Goal: Task Accomplishment & Management: Manage account settings

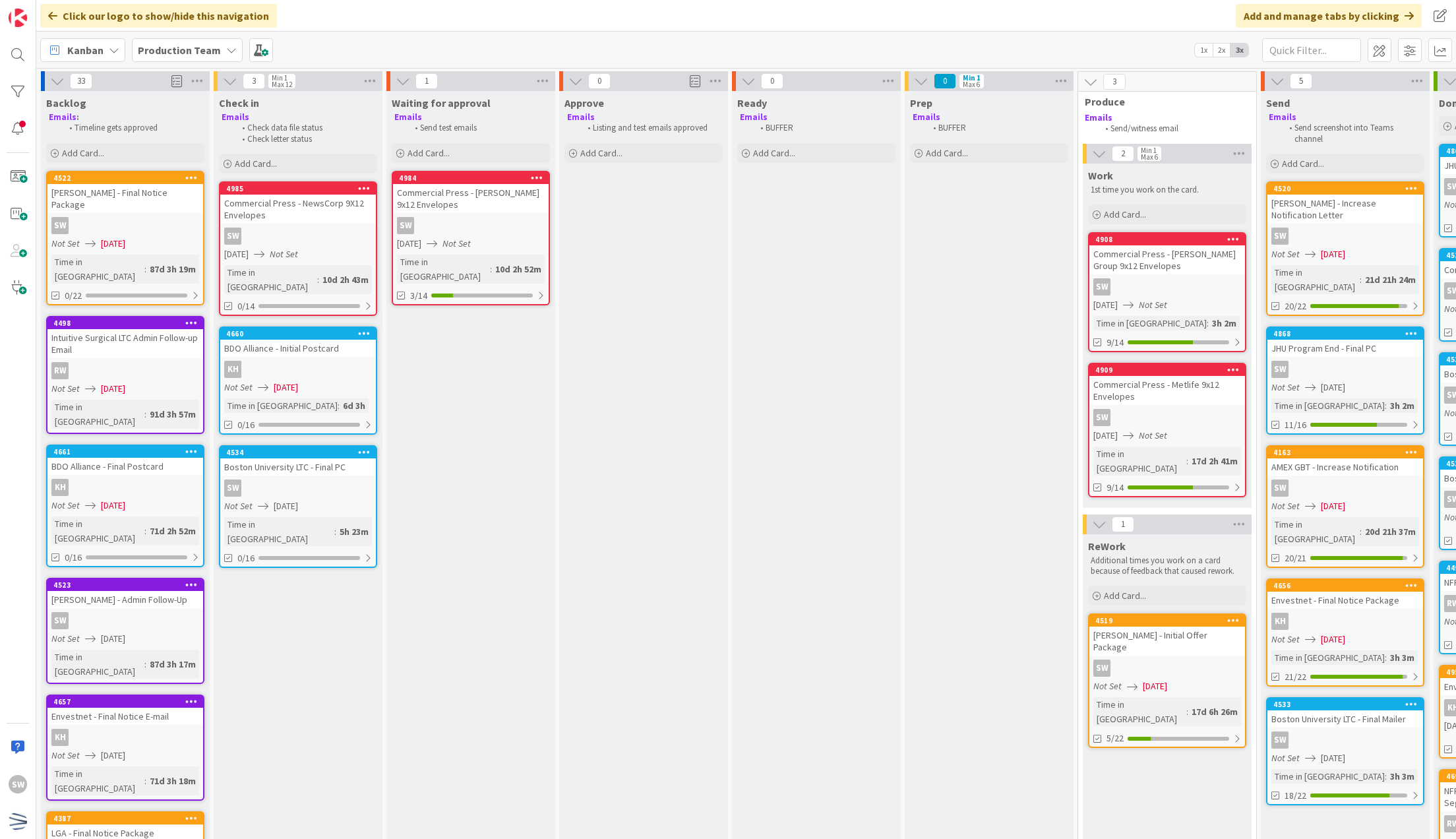
click at [451, 224] on div "SW" at bounding box center [471, 225] width 155 height 17
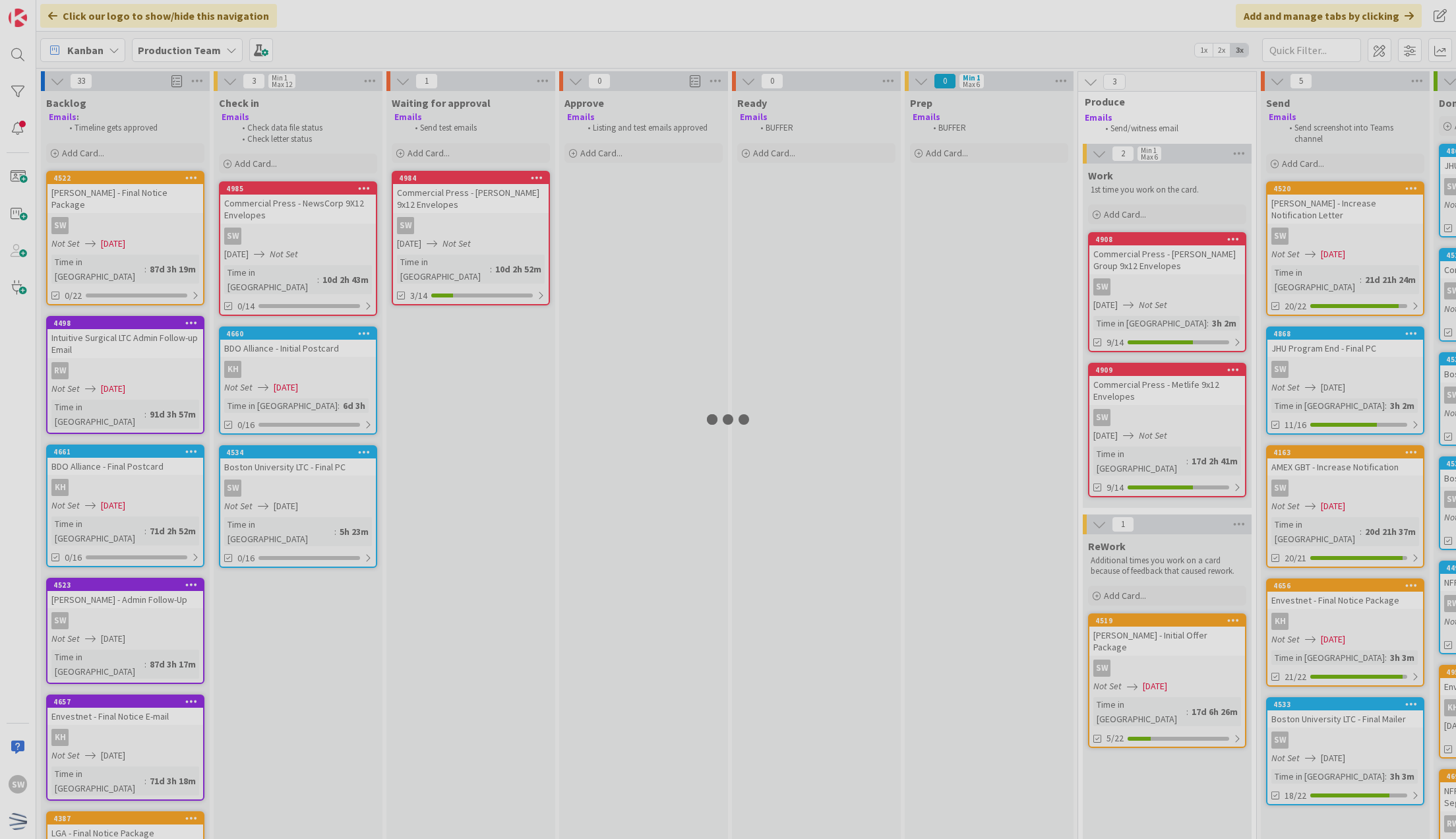
click at [451, 224] on div at bounding box center [728, 419] width 1456 height 839
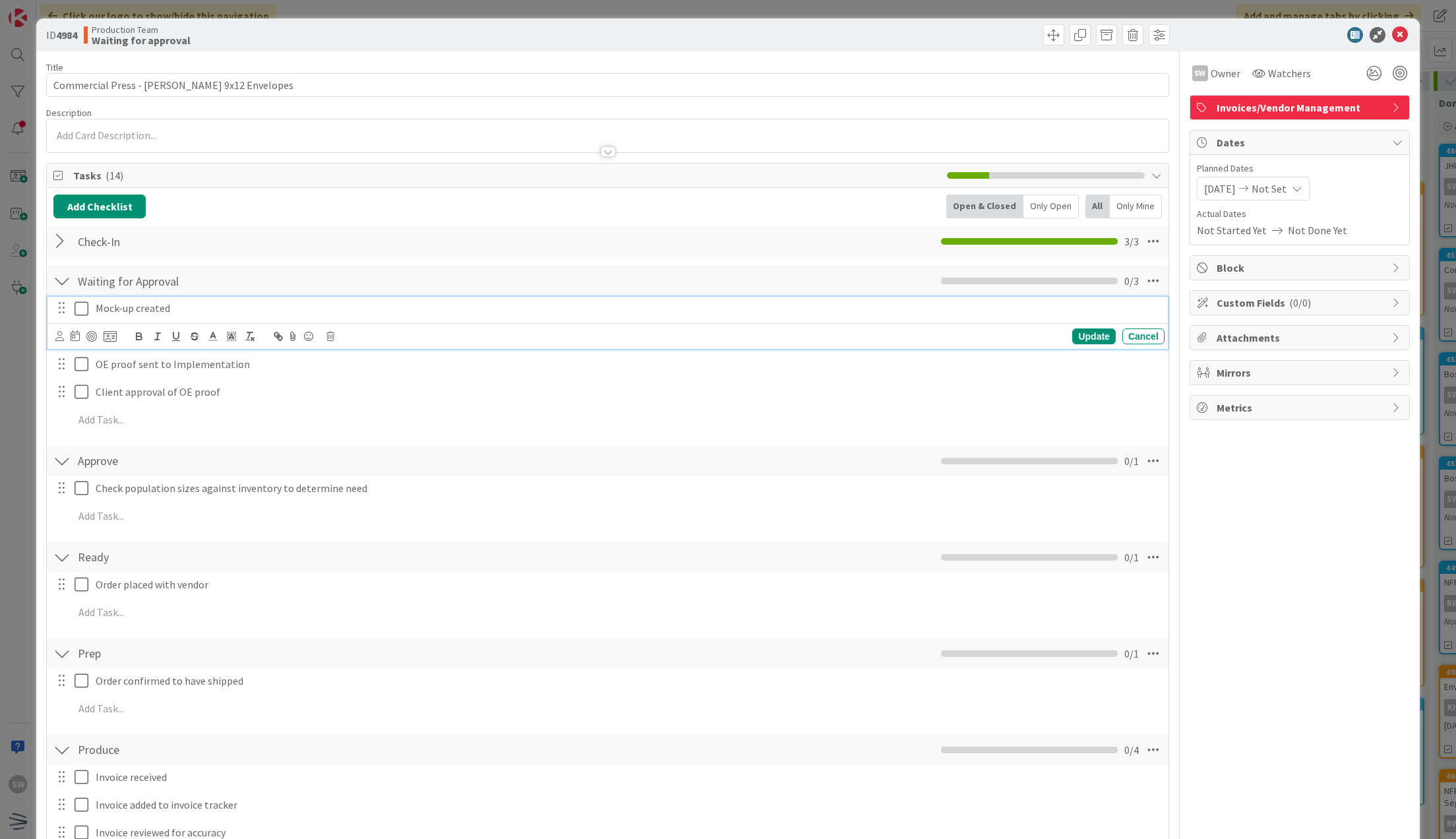
click at [86, 311] on icon at bounding box center [85, 308] width 20 height 16
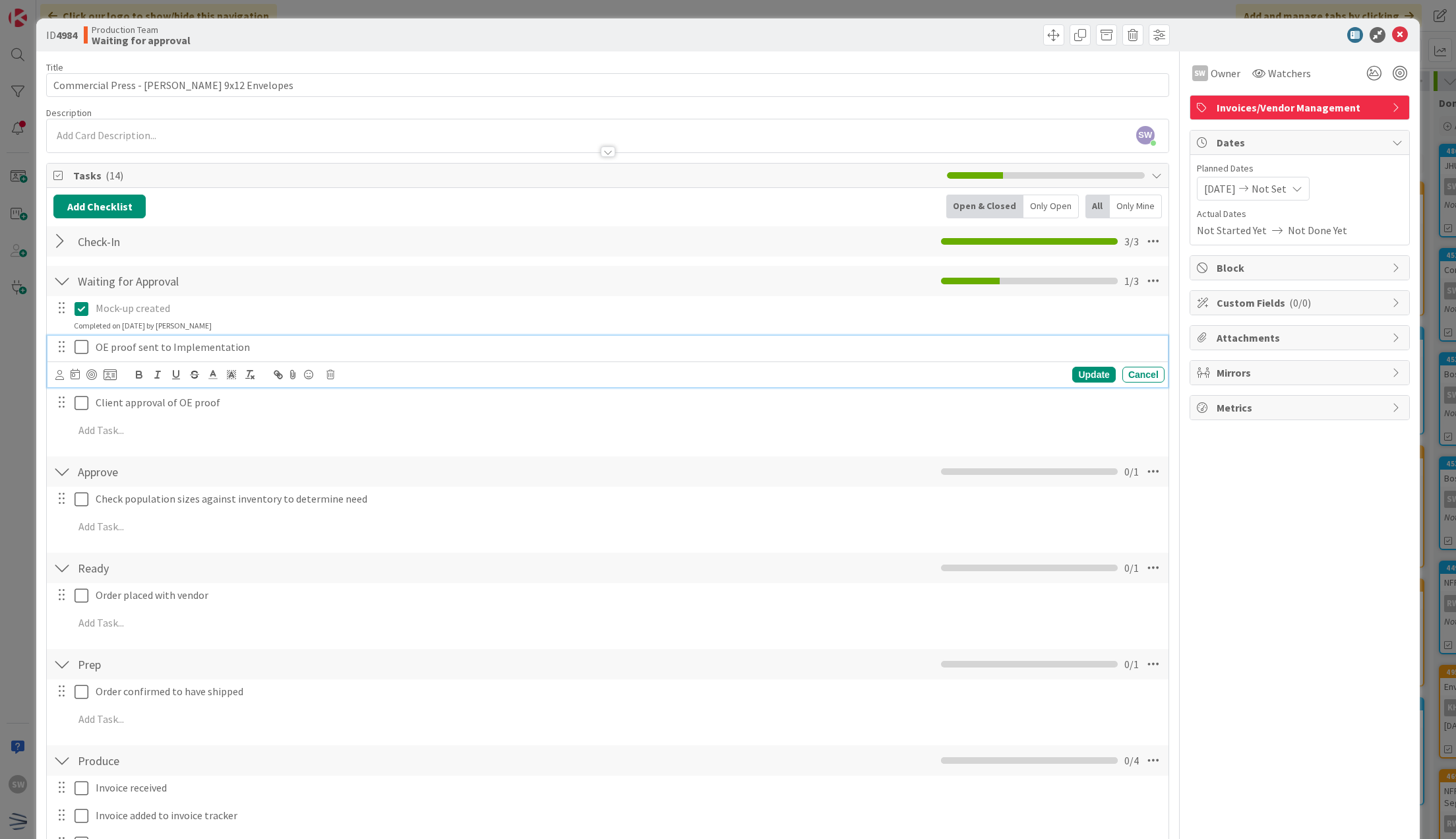
click at [84, 344] on icon at bounding box center [85, 347] width 20 height 16
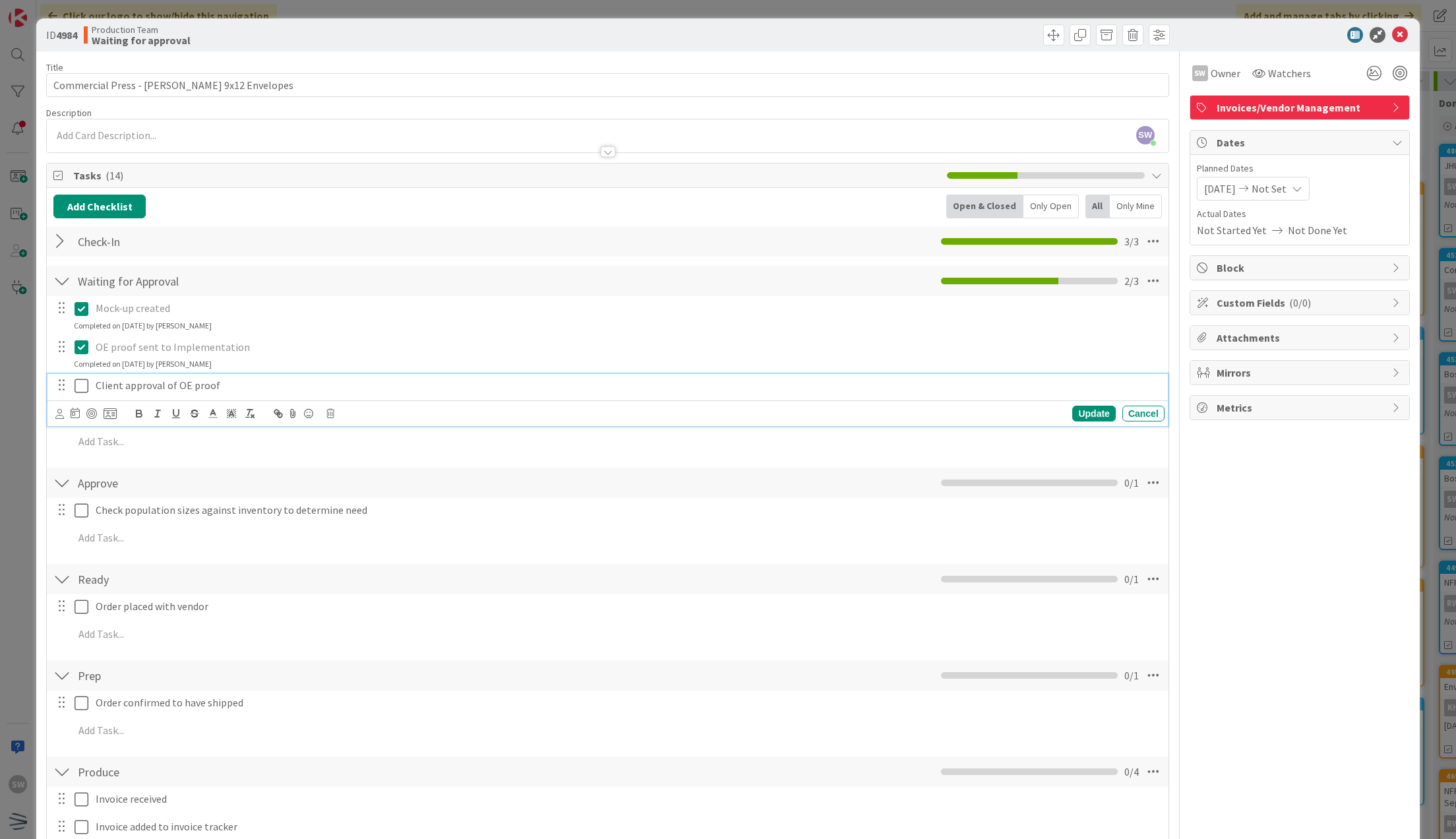
click at [81, 375] on button at bounding box center [82, 385] width 16 height 21
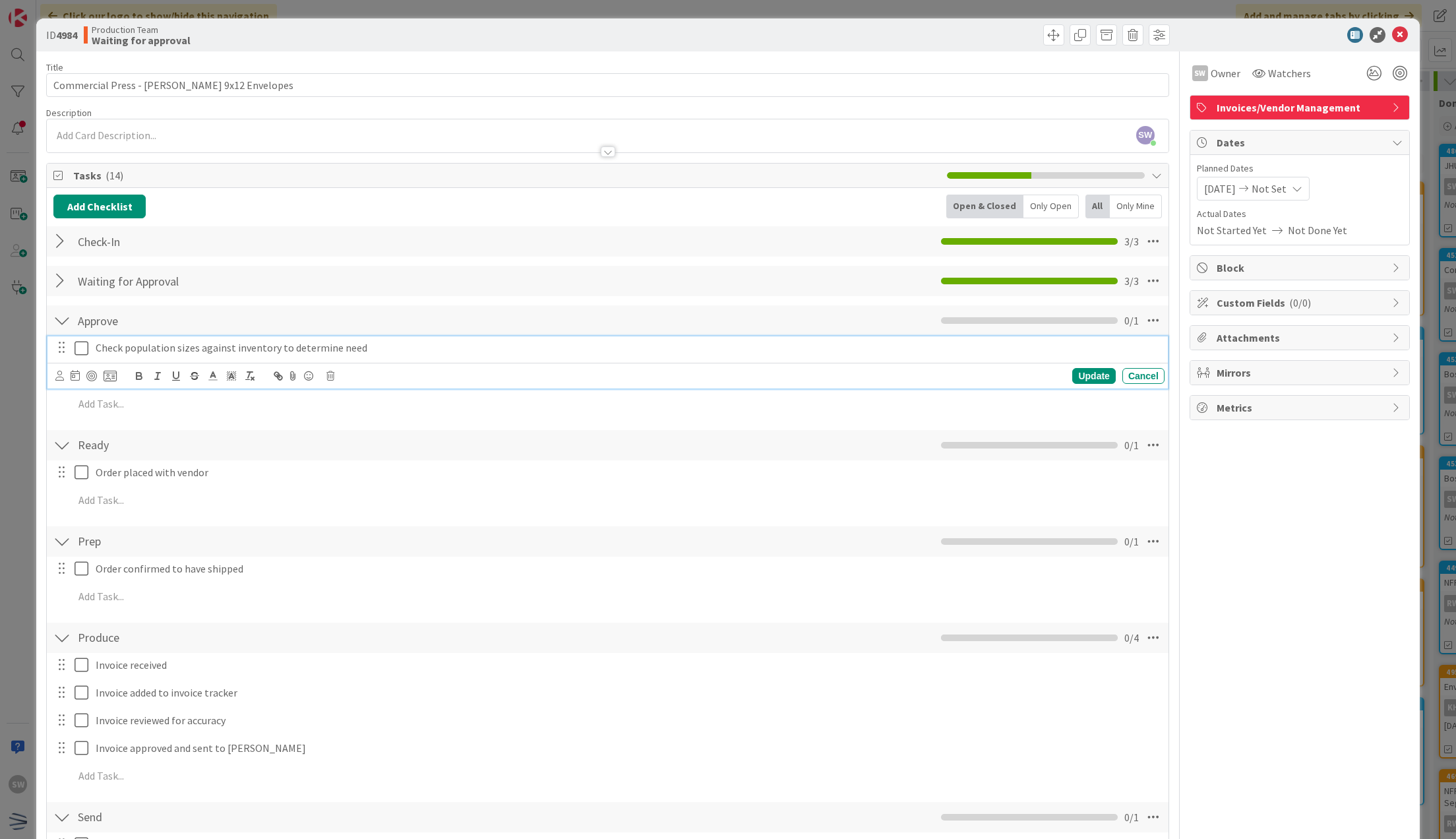
click at [85, 347] on icon at bounding box center [85, 348] width 20 height 16
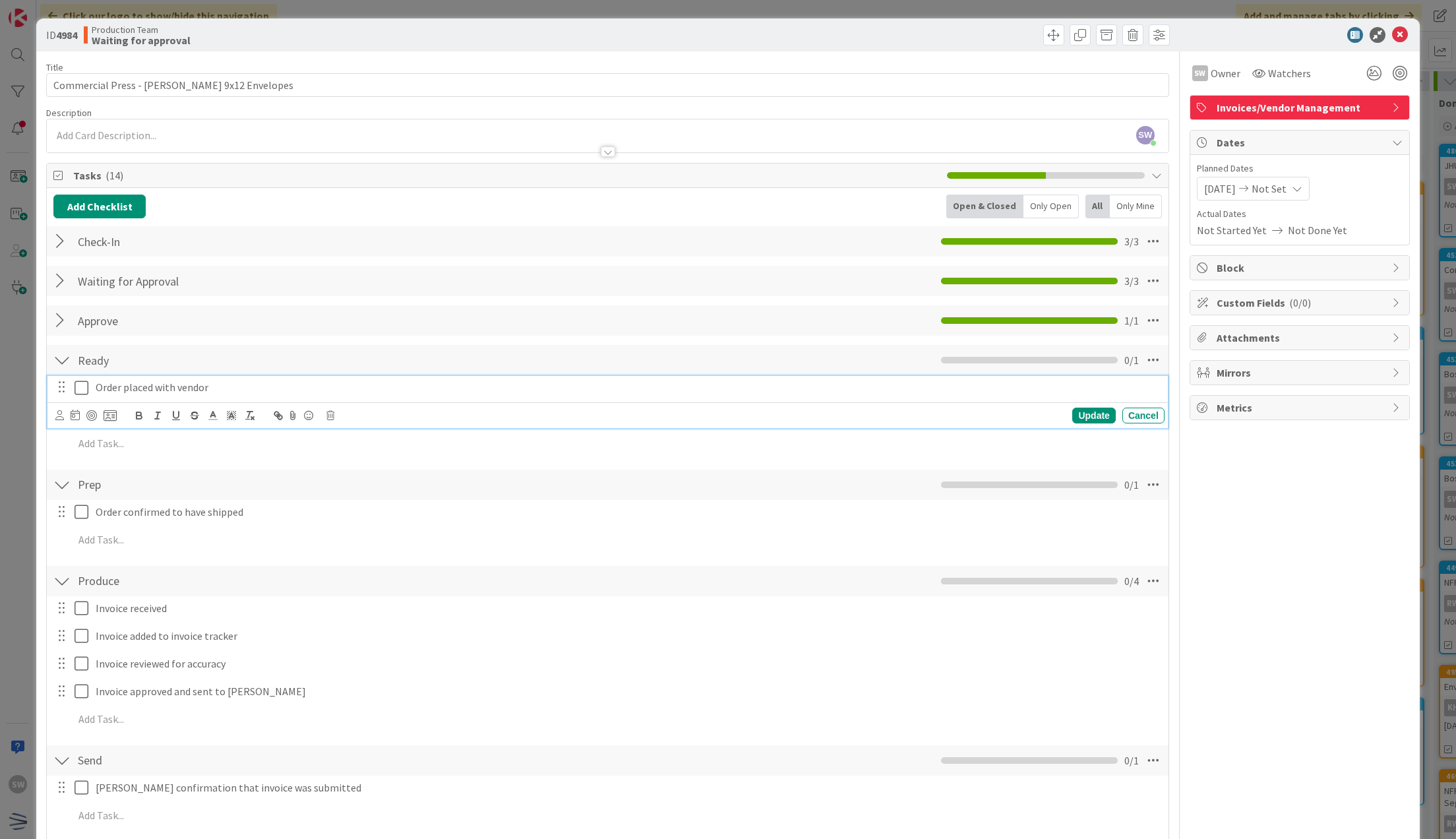
click at [82, 385] on icon at bounding box center [85, 388] width 20 height 16
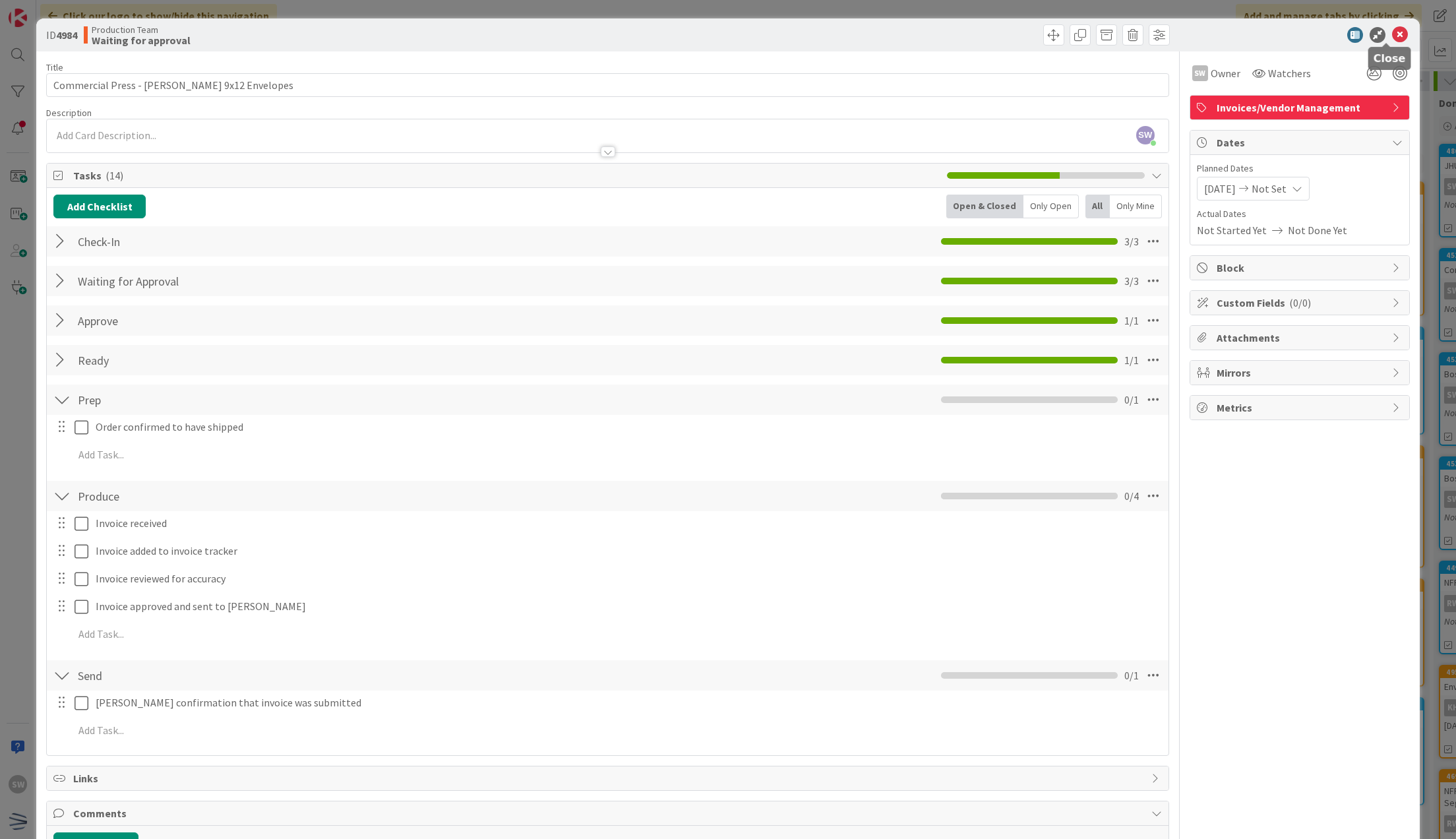
click at [1392, 28] on icon at bounding box center [1400, 35] width 16 height 16
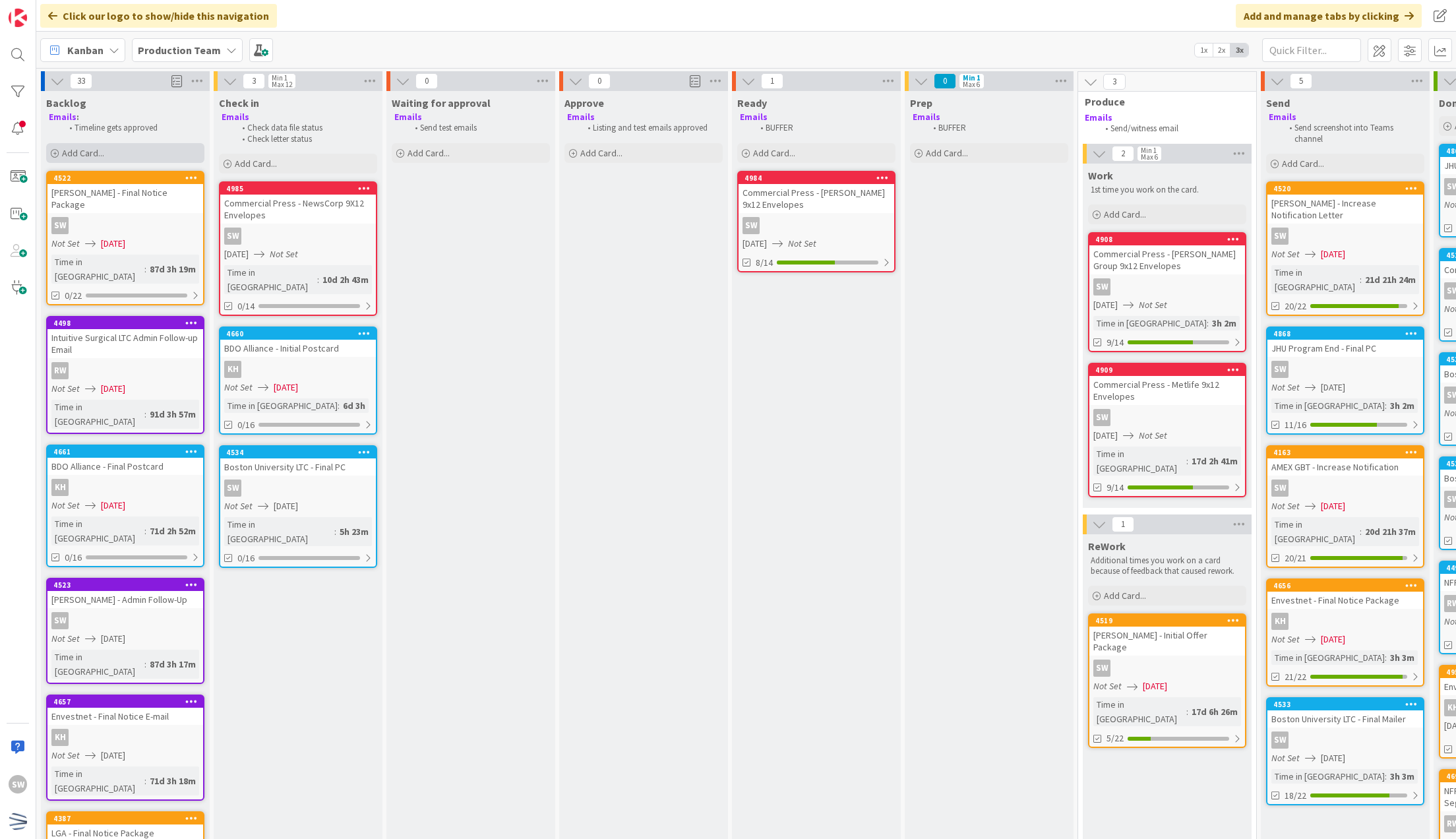
click at [132, 150] on div "Add Card..." at bounding box center [125, 153] width 158 height 20
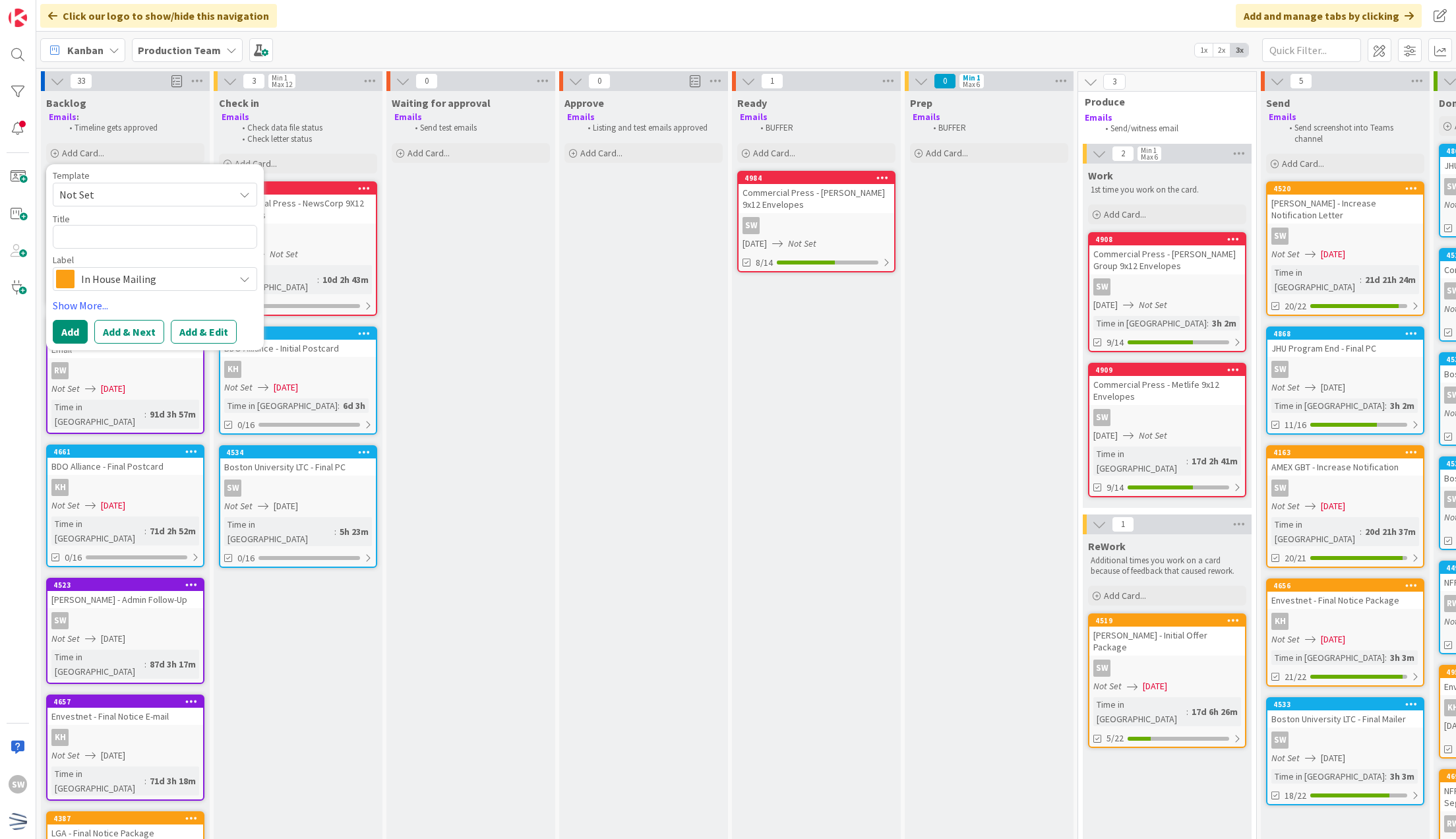
click at [132, 192] on span "Not Set" at bounding box center [142, 195] width 165 height 17
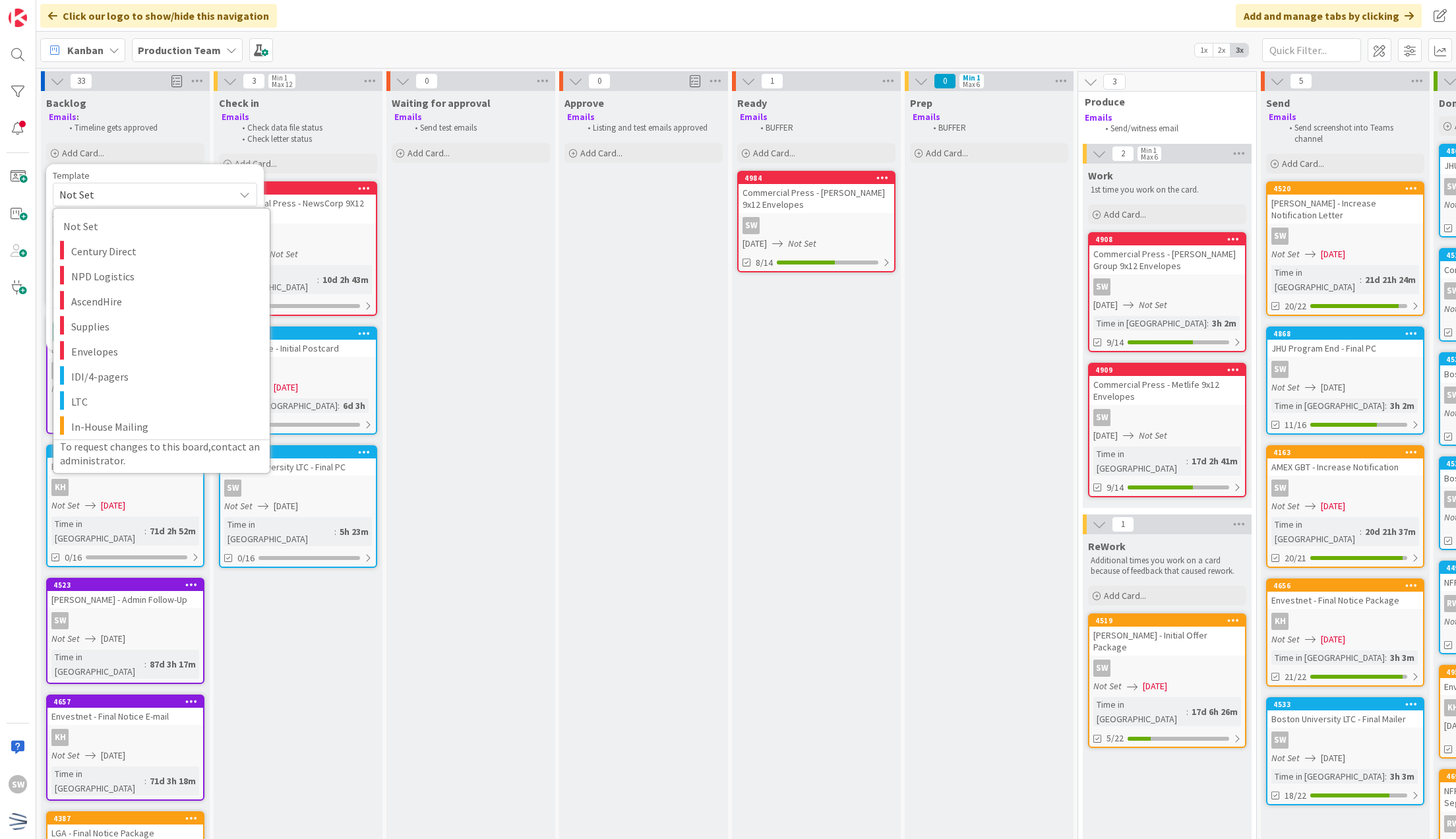
click at [614, 318] on div "Approve Emails Listing and test emails approved Add Card..." at bounding box center [643, 783] width 168 height 1385
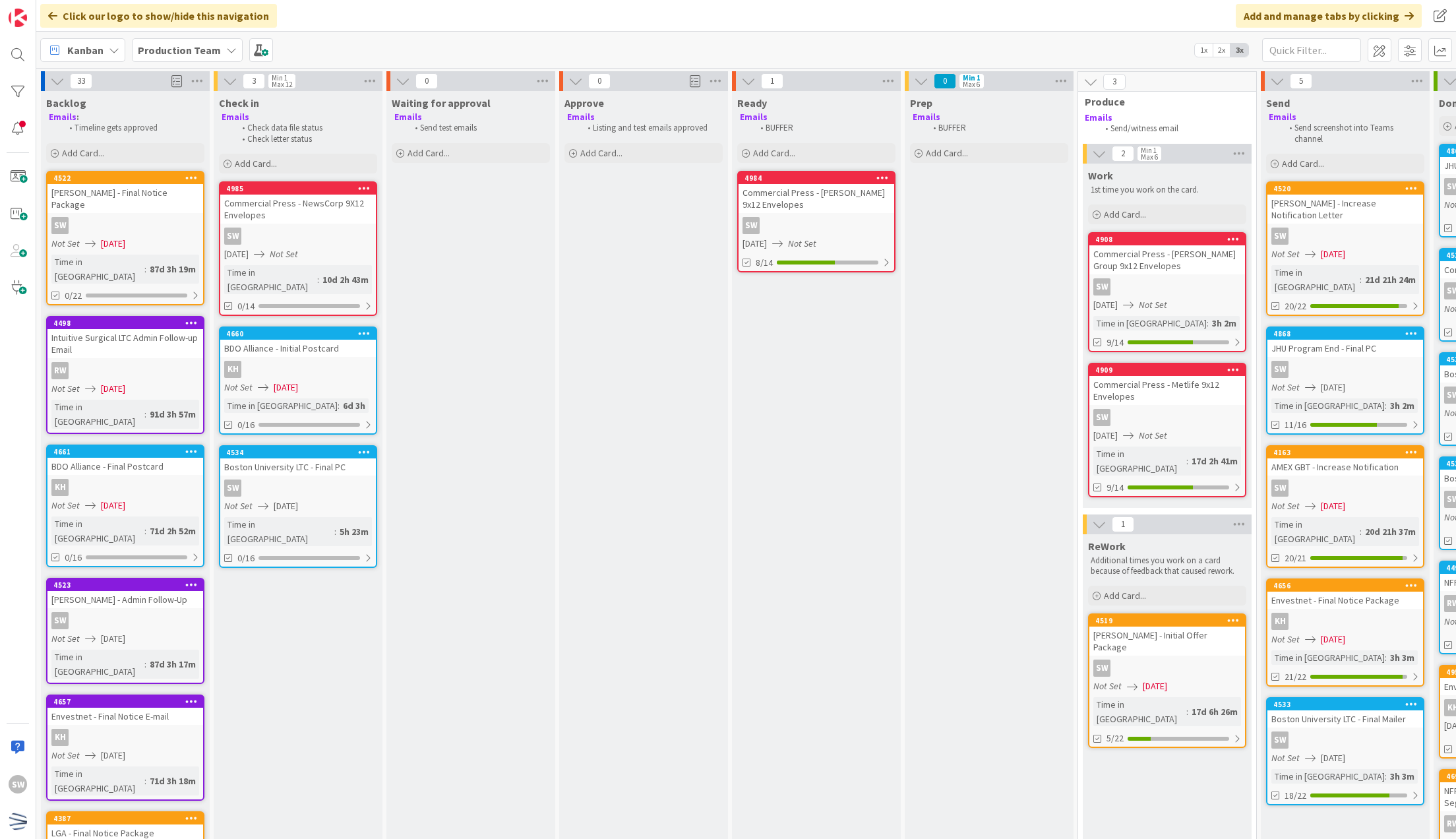
click at [103, 135] on div "Emails : Timeline gets approved" at bounding box center [125, 122] width 158 height 27
click at [102, 144] on div "Add Card..." at bounding box center [125, 153] width 158 height 20
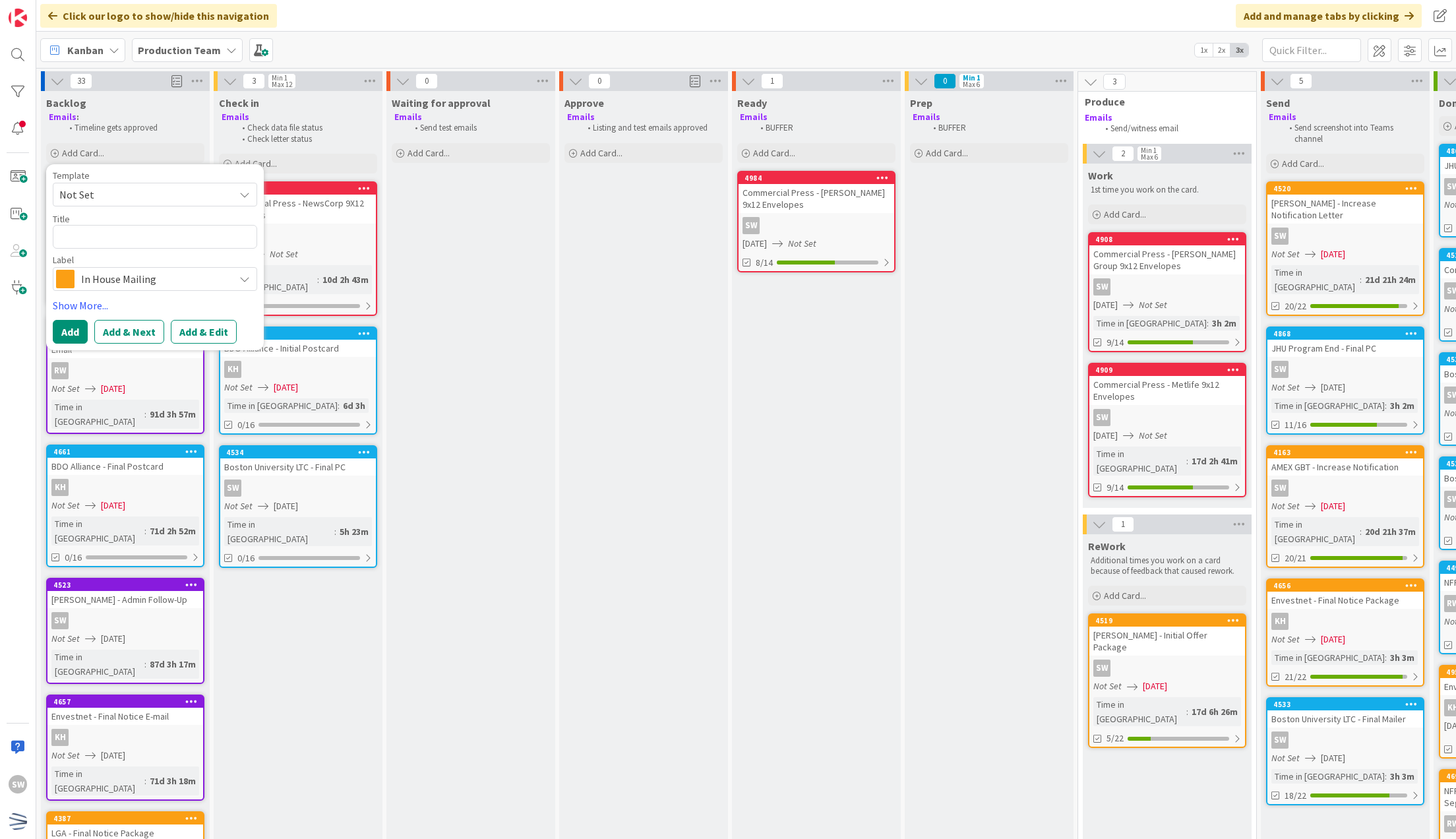
click at [147, 201] on span "Not Set" at bounding box center [142, 195] width 165 height 17
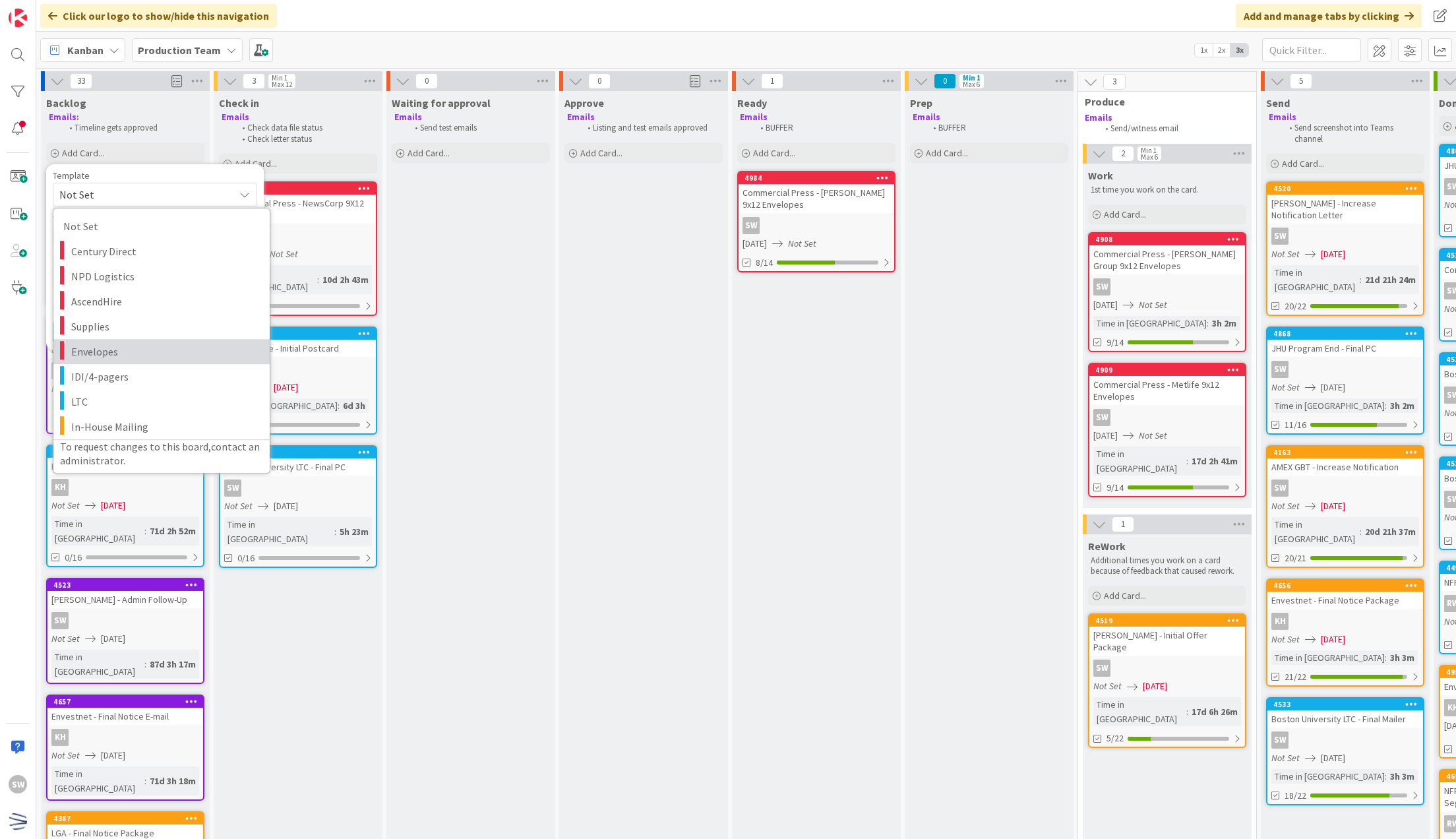
click at [136, 346] on span "Envelopes" at bounding box center [165, 351] width 188 height 17
type textarea "x"
type textarea "Envelopes"
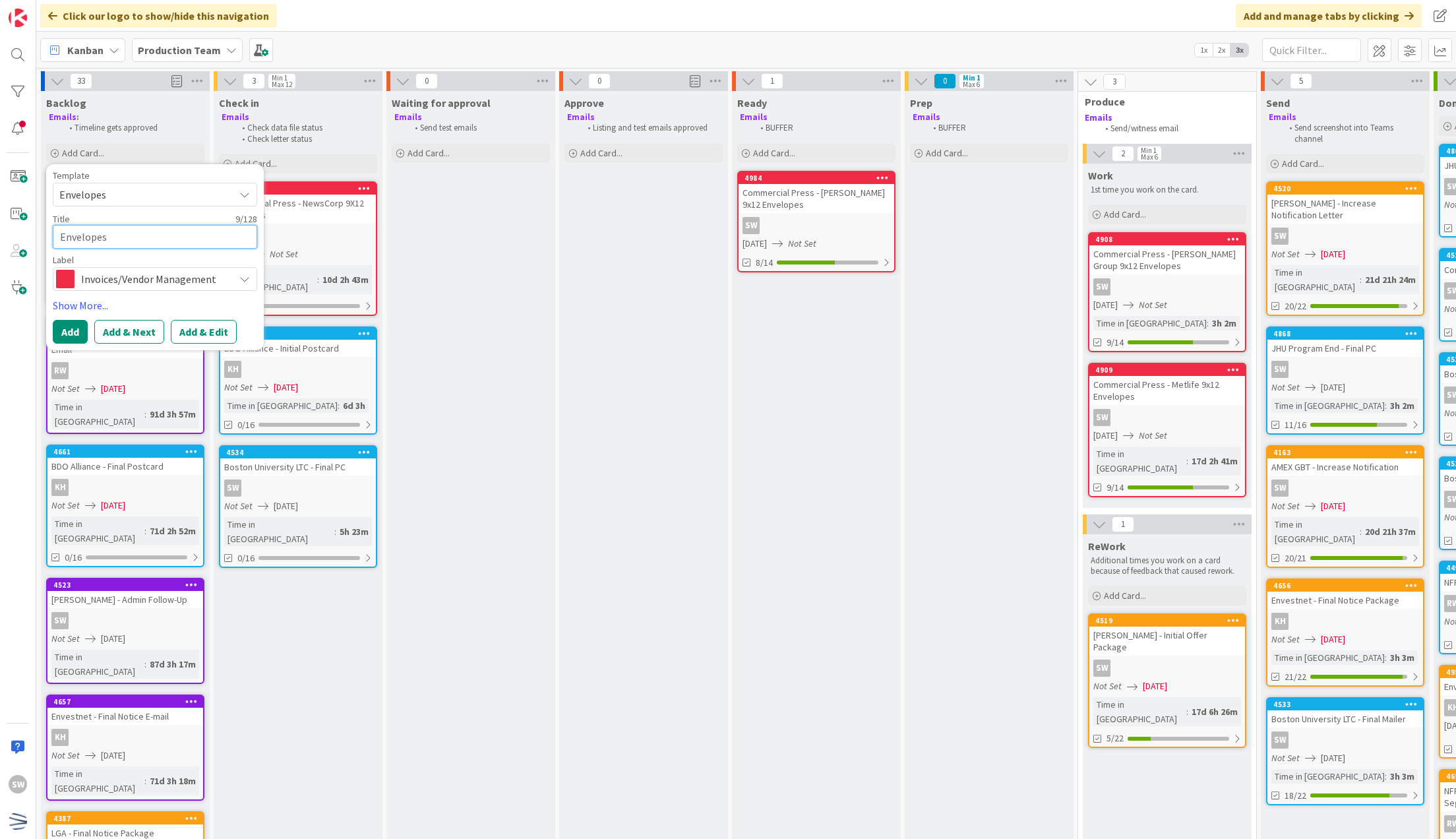
click at [166, 235] on textarea "Envelopes" at bounding box center [155, 236] width 205 height 24
type textarea "x"
type textarea "Co"
type textarea "x"
type textarea "Com"
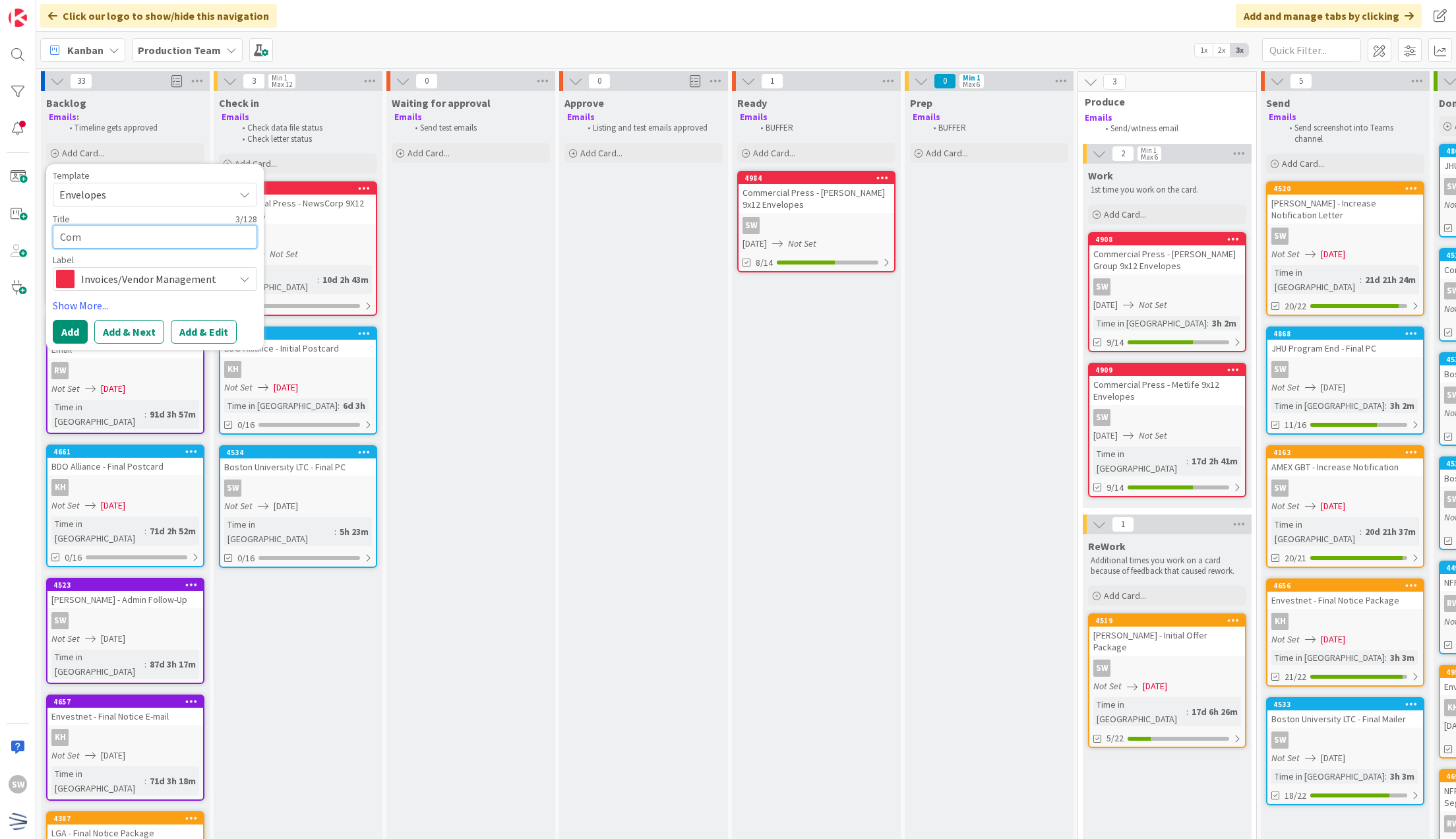
type textarea "x"
type textarea "Comme"
type textarea "x"
type textarea "Commer"
type textarea "x"
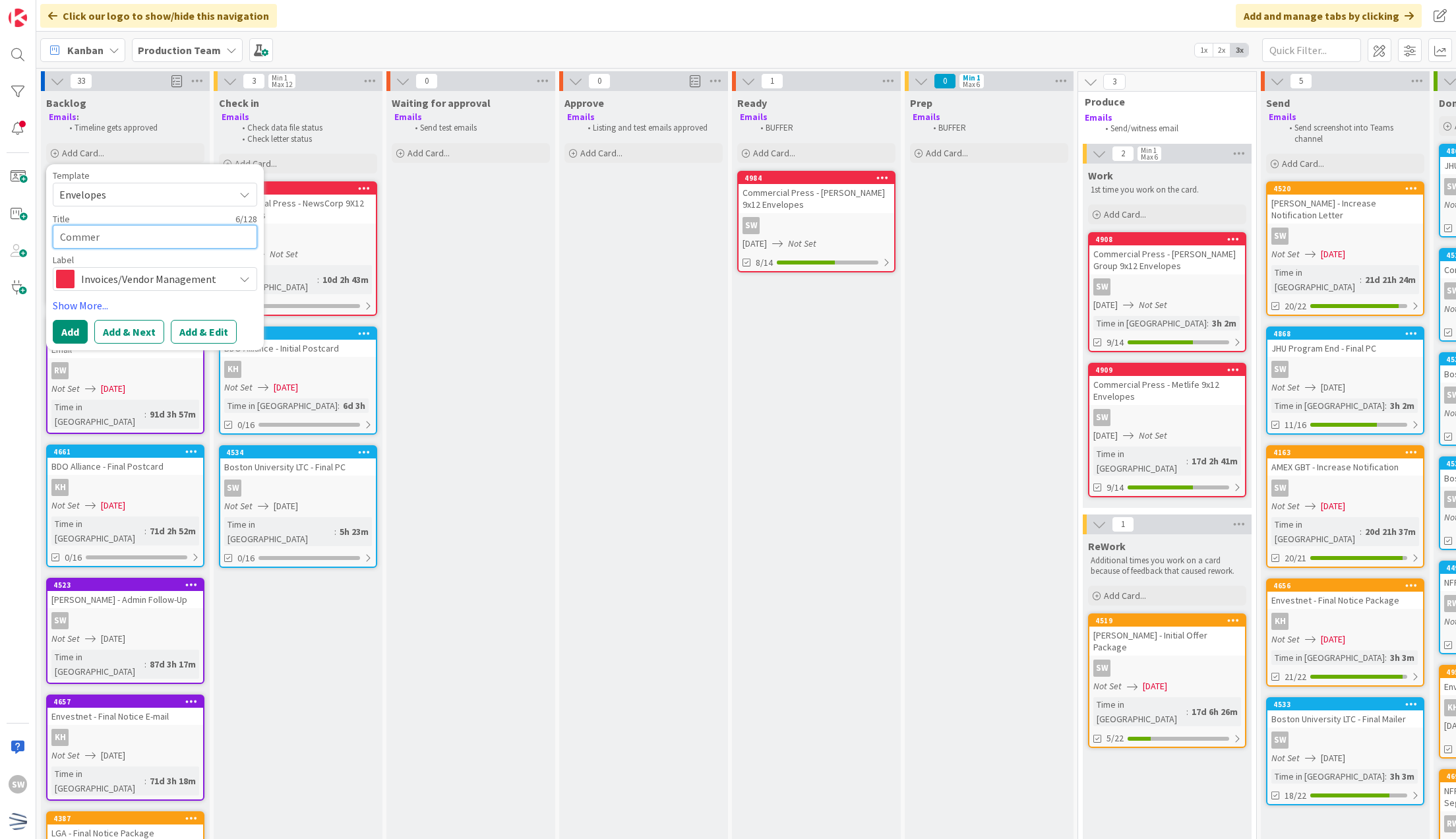
type textarea "Commerc"
type textarea "x"
type textarea "Commerci"
type textarea "x"
type textarea "Commercia"
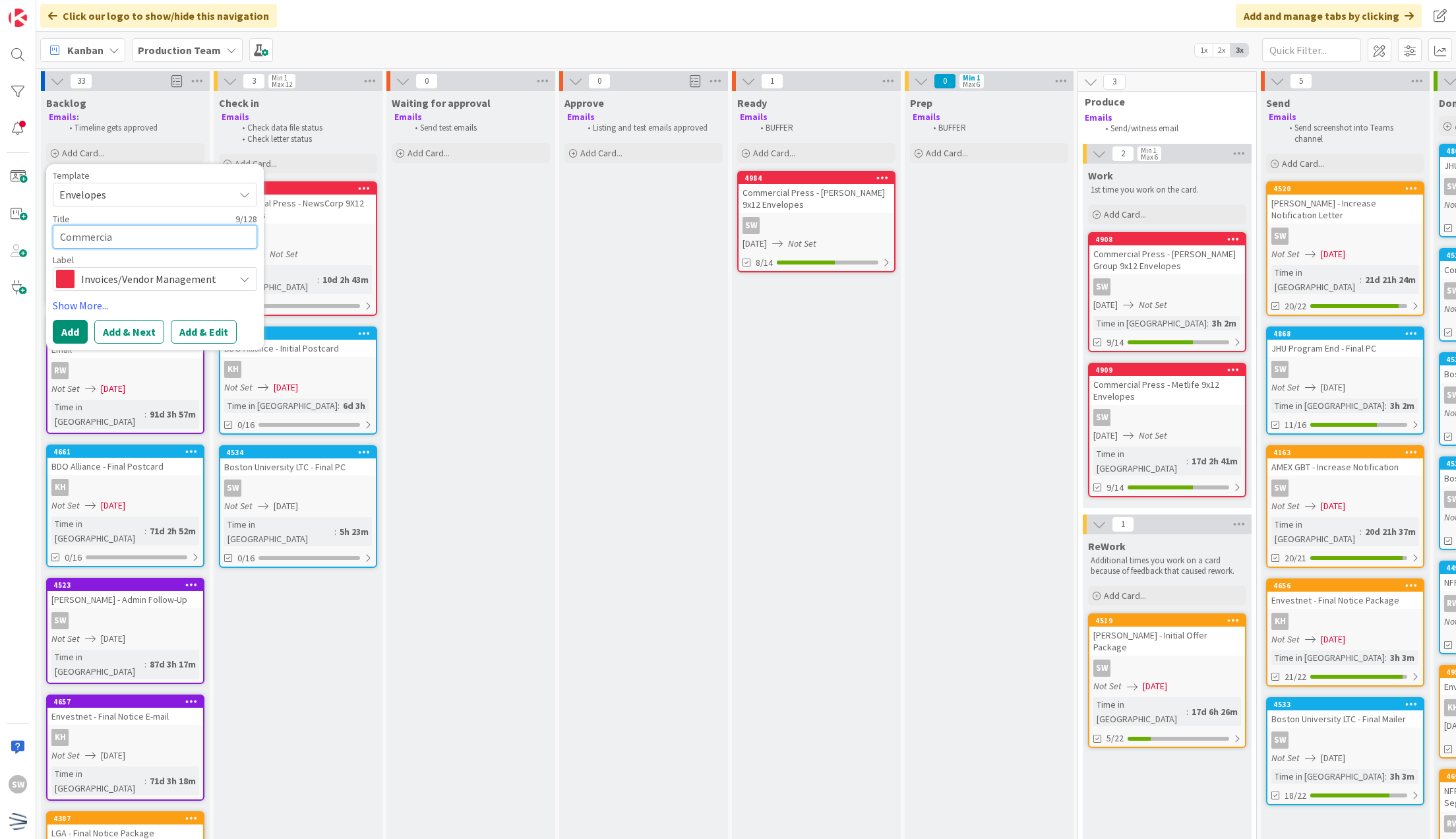
type textarea "x"
type textarea "Commercial"
type textarea "x"
type textarea "Commercial"
type textarea "x"
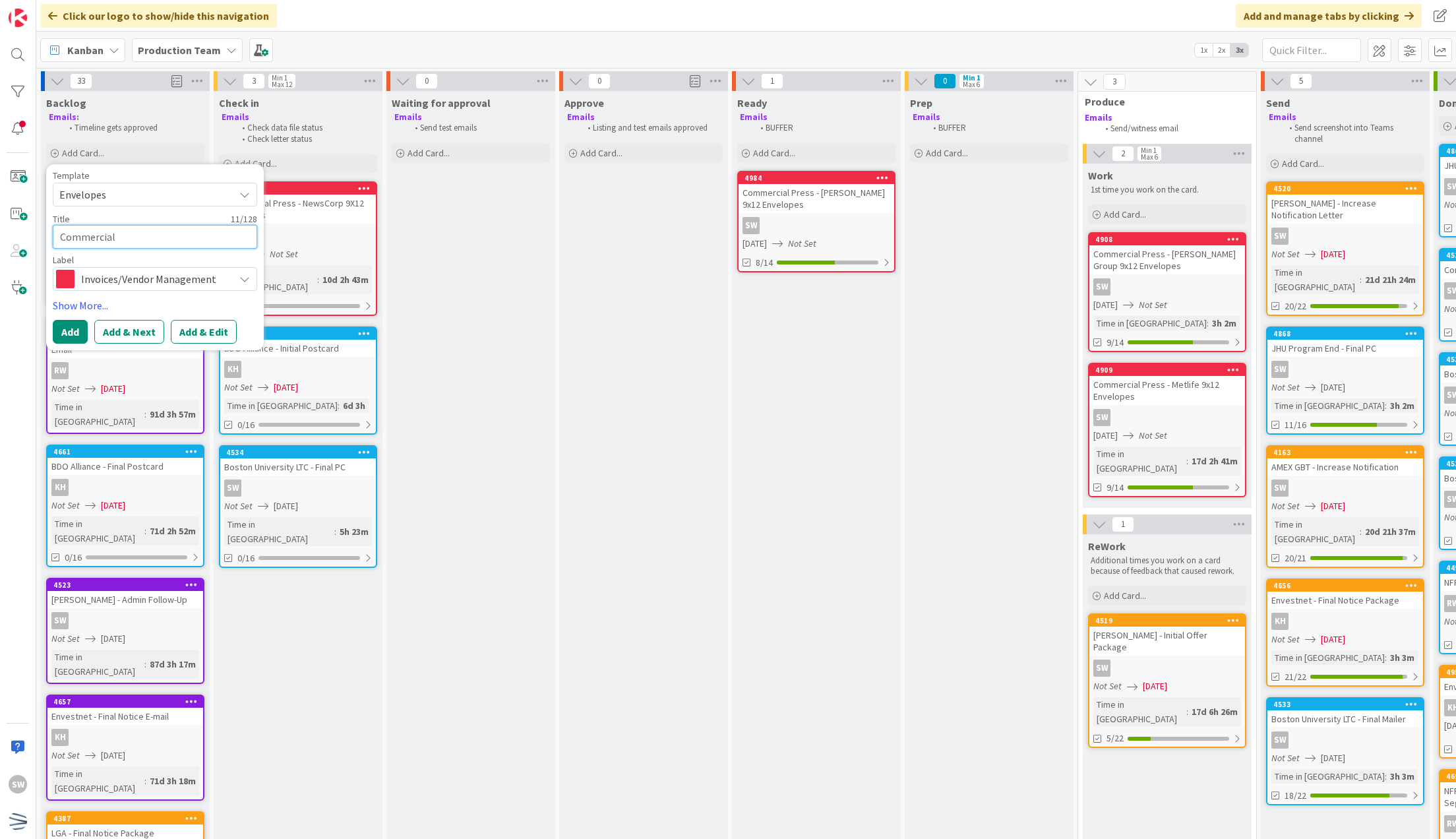
type textarea "Commercial P"
type textarea "x"
type textarea "Commercial Pr"
type textarea "x"
type textarea "Commercial Pre"
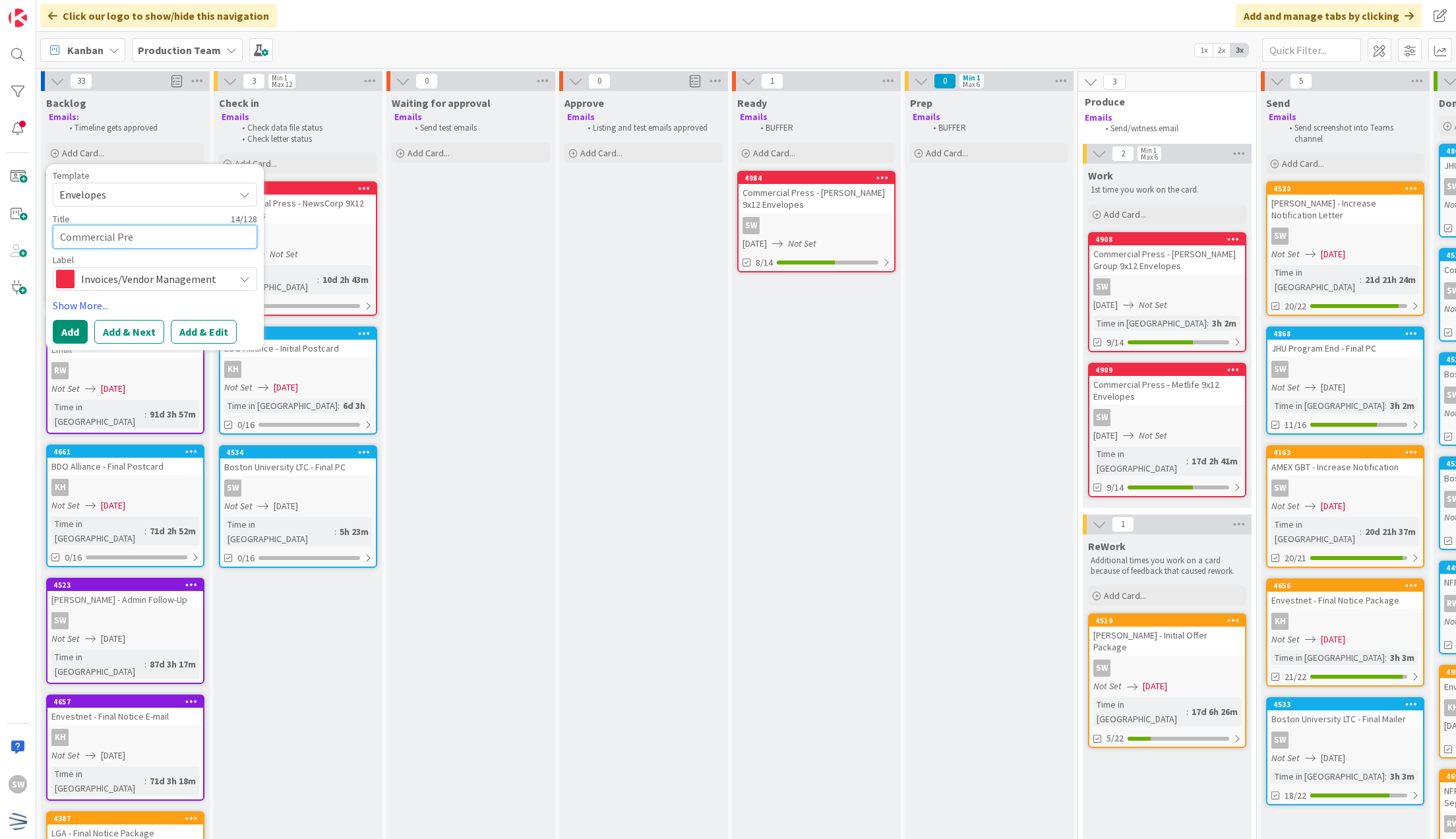
type textarea "x"
type textarea "Commercial Pres"
type textarea "x"
type textarea "Commercial Press"
type textarea "x"
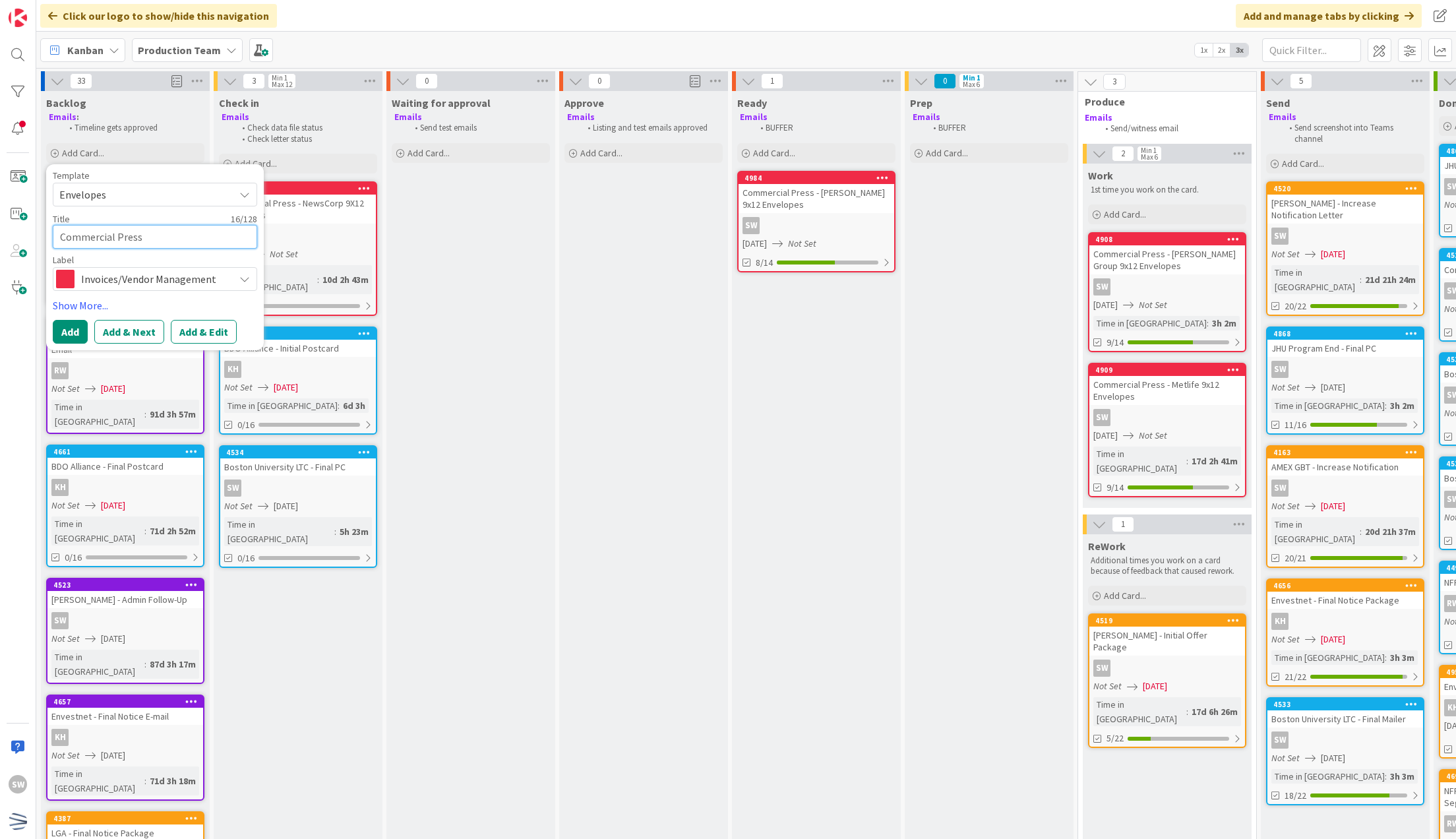
type textarea "Commercial Press -"
type textarea "x"
type textarea "Commercial Press -"
type textarea "x"
type textarea "Commercial Press - D"
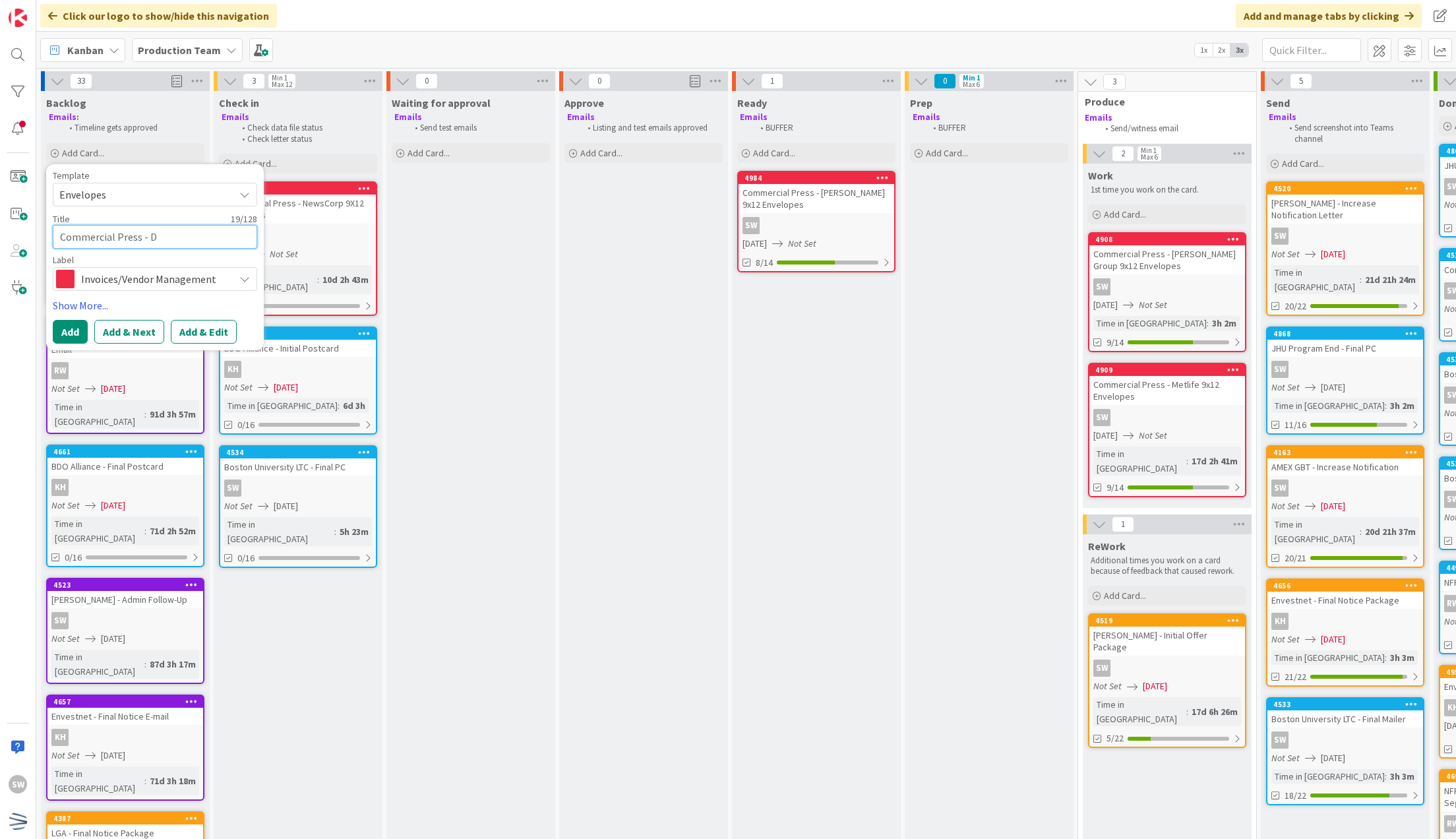
type textarea "x"
type textarea "Commercial Press - Da"
type textarea "x"
type textarea "Commercial [DATE]"
type textarea "x"
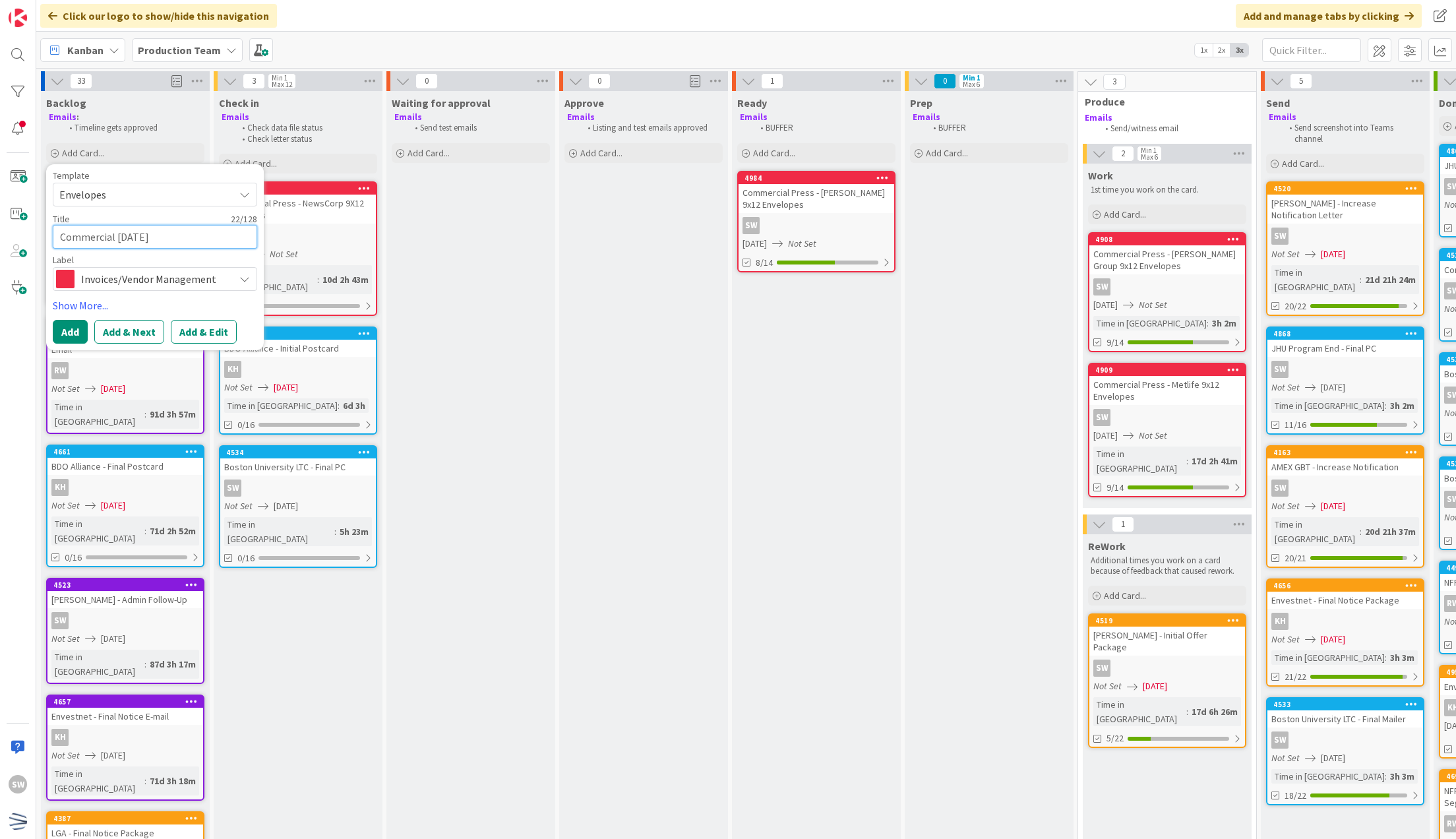
type textarea "Commercial Press - Dayf"
type textarea "x"
type textarea "Commercial Press - Dayfo"
type textarea "x"
type textarea "Commercial Press - Dayfor"
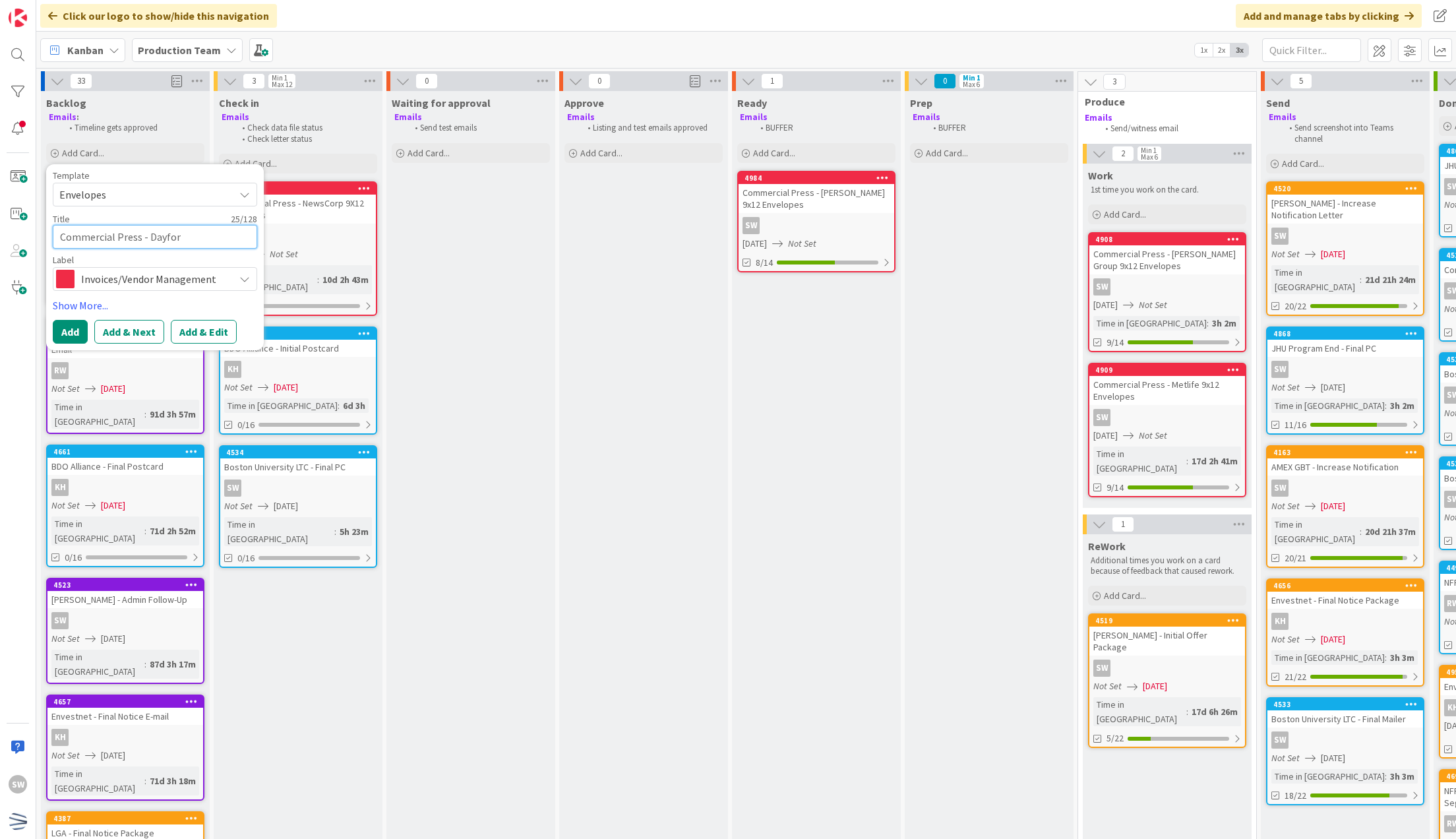
type textarea "x"
type textarea "Commercial Press - Dayforc"
type textarea "x"
type textarea "Commercial Press - Dayforce"
type textarea "x"
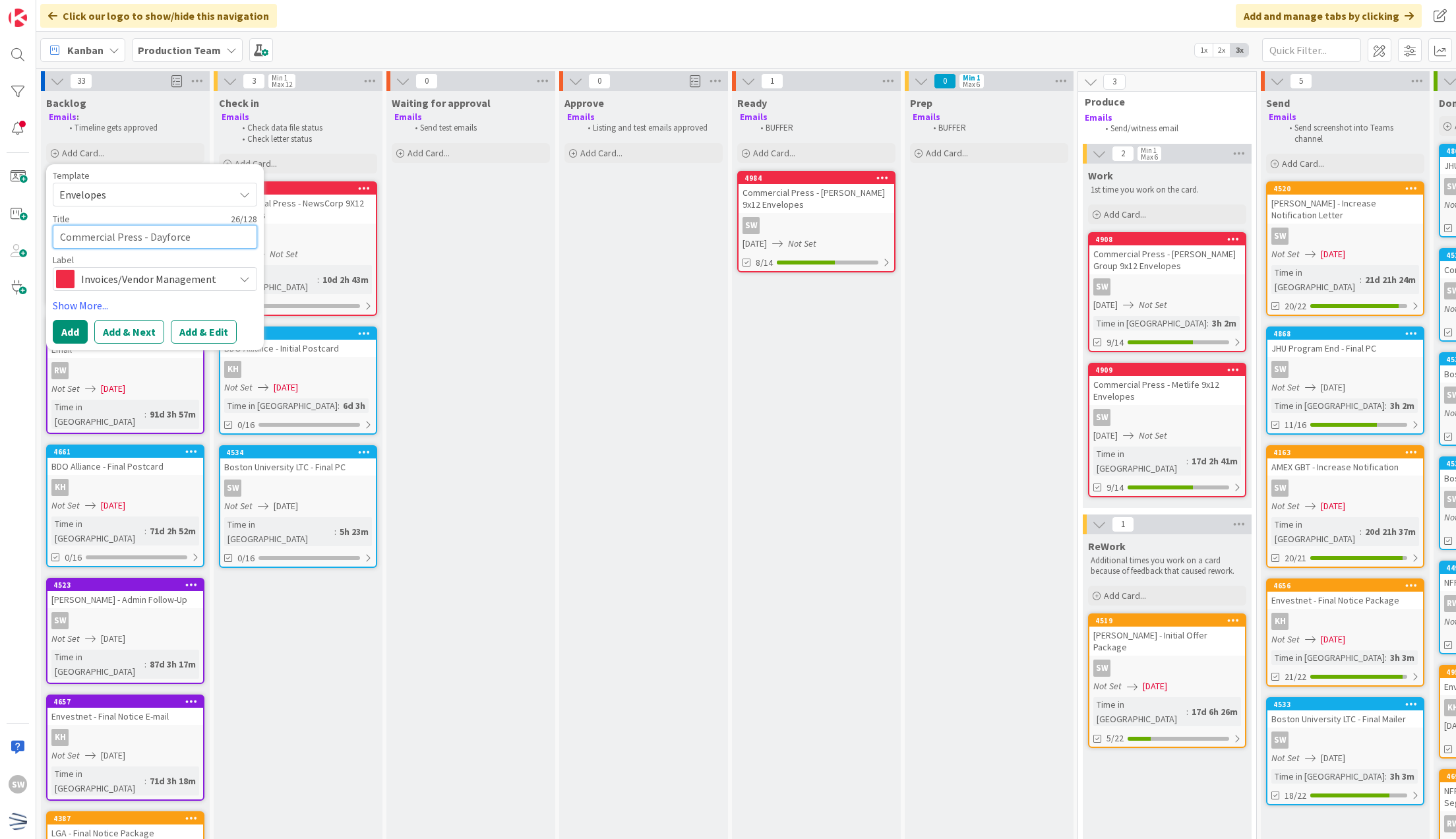
type textarea "Commercial Press - Dayforce"
type textarea "x"
type textarea "Commercial Press - Dayforce ID"
type textarea "x"
type textarea "Commercial Press - Dayforce IDI"
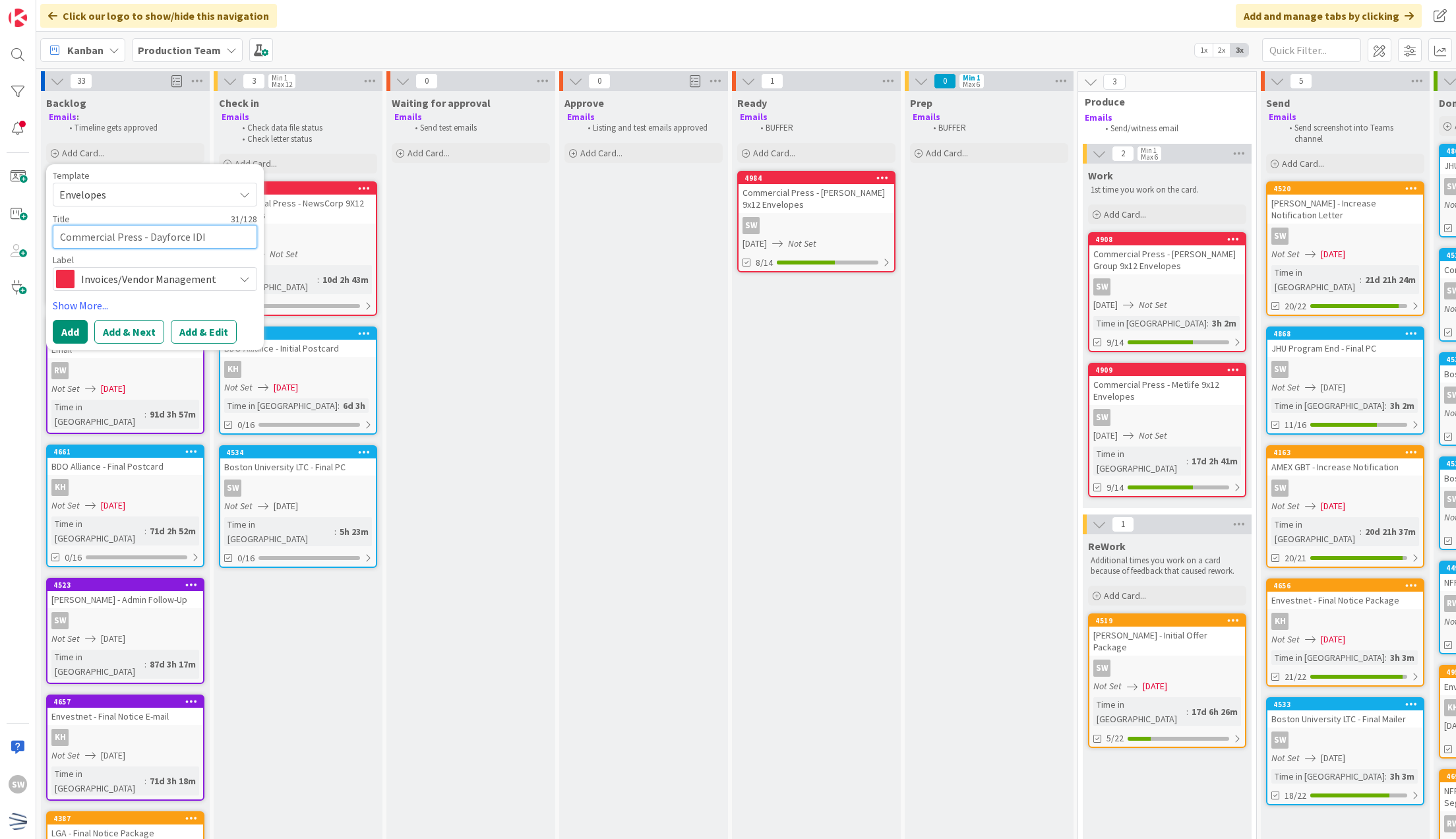
type textarea "x"
type textarea "Commercial Press - Dayforce ID"
type textarea "x"
type textarea "Commercial Press - Dayforce I"
type textarea "x"
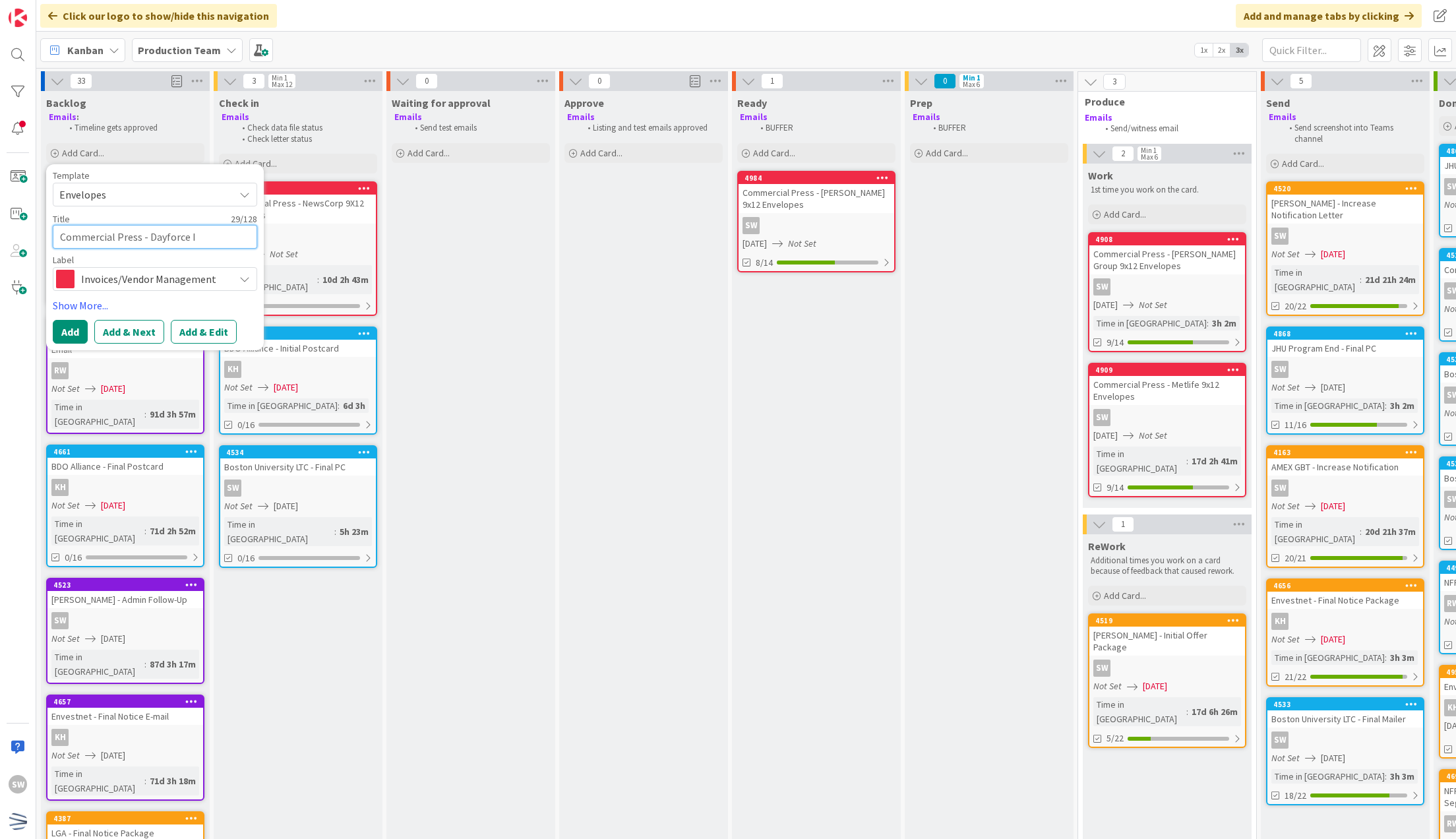
type textarea "Commercial Press - Dayforce"
type textarea "x"
type textarea "Commercial Press - Dayforce 9"
type textarea "x"
type textarea "Commercial Press - Dayforce 9x"
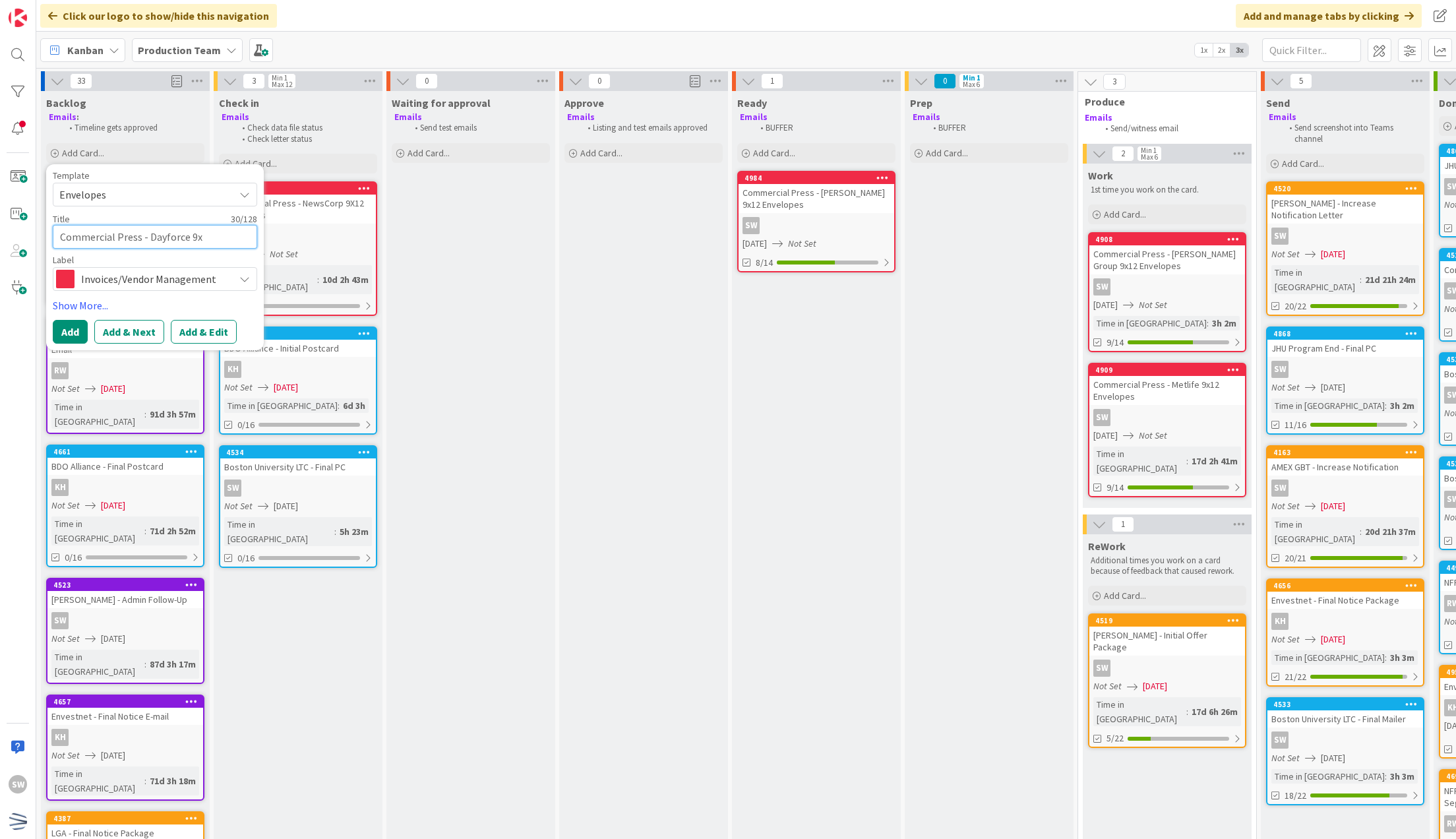
type textarea "x"
type textarea "Commercial Press - Dayforce 9x1"
type textarea "x"
type textarea "Commercial Press - Dayforce 9x12"
type textarea "x"
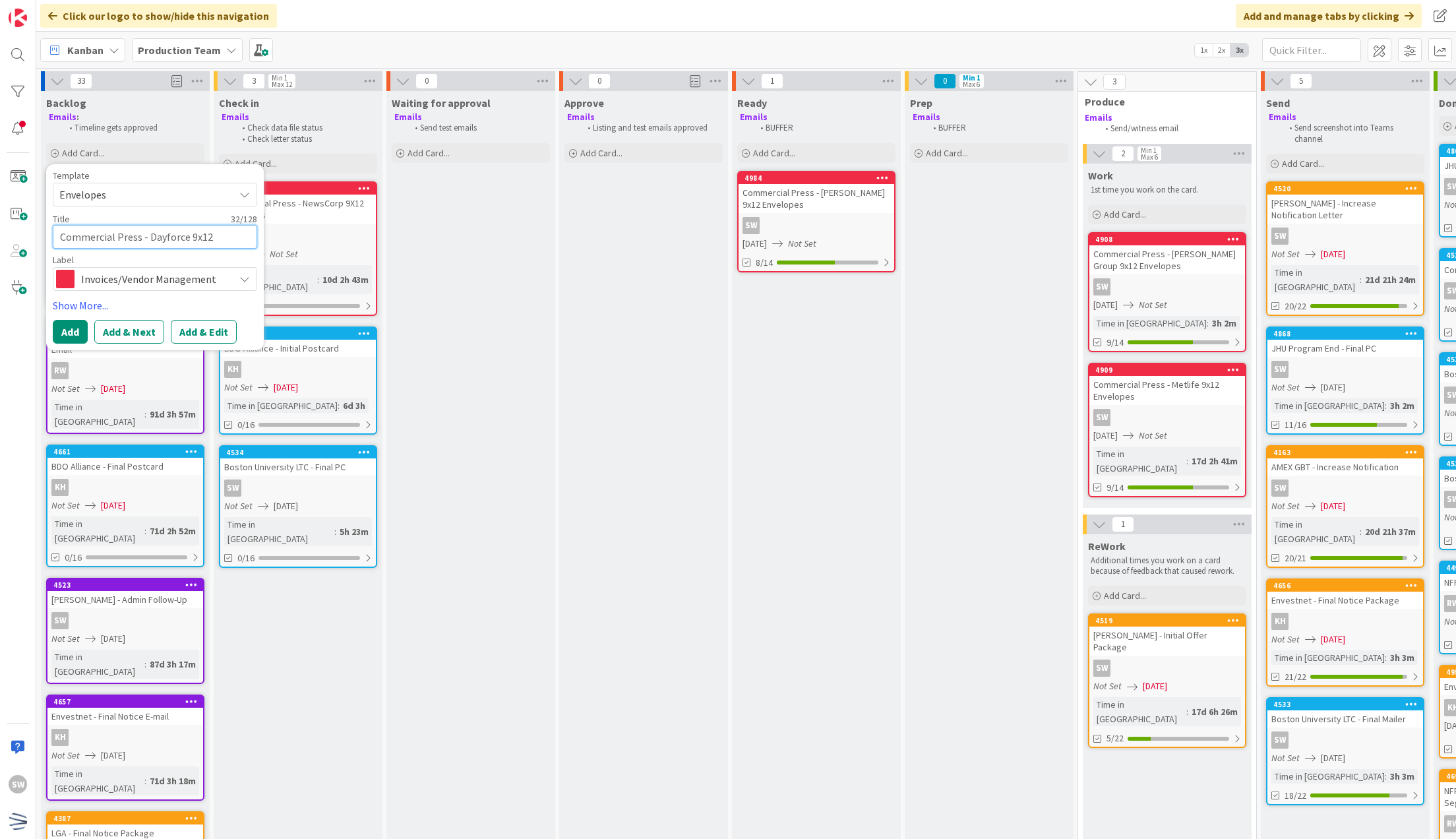
type textarea "Commercial Press - Dayforce 9x12"
type textarea "x"
type textarea "Commercial Press - Dayforce 9x12 E"
type textarea "x"
type textarea "Commercial Press - Dayforce 9x12 En"
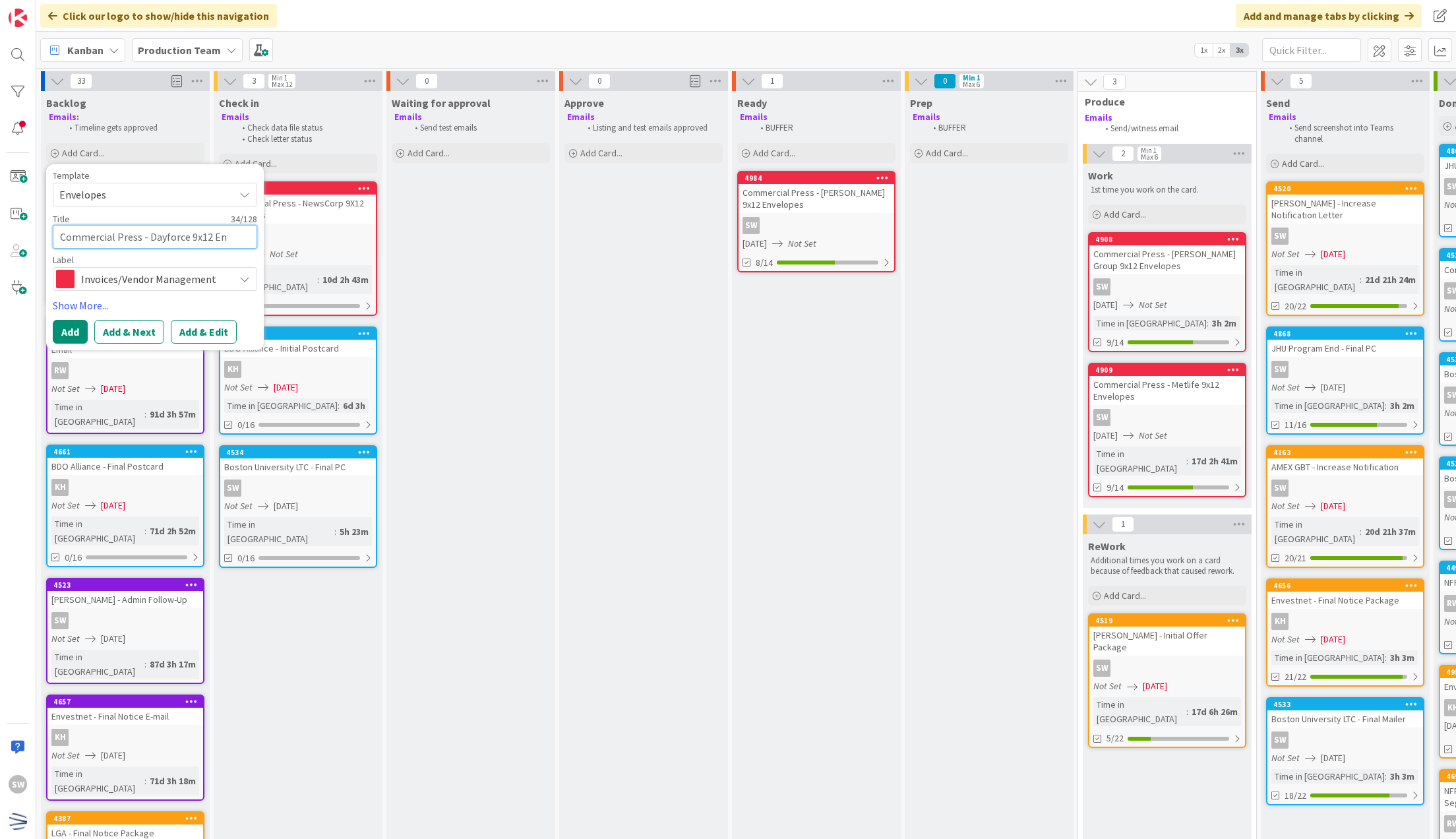
type textarea "x"
type textarea "Commercial Press - Dayforce 9x12 Env"
type textarea "x"
type textarea "Commercial Press - Dayforce 9x12 Envl"
type textarea "x"
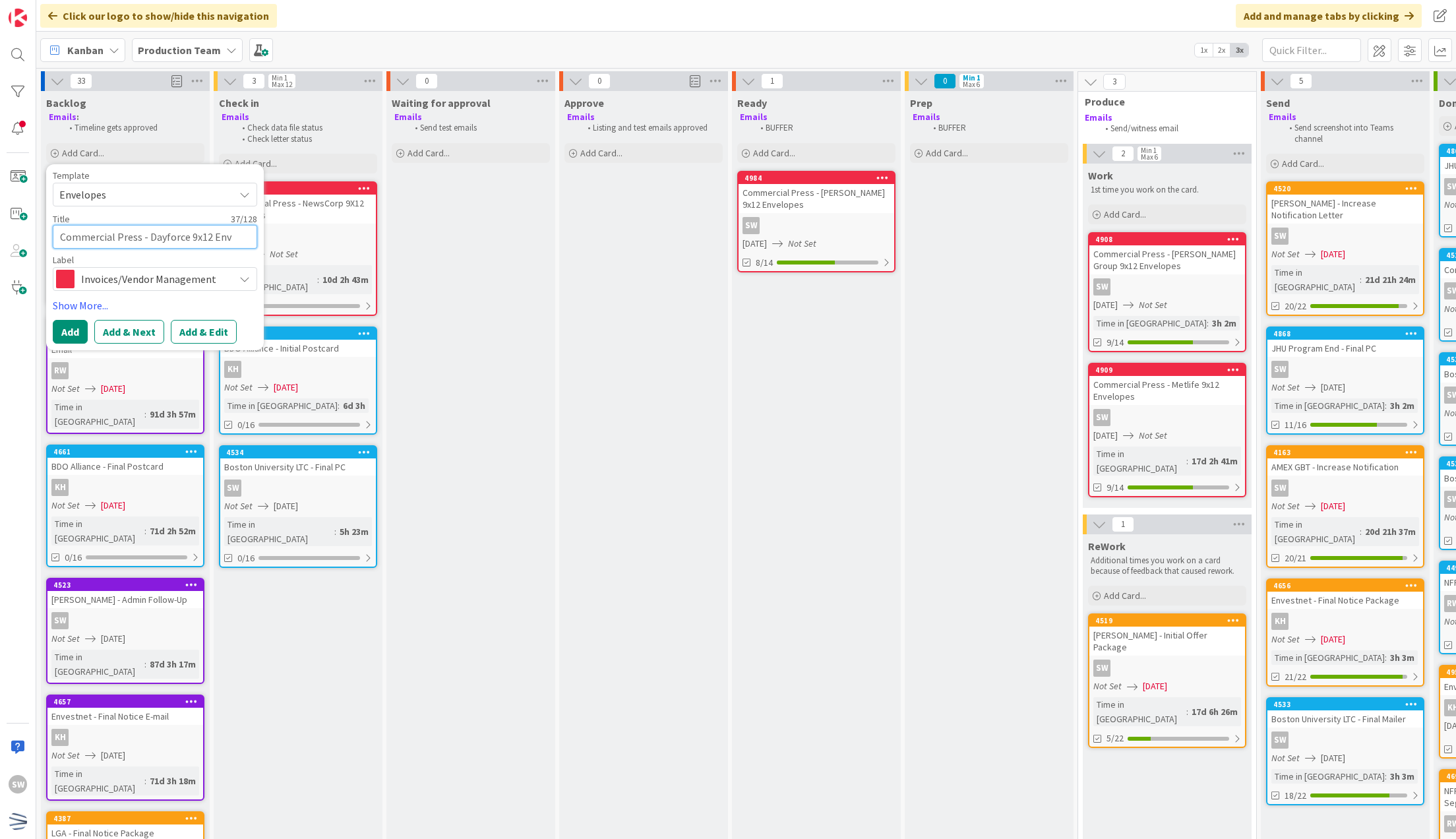
type textarea "Commercial Press - Dayforce 9x12 Enve"
type textarea "x"
type textarea "Commercial Press - Dayforce 9x12 Envel"
type textarea "x"
type textarea "Commercial Press - Dayforce 9x12 Envelo"
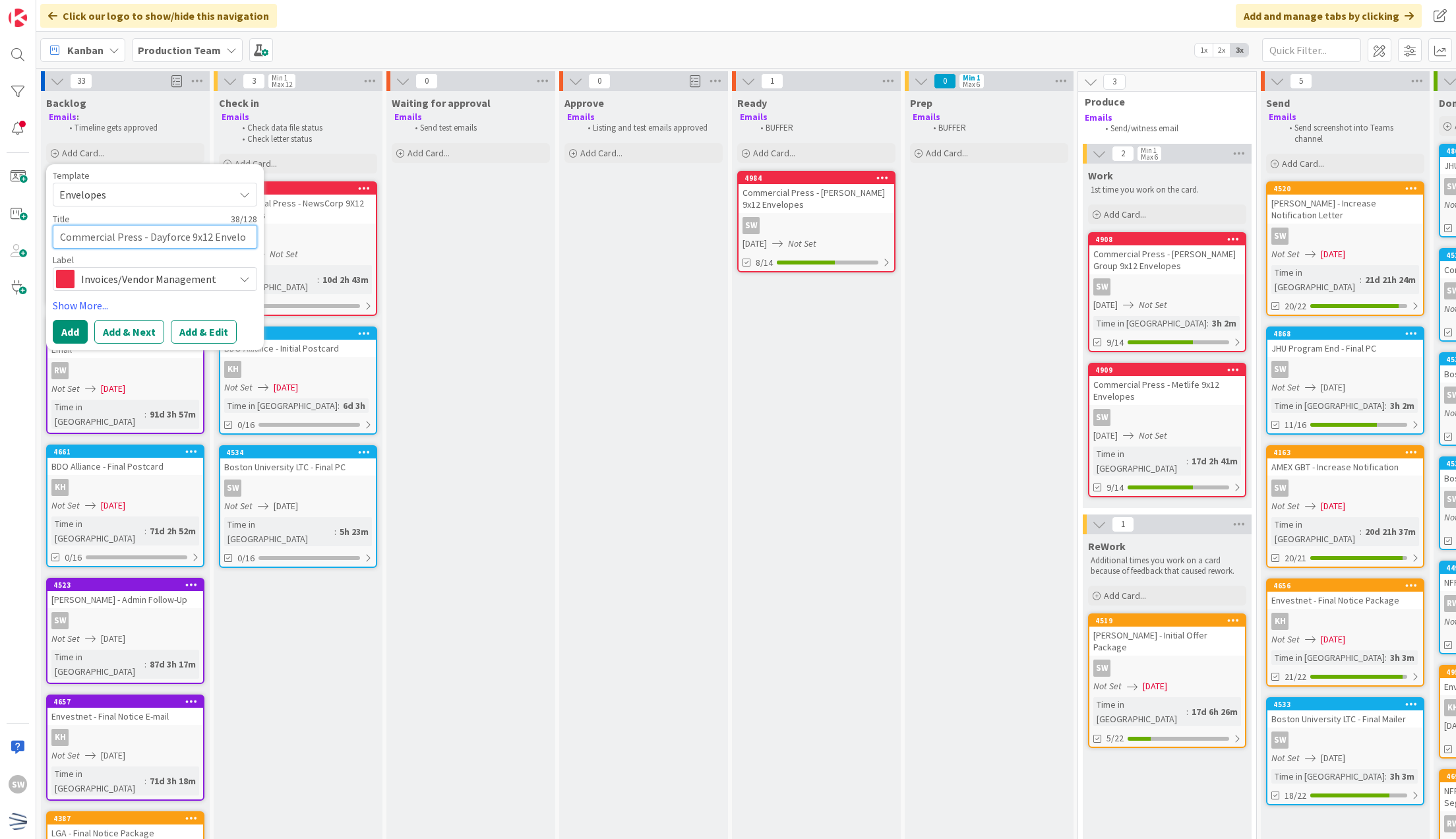
type textarea "x"
type textarea "Commercial Press - Dayforce 9x12 Envelop"
type textarea "x"
type textarea "Commercial Press - Dayforce 9x12 Envelopes"
type textarea "x"
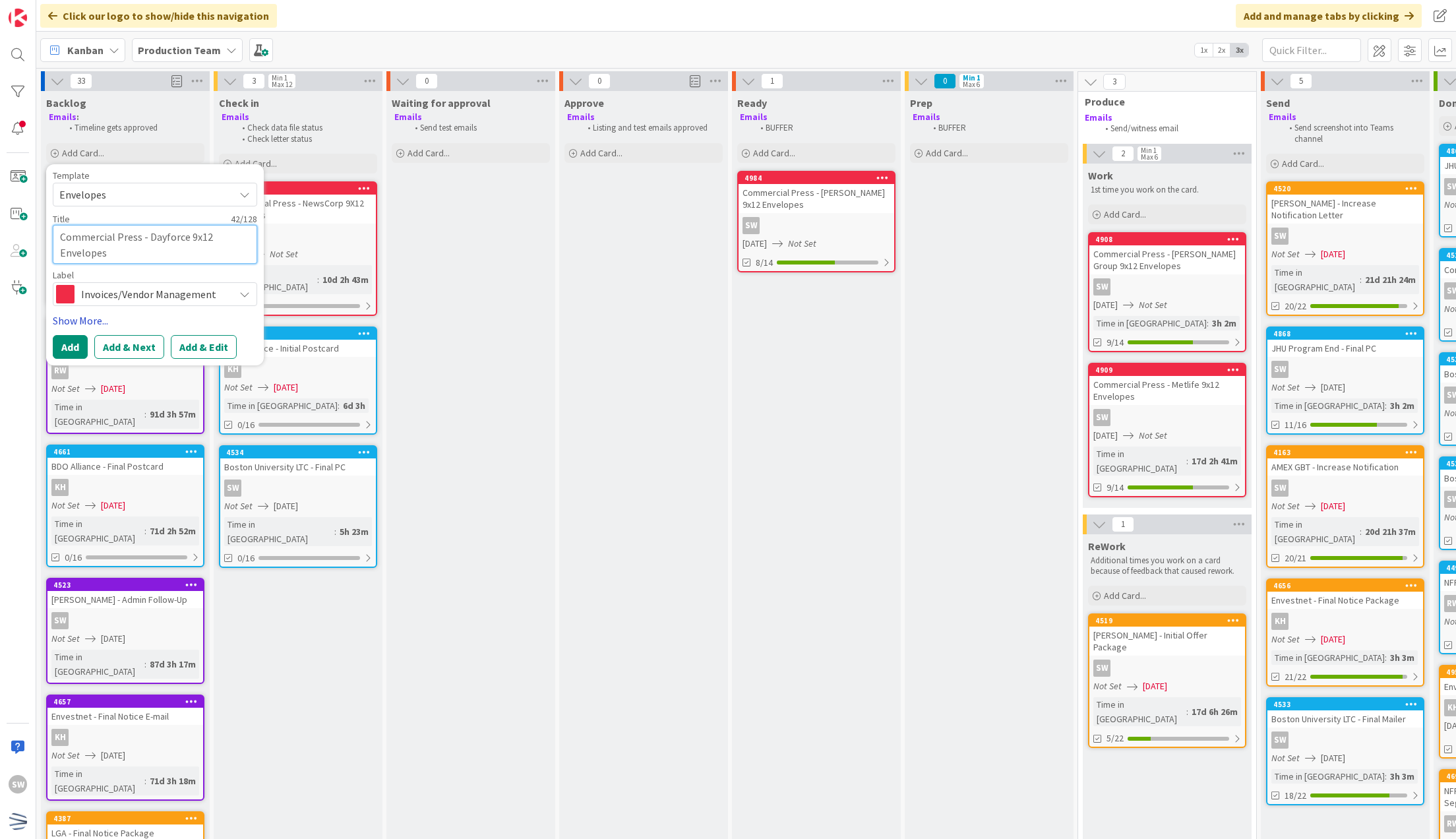
type textarea "Commercial Press - Dayforce 9x12 Envelopes"
click at [85, 319] on link "Show More..." at bounding box center [155, 320] width 205 height 16
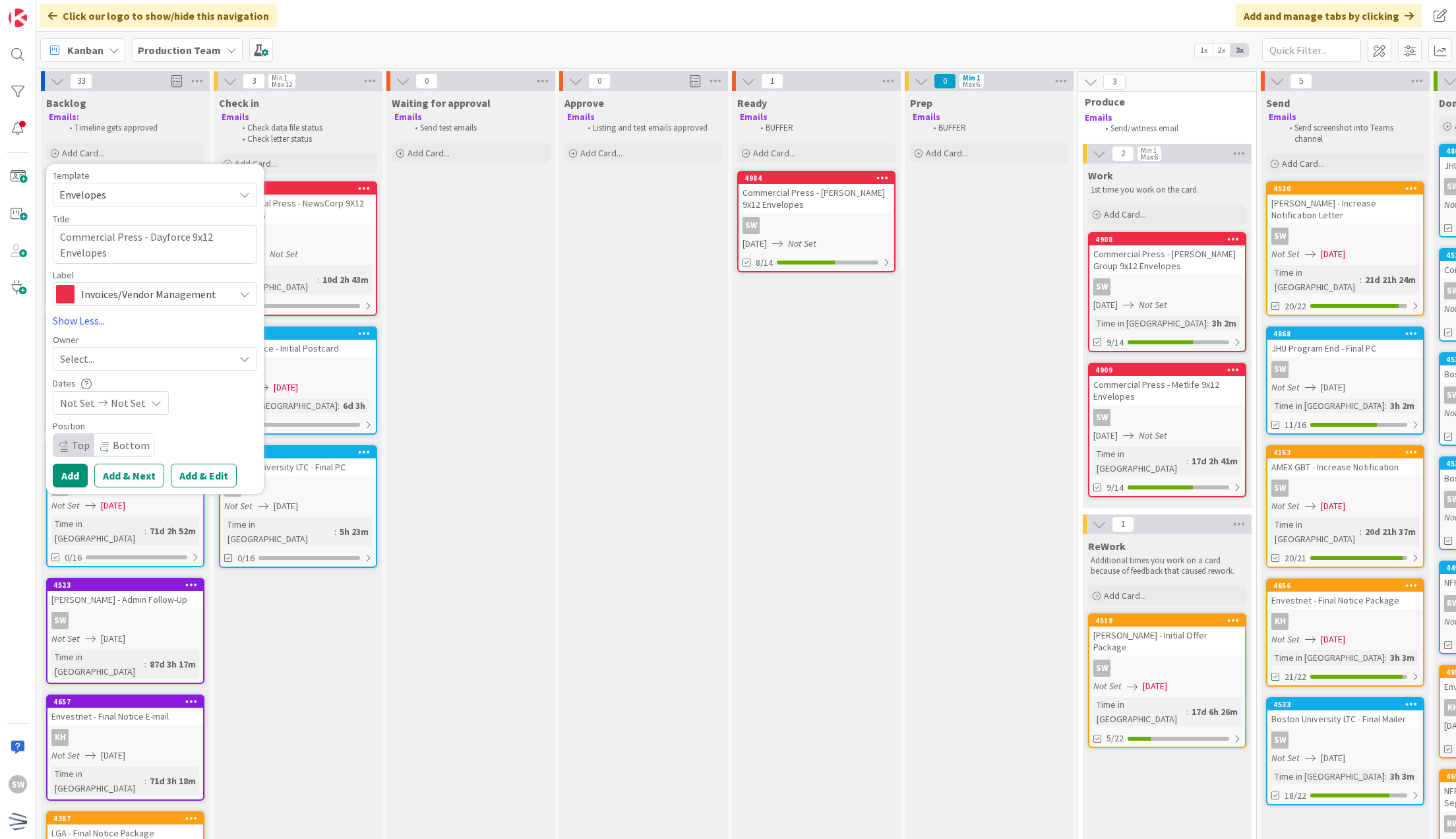
click at [102, 355] on div "Select..." at bounding box center [147, 358] width 174 height 16
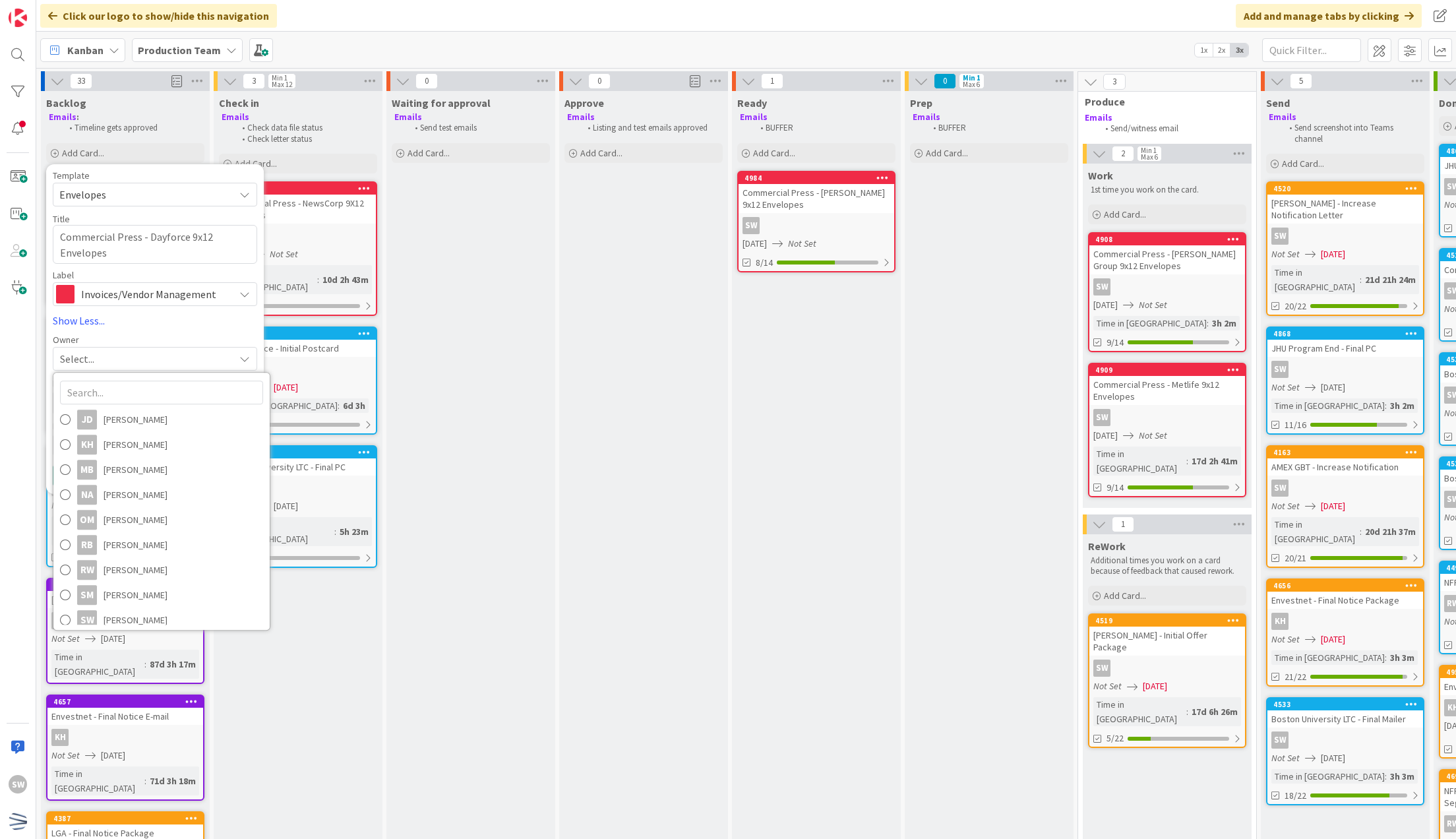
scroll to position [183, 0]
click at [135, 608] on span "[PERSON_NAME]" at bounding box center [135, 612] width 64 height 20
type textarea "x"
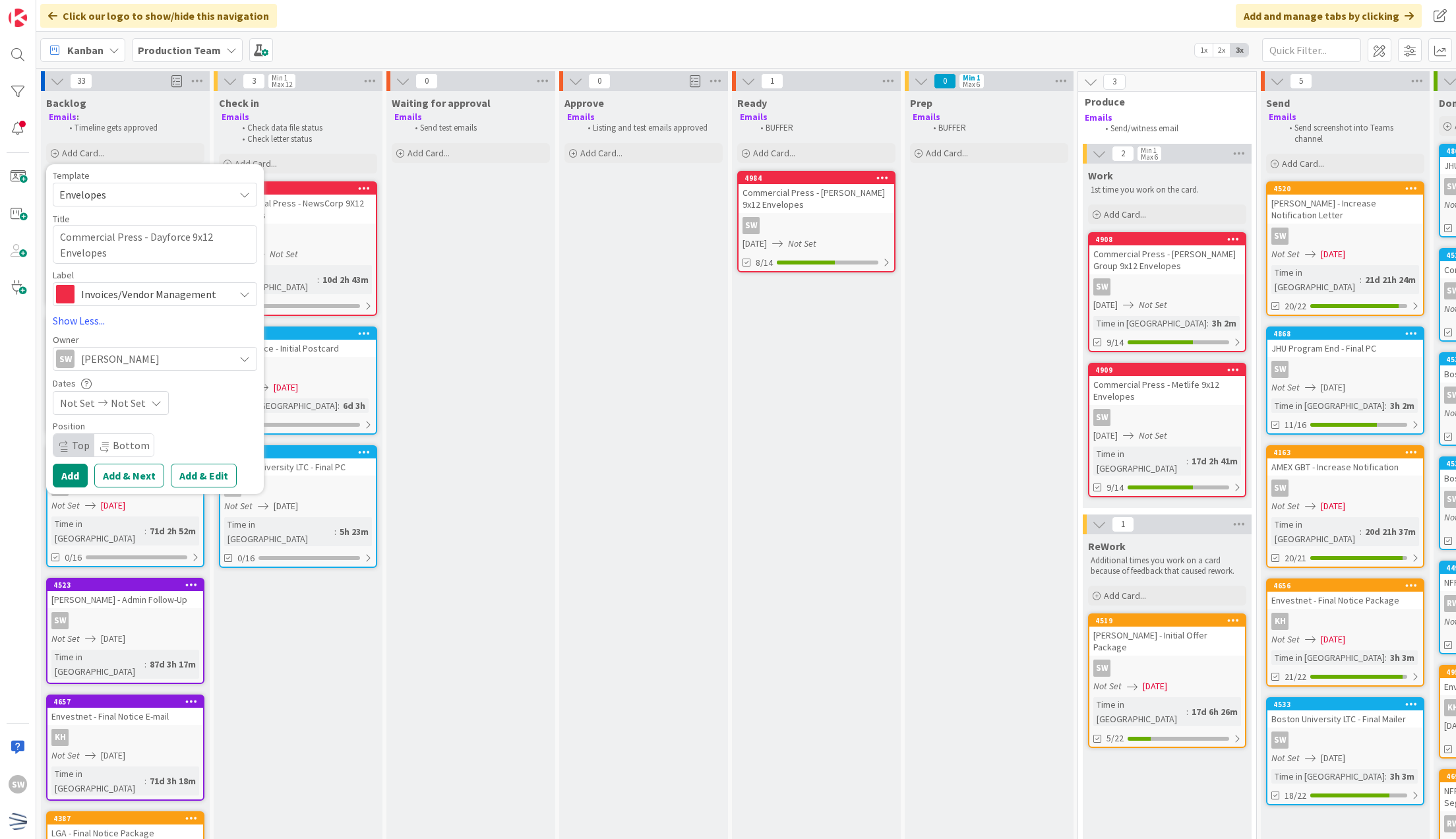
click at [88, 403] on span "Not Set" at bounding box center [77, 403] width 35 height 16
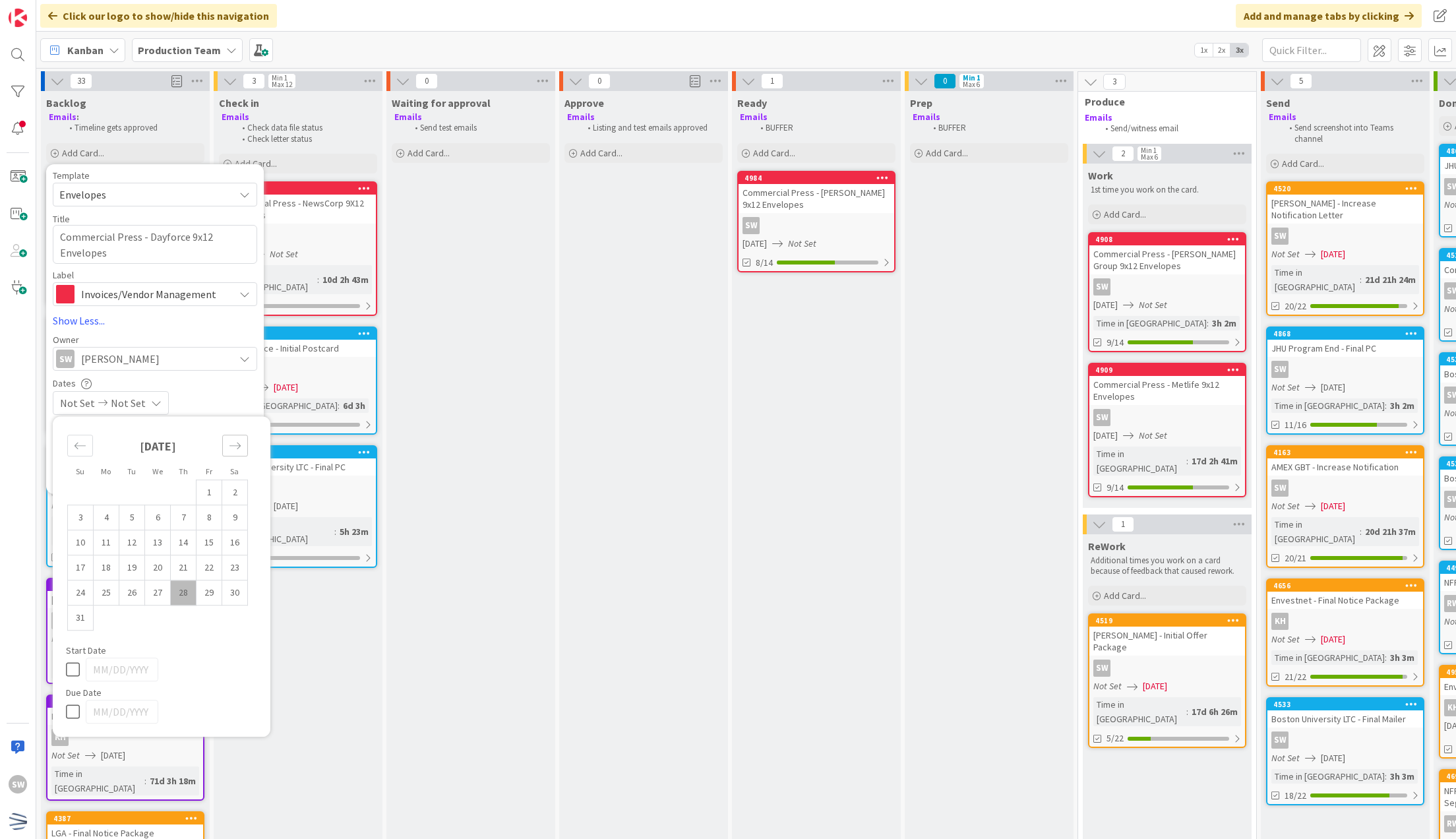
click at [245, 448] on div "Move forward to switch to the next month." at bounding box center [235, 445] width 25 height 22
click at [243, 444] on div "Move forward to switch to the next month." at bounding box center [235, 445] width 25 height 22
click at [205, 491] on td "3" at bounding box center [209, 492] width 25 height 25
type input "[DATE]"
click at [203, 338] on div "Owner" at bounding box center [155, 340] width 205 height 9
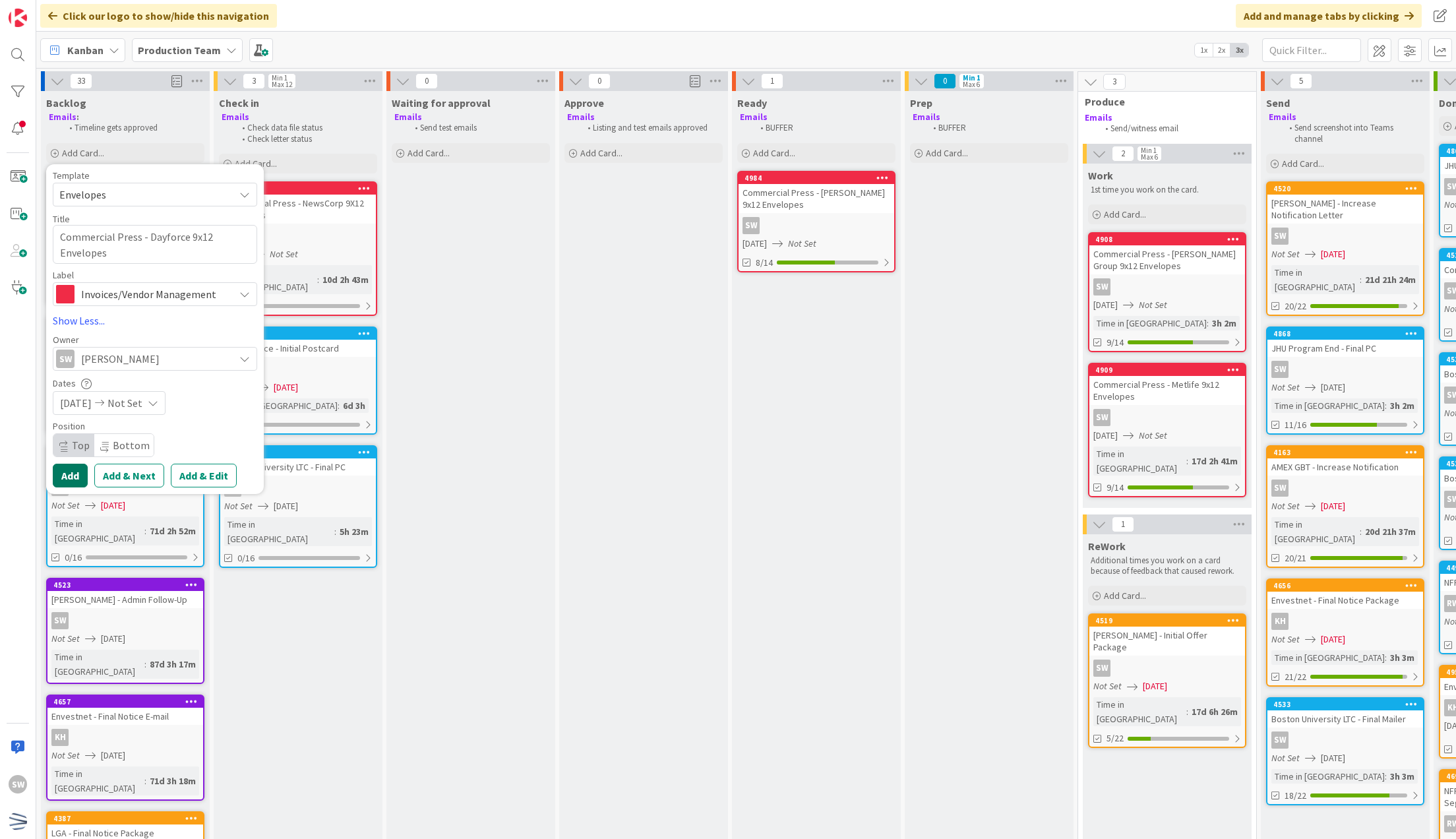
click at [72, 471] on button "Add" at bounding box center [70, 475] width 35 height 24
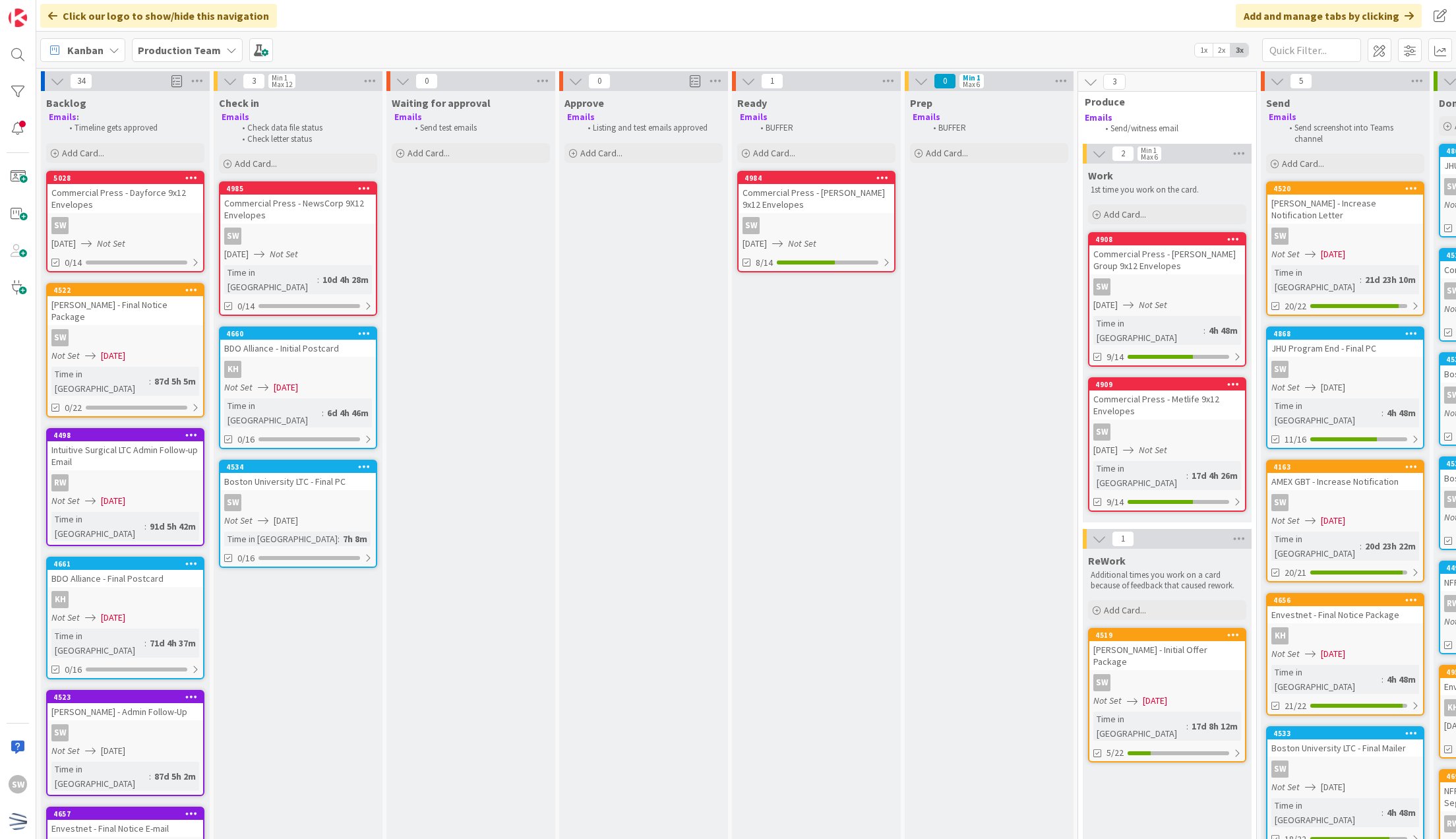
click at [135, 215] on link "5028 Commercial Press - Dayforce 9x12 Envelopes SW [DATE] Not Set 0/14" at bounding box center [125, 221] width 158 height 102
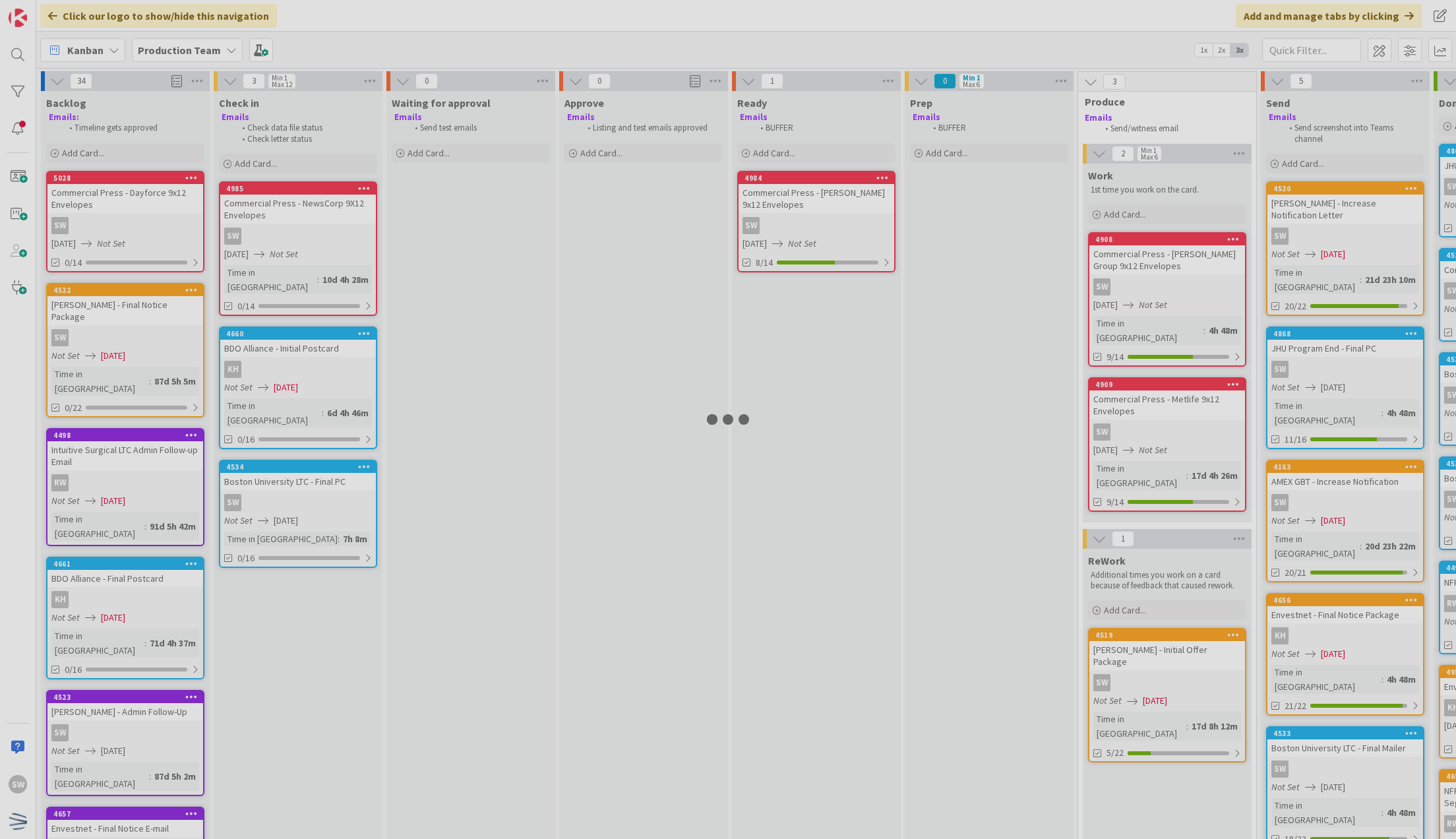
click at [135, 215] on div at bounding box center [728, 419] width 1456 height 839
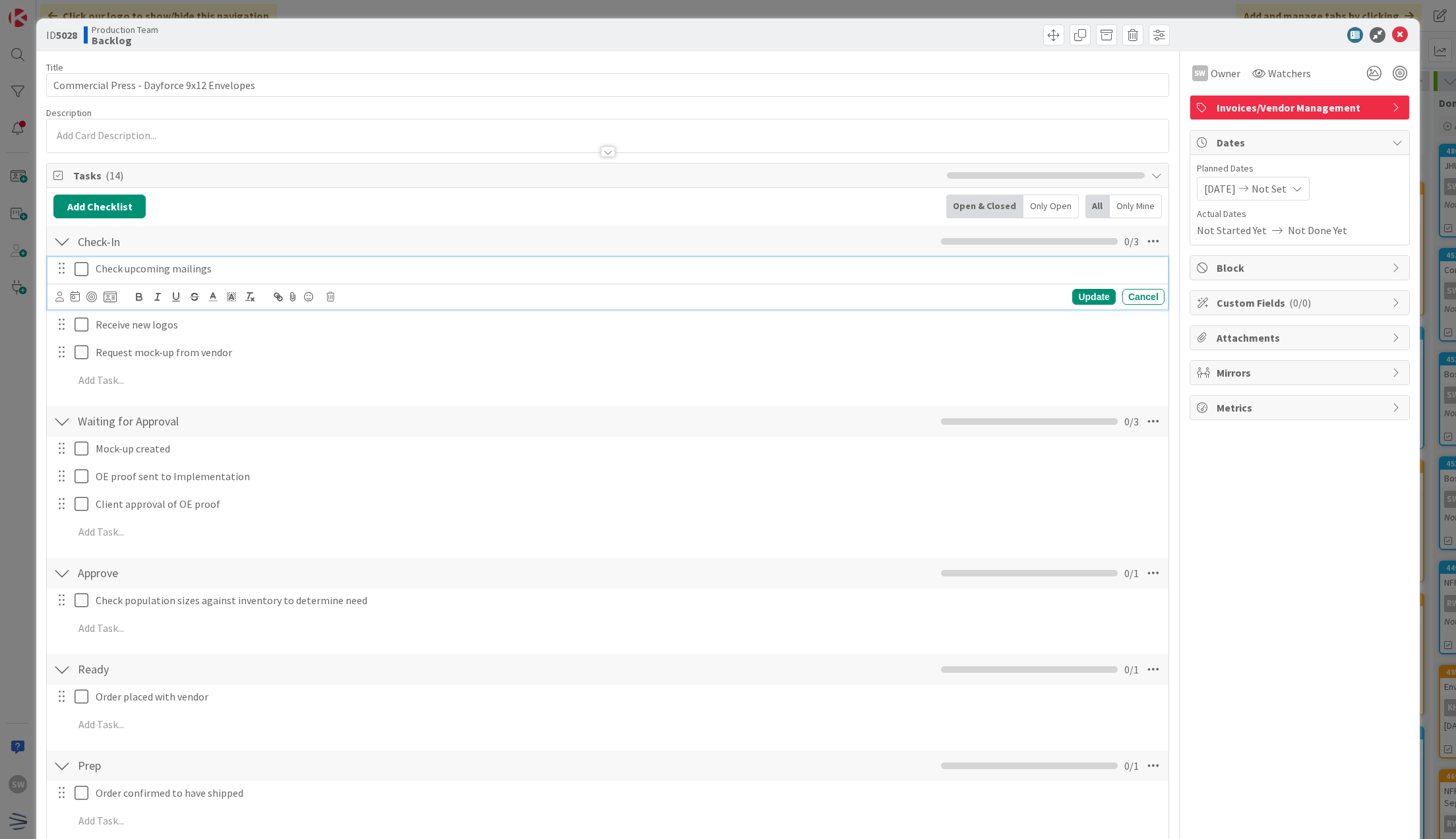
click at [95, 271] on p "Check upcoming mailings" at bounding box center [627, 269] width 1064 height 15
click at [86, 268] on icon at bounding box center [85, 269] width 20 height 16
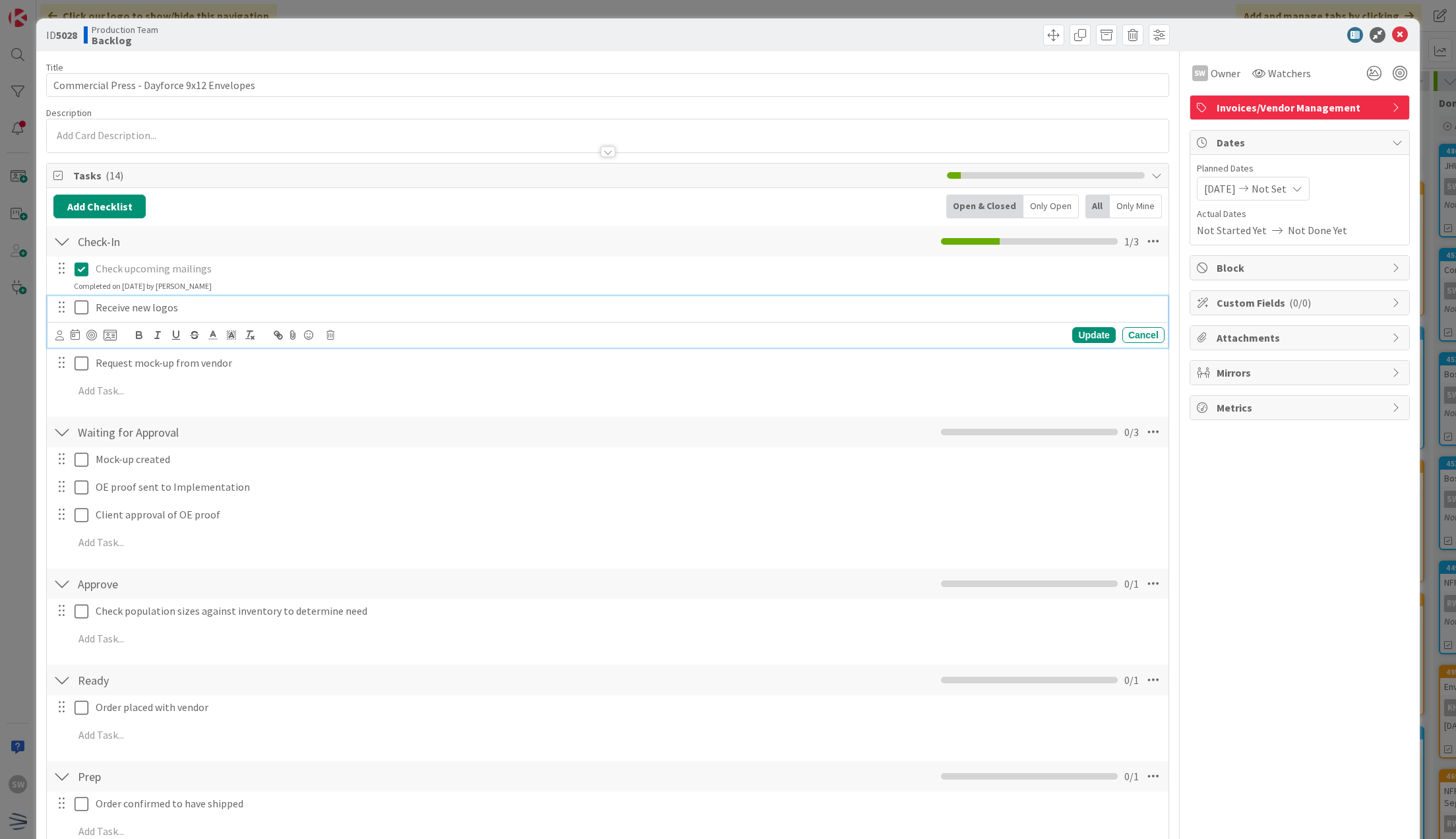
click at [81, 301] on icon at bounding box center [85, 307] width 20 height 16
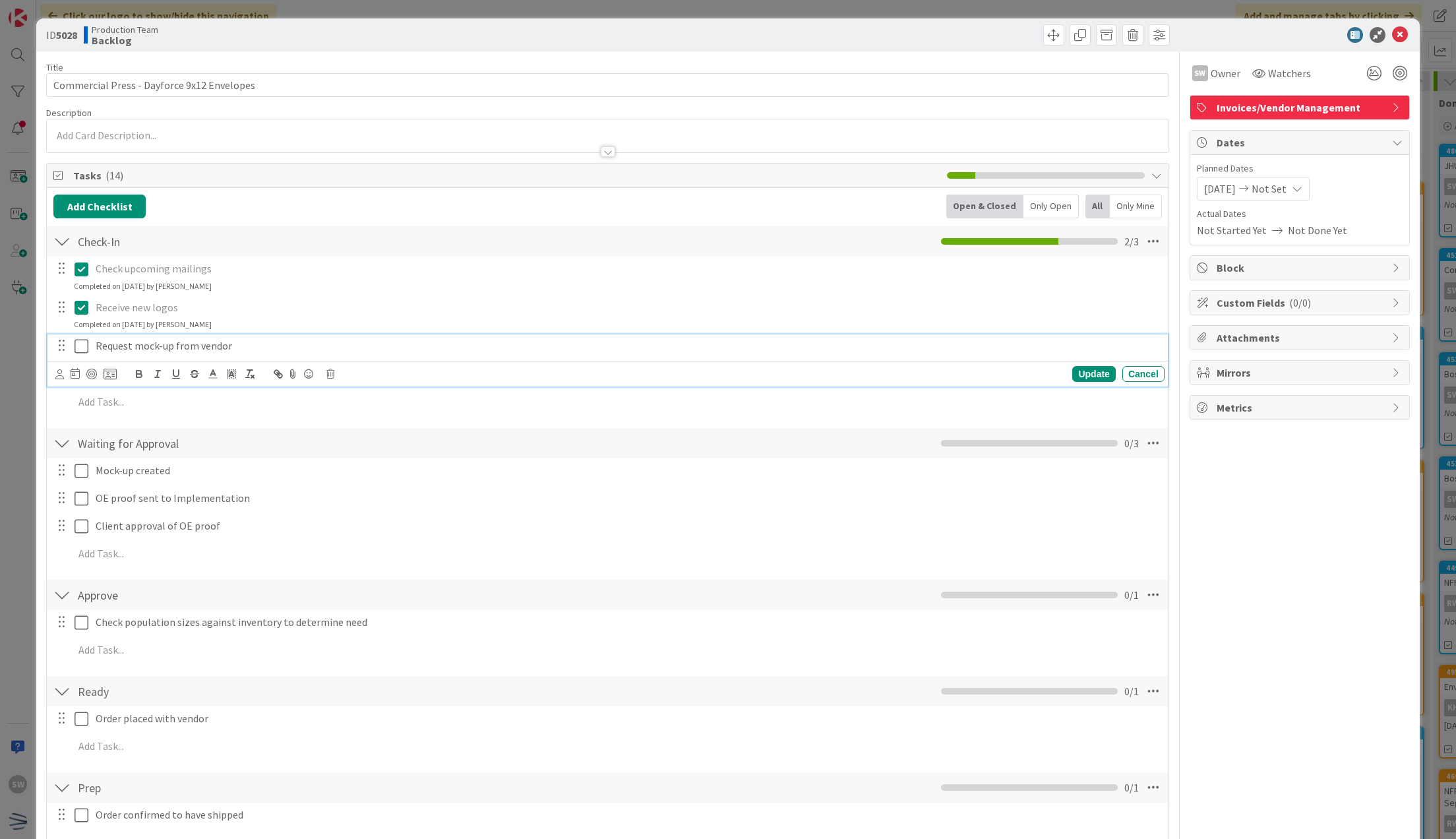
click at [85, 341] on icon at bounding box center [85, 346] width 20 height 16
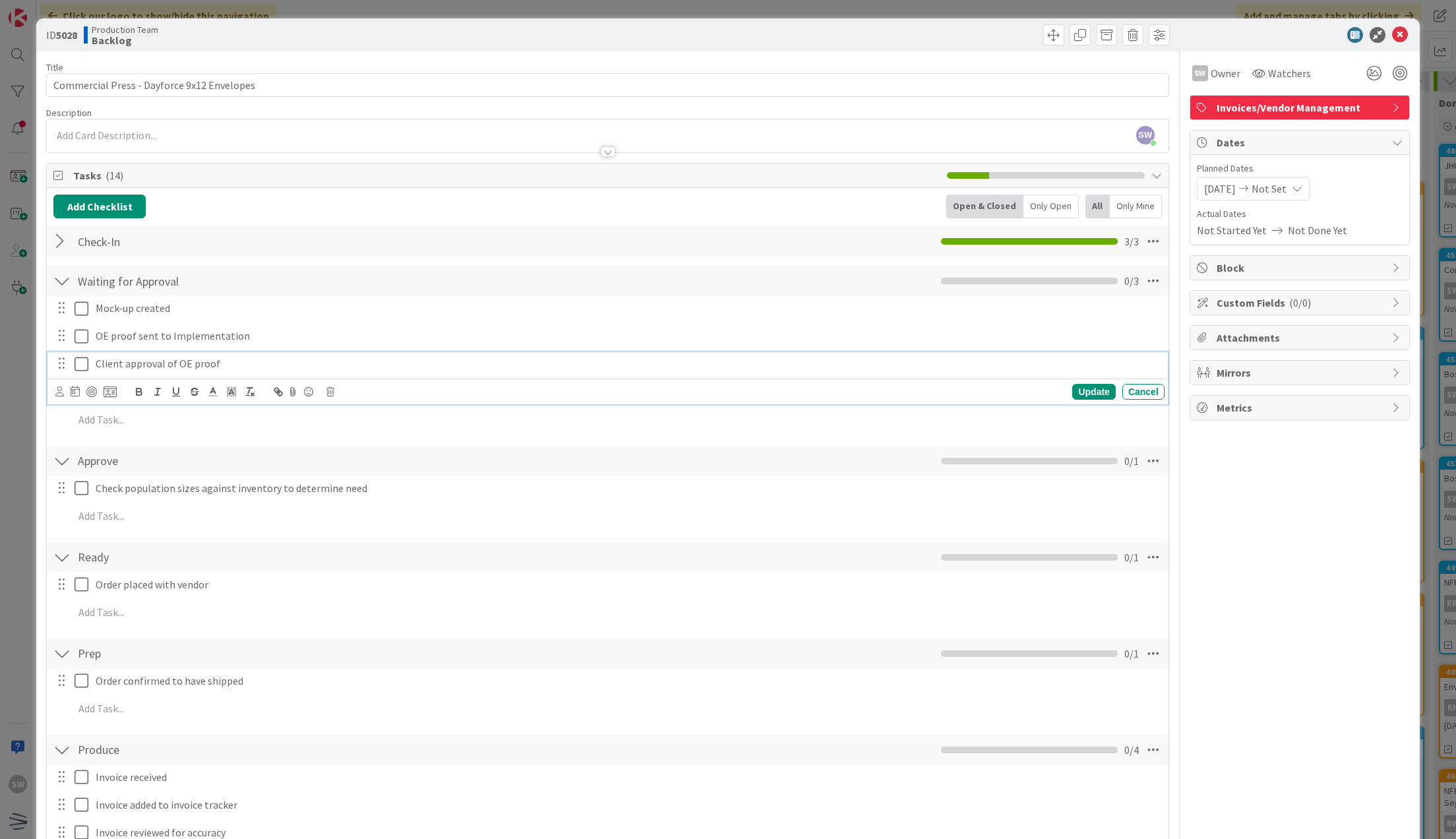
click at [85, 368] on icon at bounding box center [85, 364] width 20 height 16
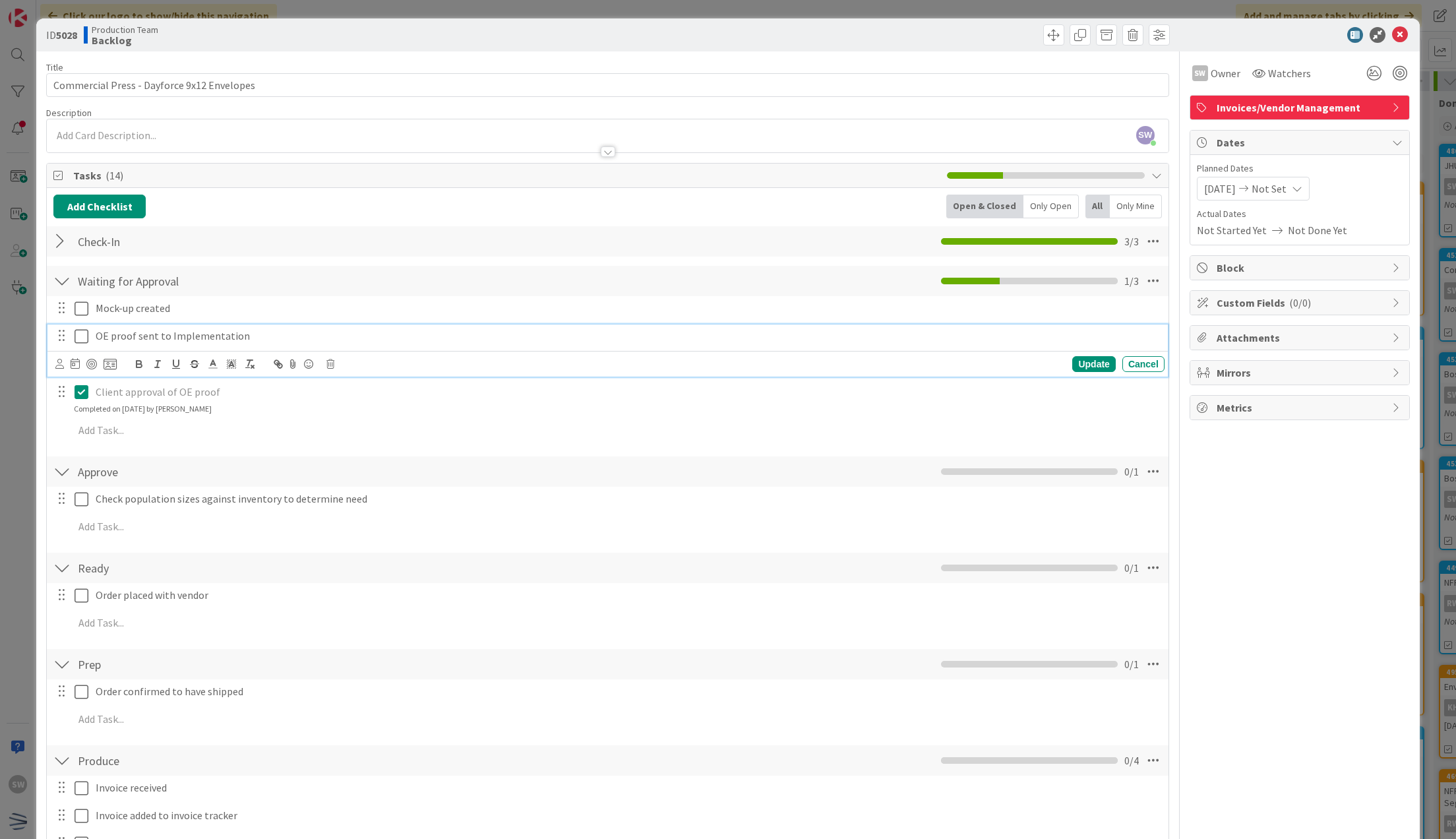
click at [85, 335] on icon at bounding box center [85, 336] width 20 height 16
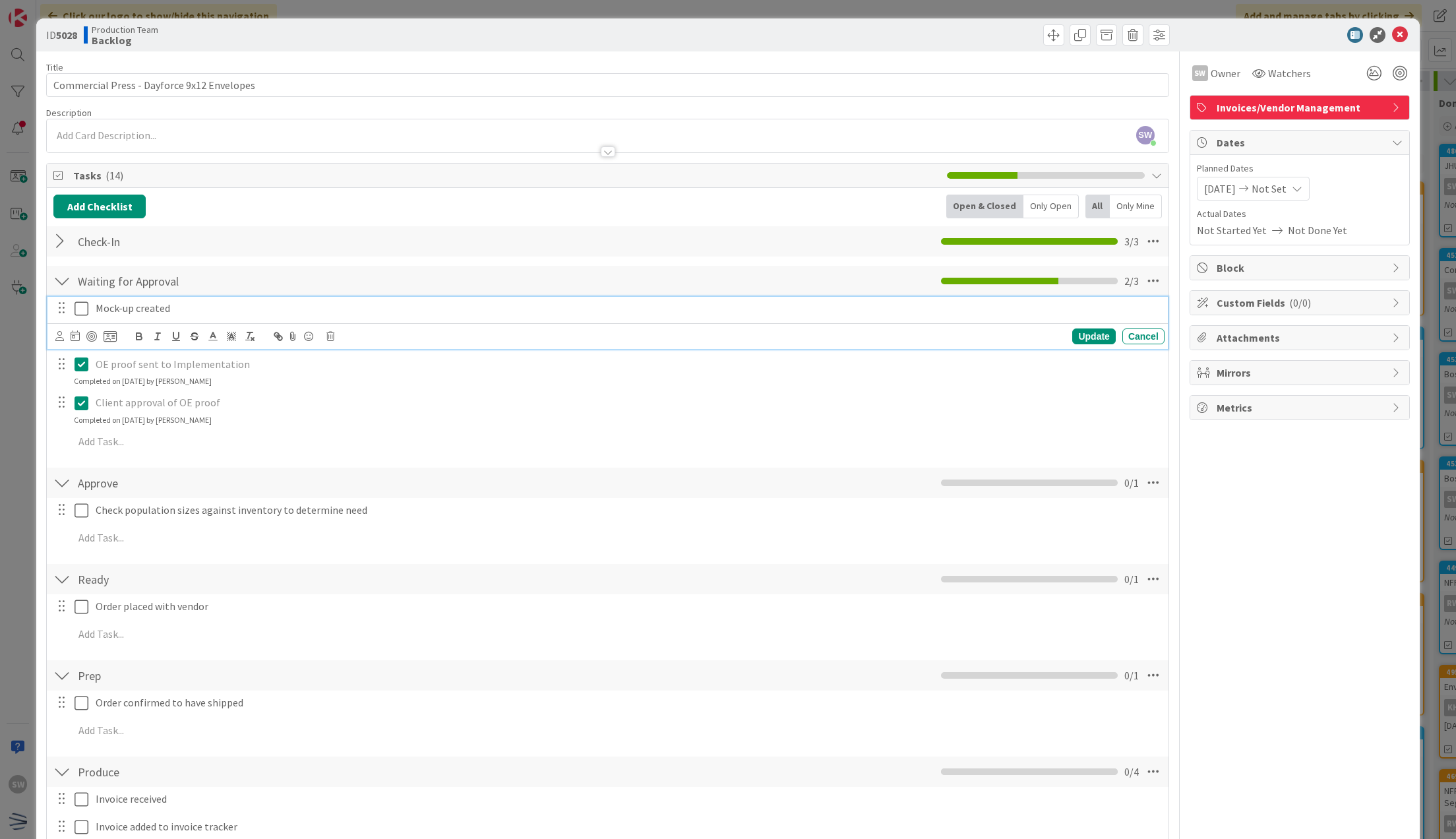
click at [79, 298] on button at bounding box center [82, 308] width 16 height 21
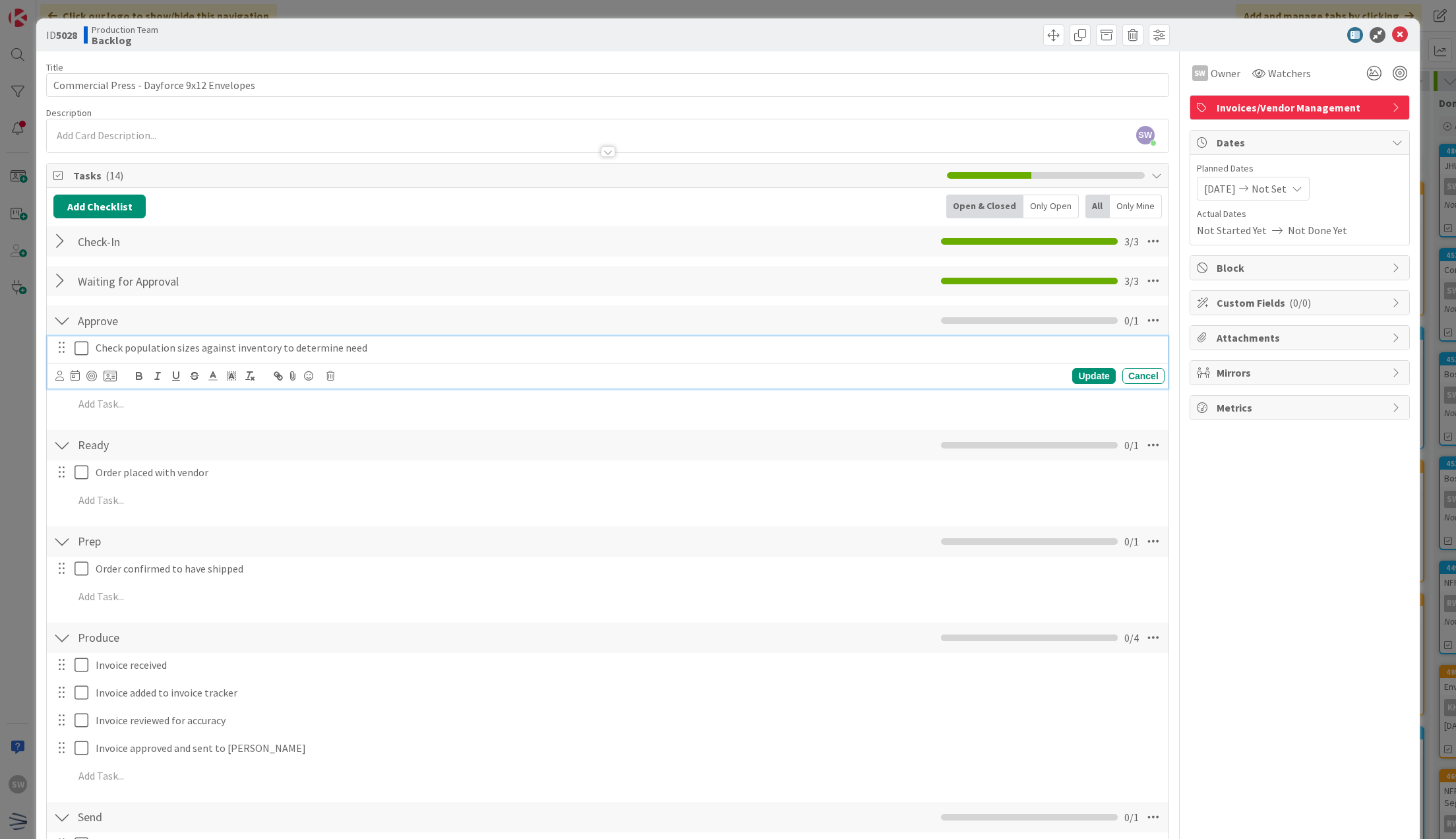
click at [82, 343] on icon at bounding box center [85, 348] width 20 height 16
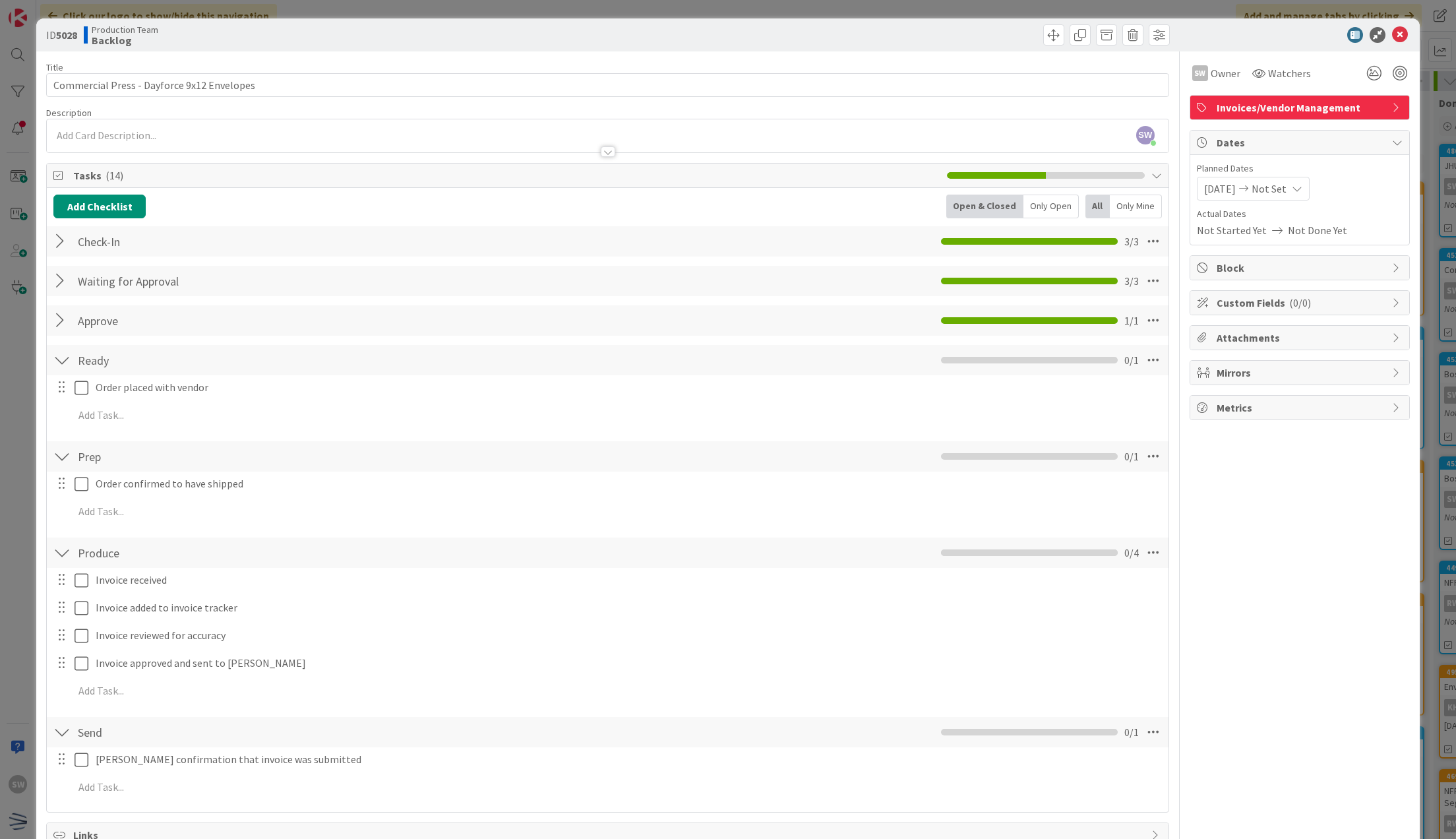
click at [90, 372] on div "Ready Checklist Name 5 / 64 Ready 0 / 1" at bounding box center [608, 359] width 1121 height 30
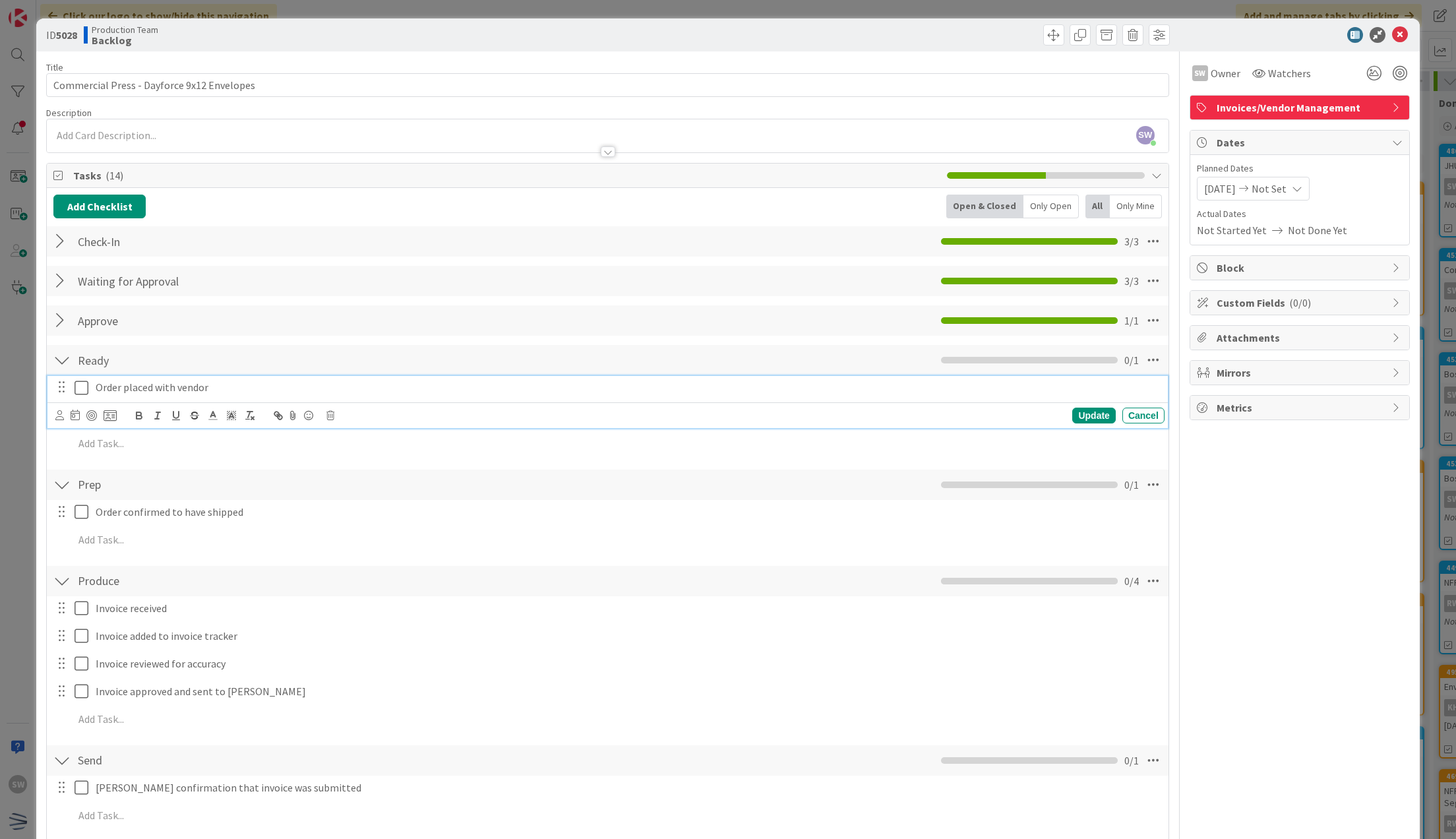
click at [82, 380] on icon at bounding box center [85, 388] width 20 height 16
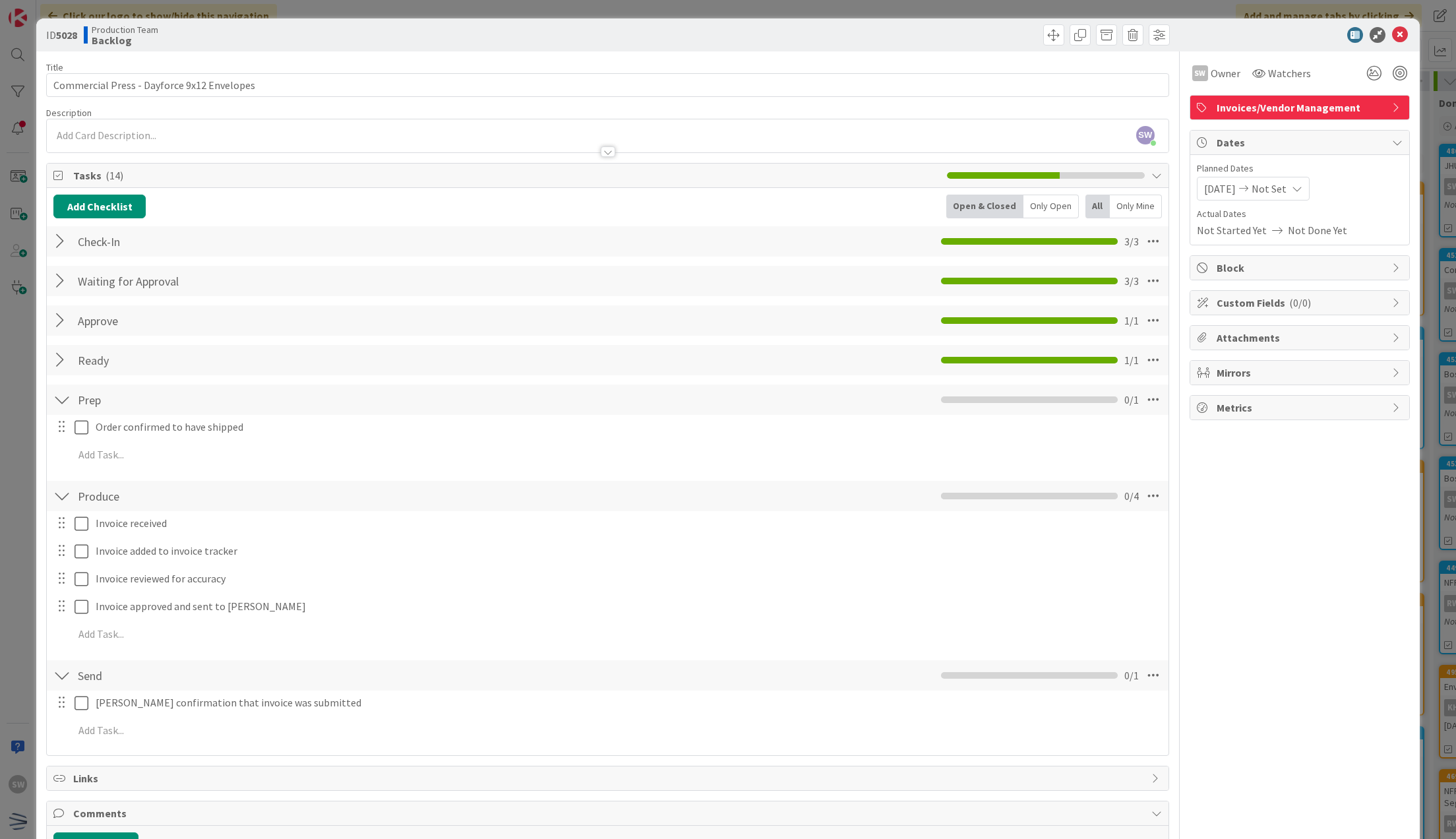
click at [1381, 46] on div "ID 5028 Production Team Backlog" at bounding box center [728, 35] width 1384 height 33
click at [1392, 38] on icon at bounding box center [1400, 35] width 16 height 16
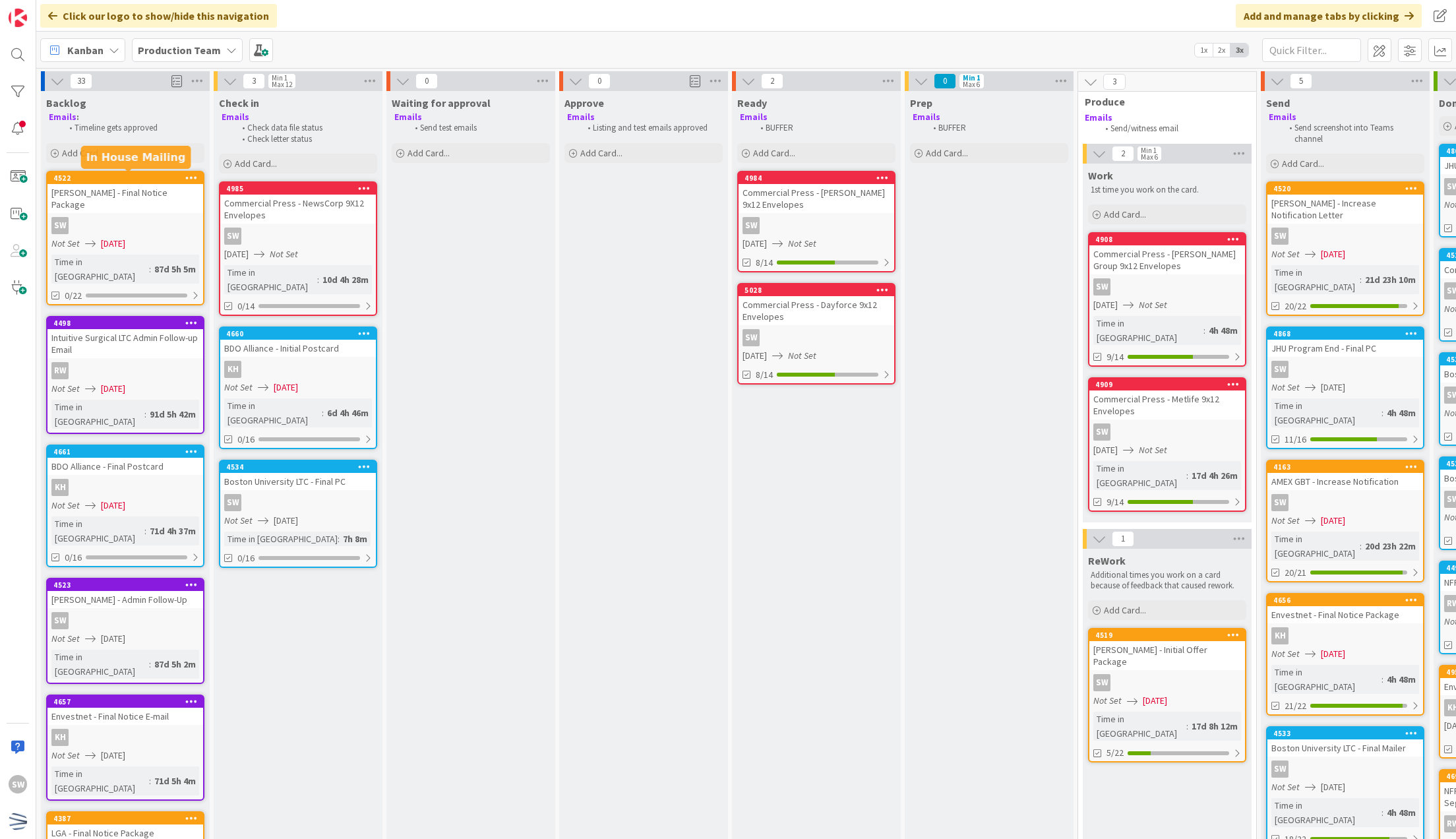
click at [113, 148] on div "Add Card..." at bounding box center [125, 153] width 158 height 20
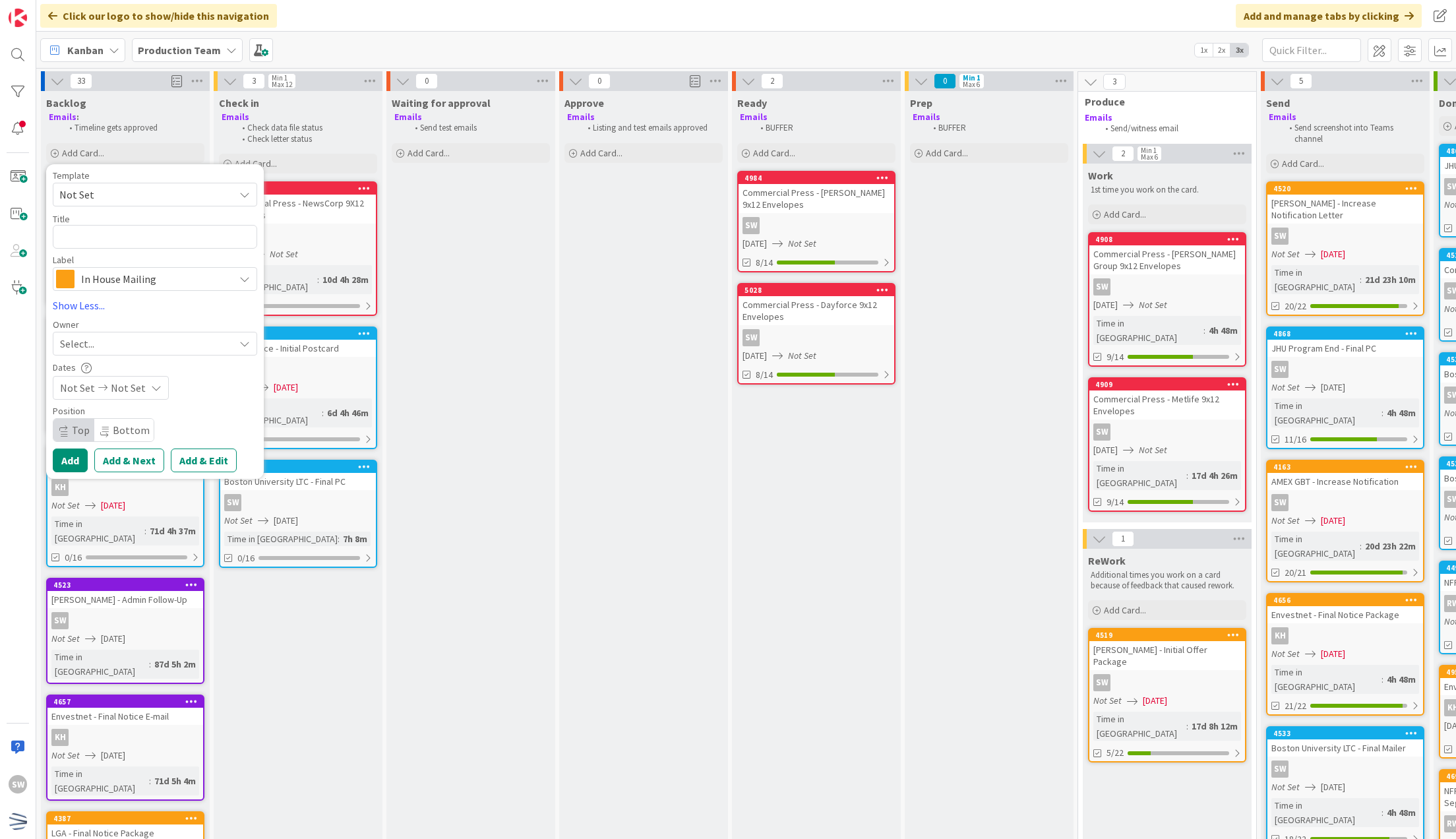
click at [114, 185] on span "Not Set" at bounding box center [155, 195] width 205 height 24
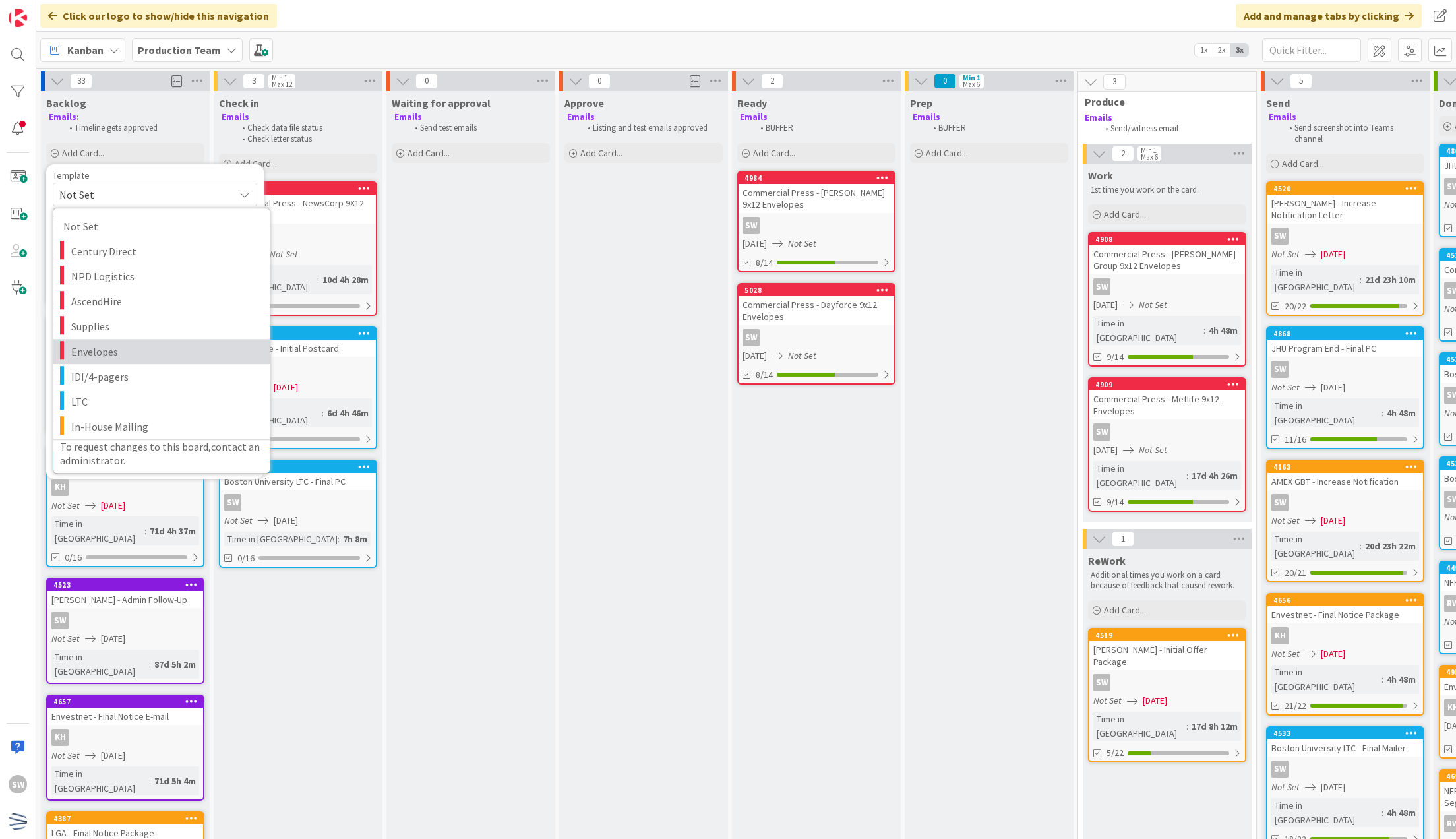
click at [139, 345] on span "Envelopes" at bounding box center [165, 351] width 188 height 17
type textarea "x"
type textarea "Envelopes"
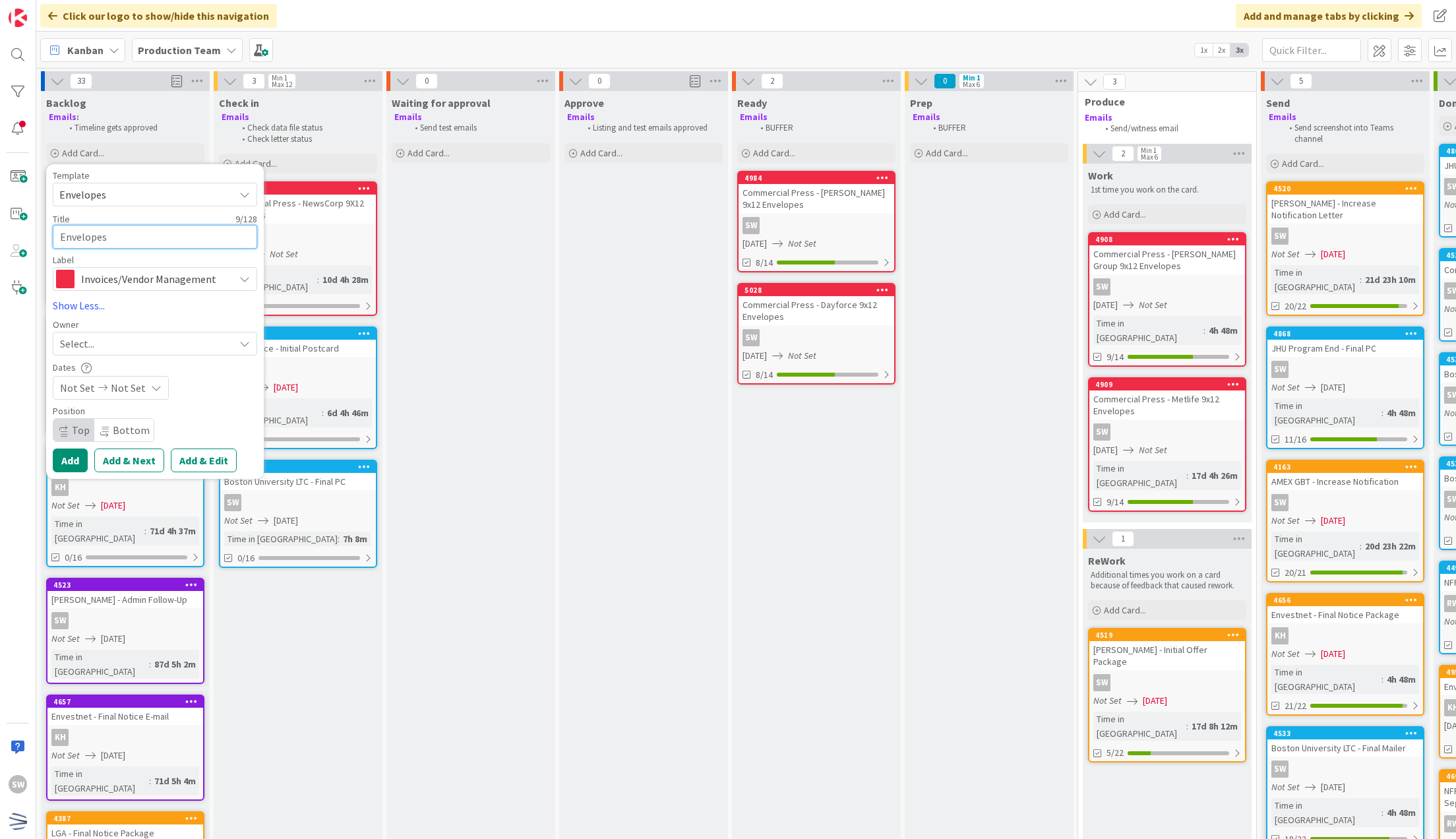
drag, startPoint x: 150, startPoint y: 234, endPoint x: 128, endPoint y: 231, distance: 22.2
click at [149, 234] on textarea "Envelopes" at bounding box center [155, 236] width 205 height 24
type textarea "x"
type textarea "Co"
type textarea "x"
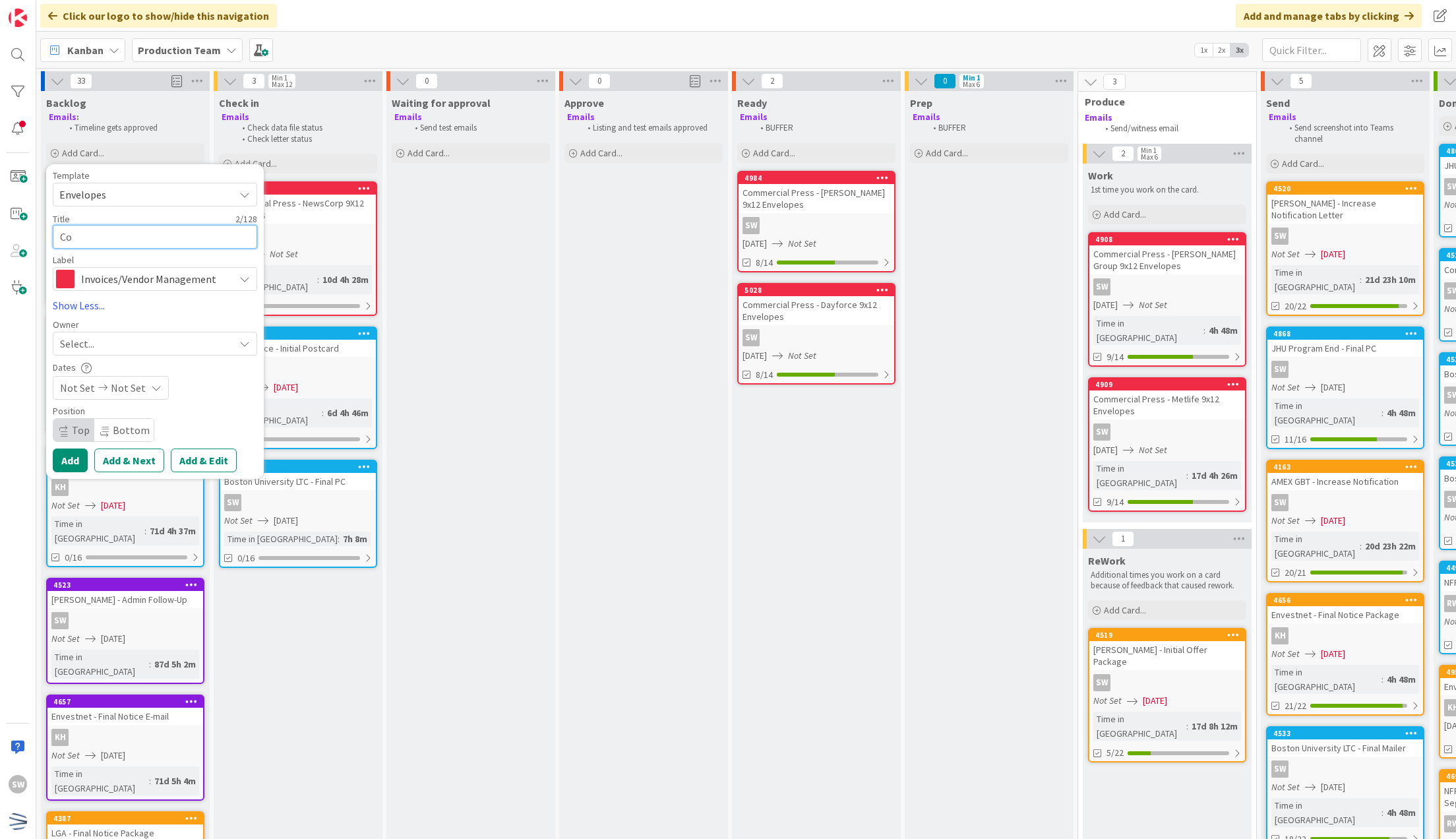
type textarea "Com"
type textarea "x"
type textarea "Comme"
type textarea "x"
type textarea "Commer"
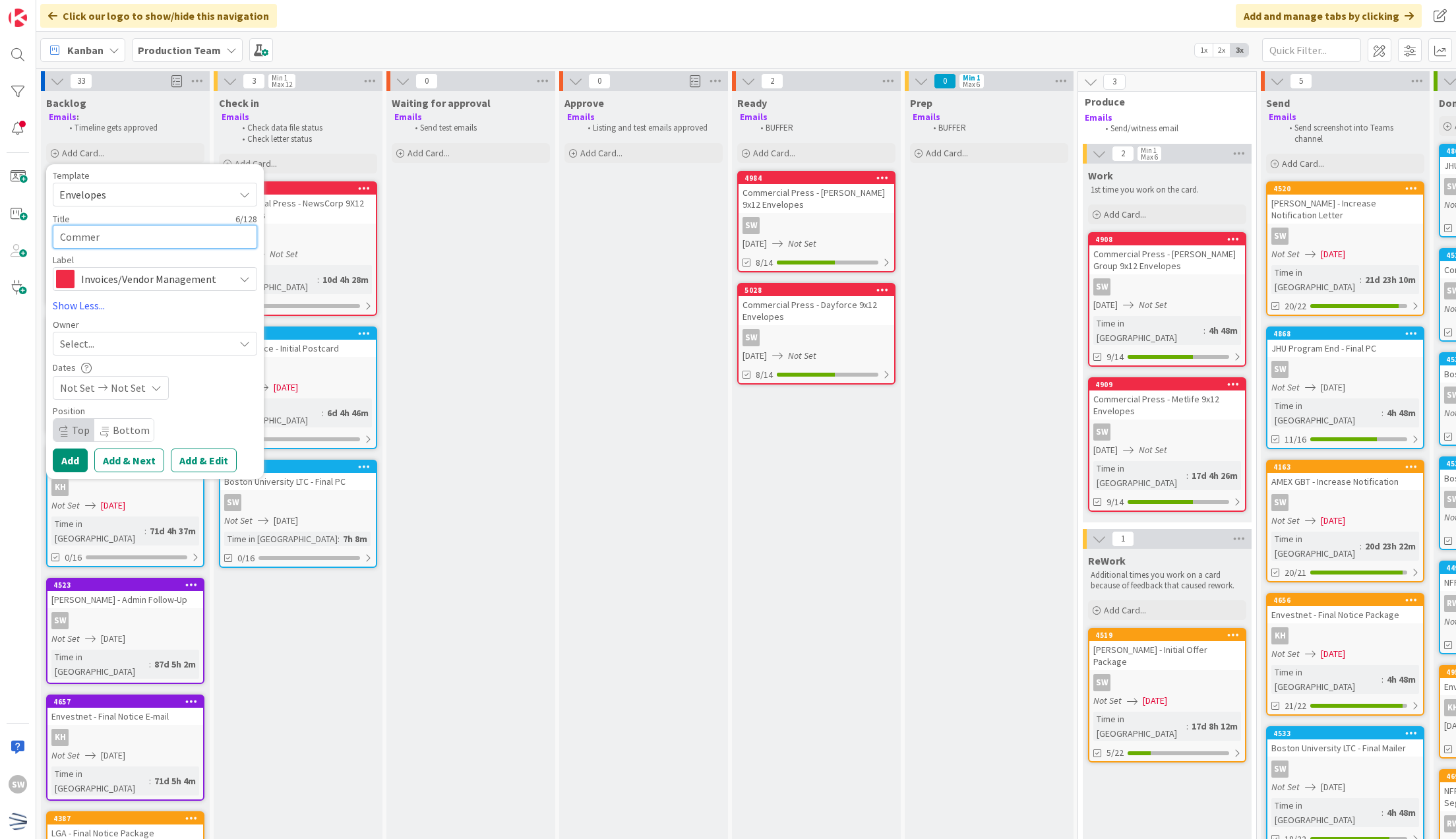
type textarea "x"
type textarea "Commerc"
type textarea "x"
type textarea "Commerci"
type textarea "x"
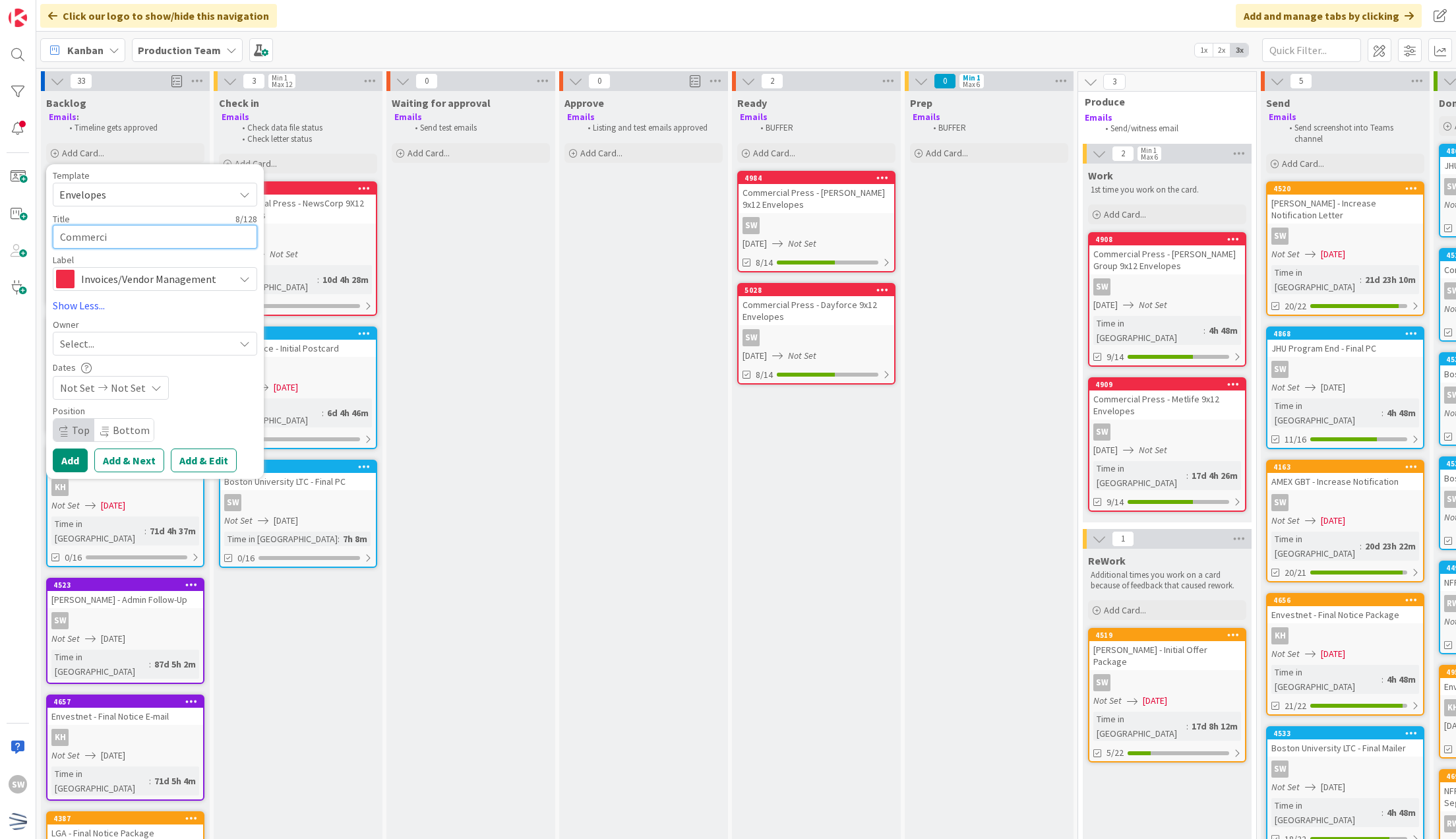
type textarea "Commercia"
type textarea "x"
type textarea "Commercial"
type textarea "x"
type textarea "Commercial"
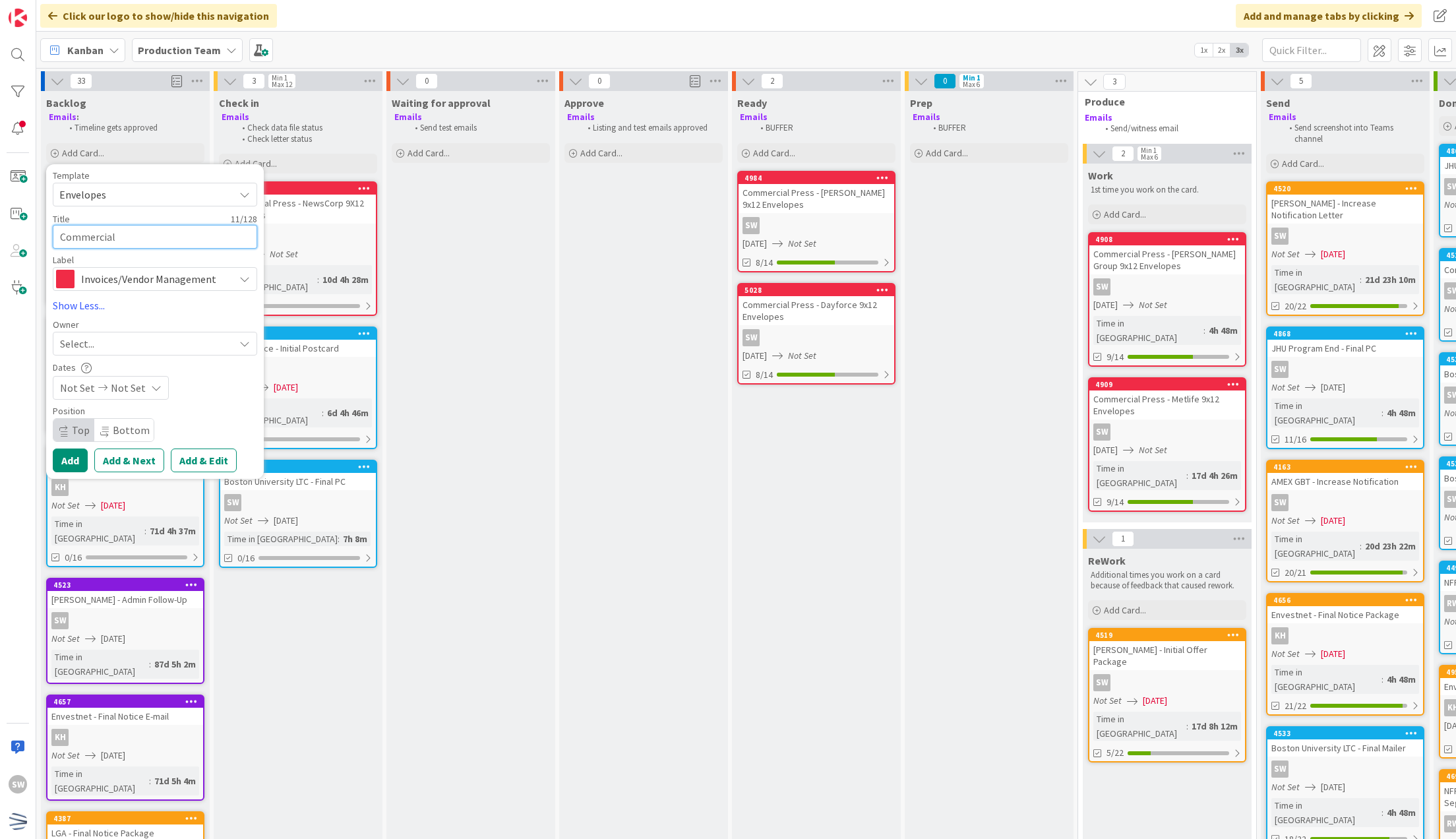
type textarea "x"
type textarea "Commercial P"
type textarea "x"
type textarea "Commercial Pr"
type textarea "x"
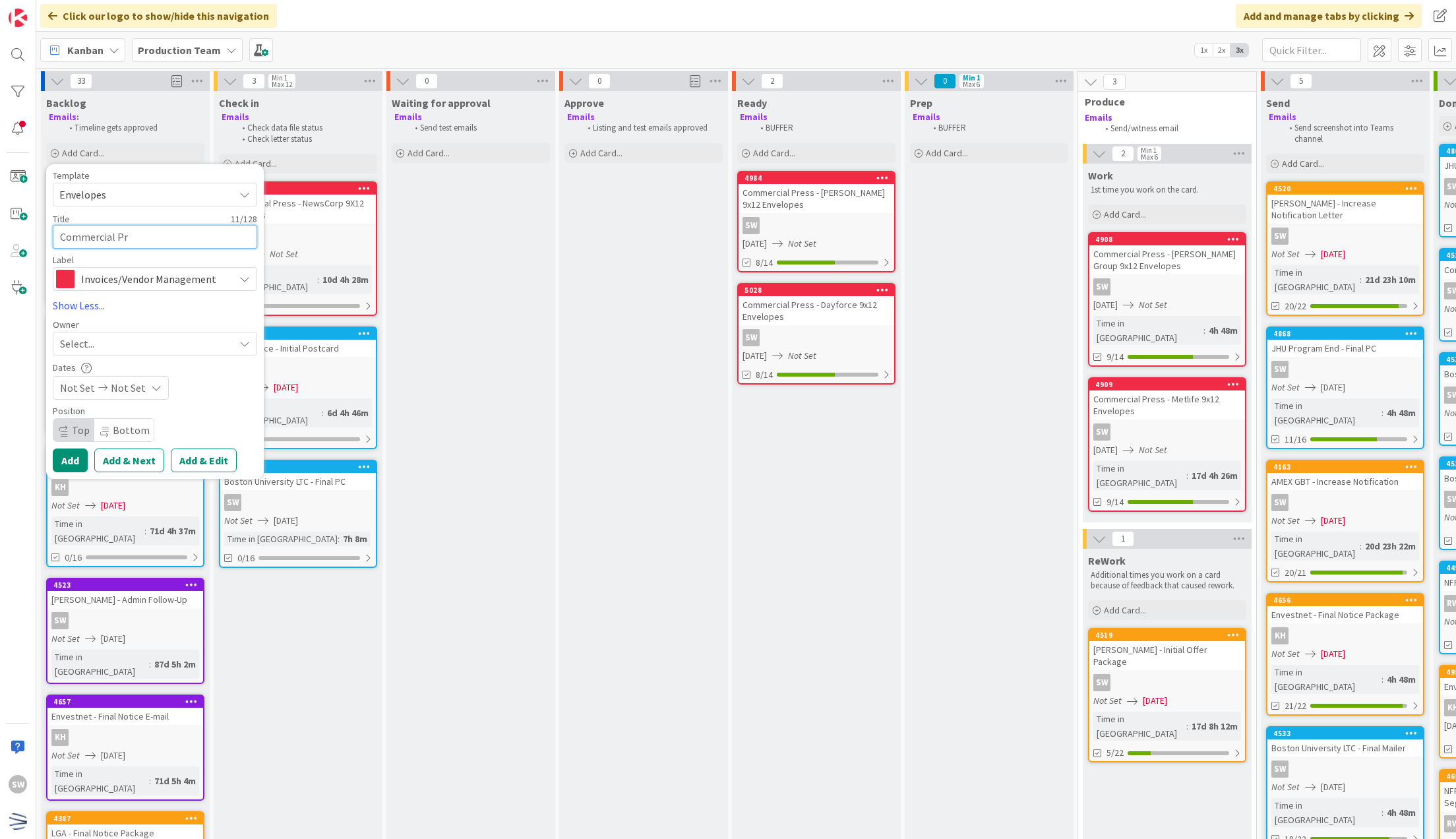
type textarea "Commercial Pre"
type textarea "x"
type textarea "Commercial Pres"
type textarea "x"
type textarea "Commercial Press"
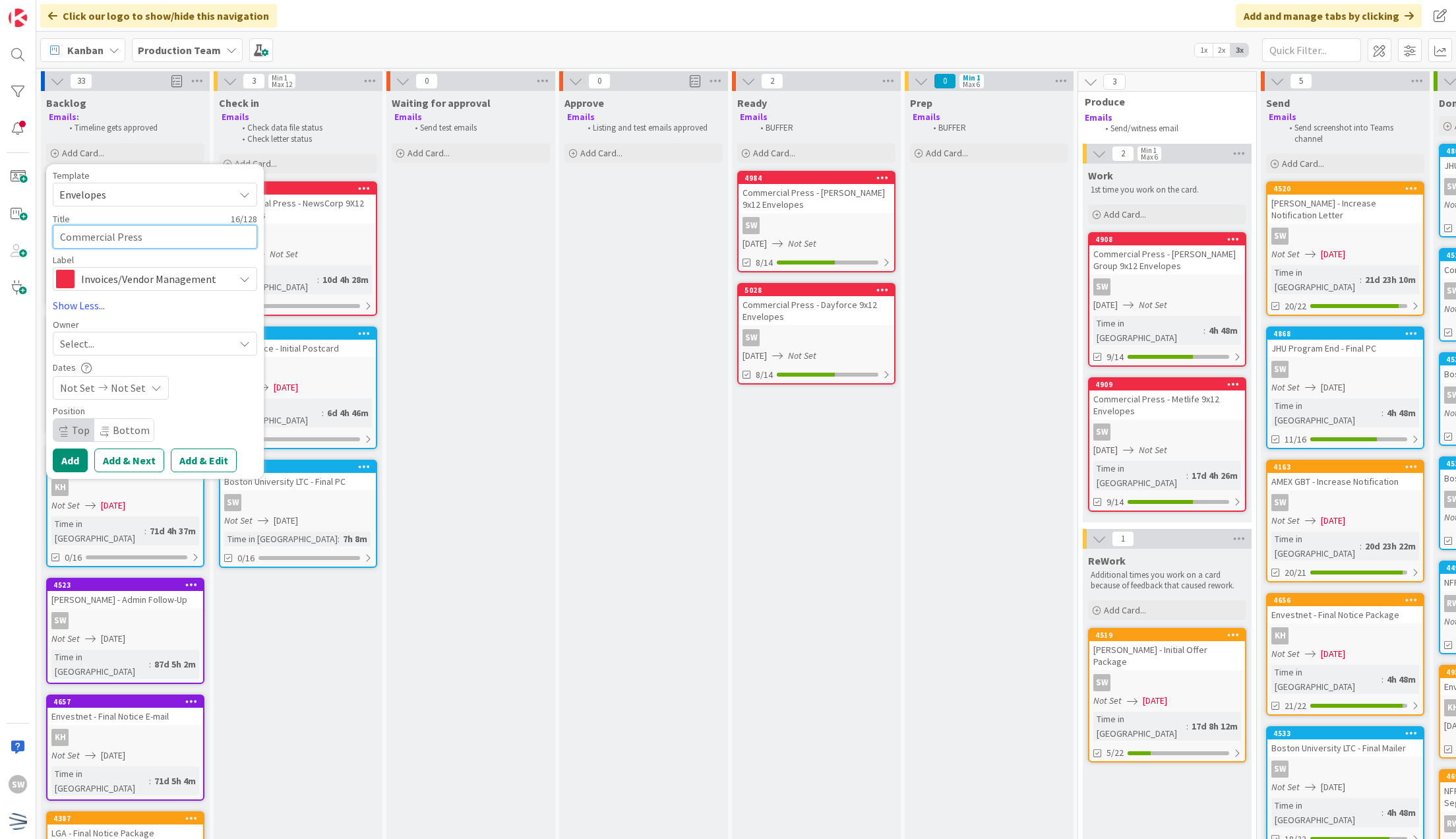
type textarea "x"
type textarea "Commercial Press"
type textarea "x"
type textarea "Commercial Press -"
type textarea "x"
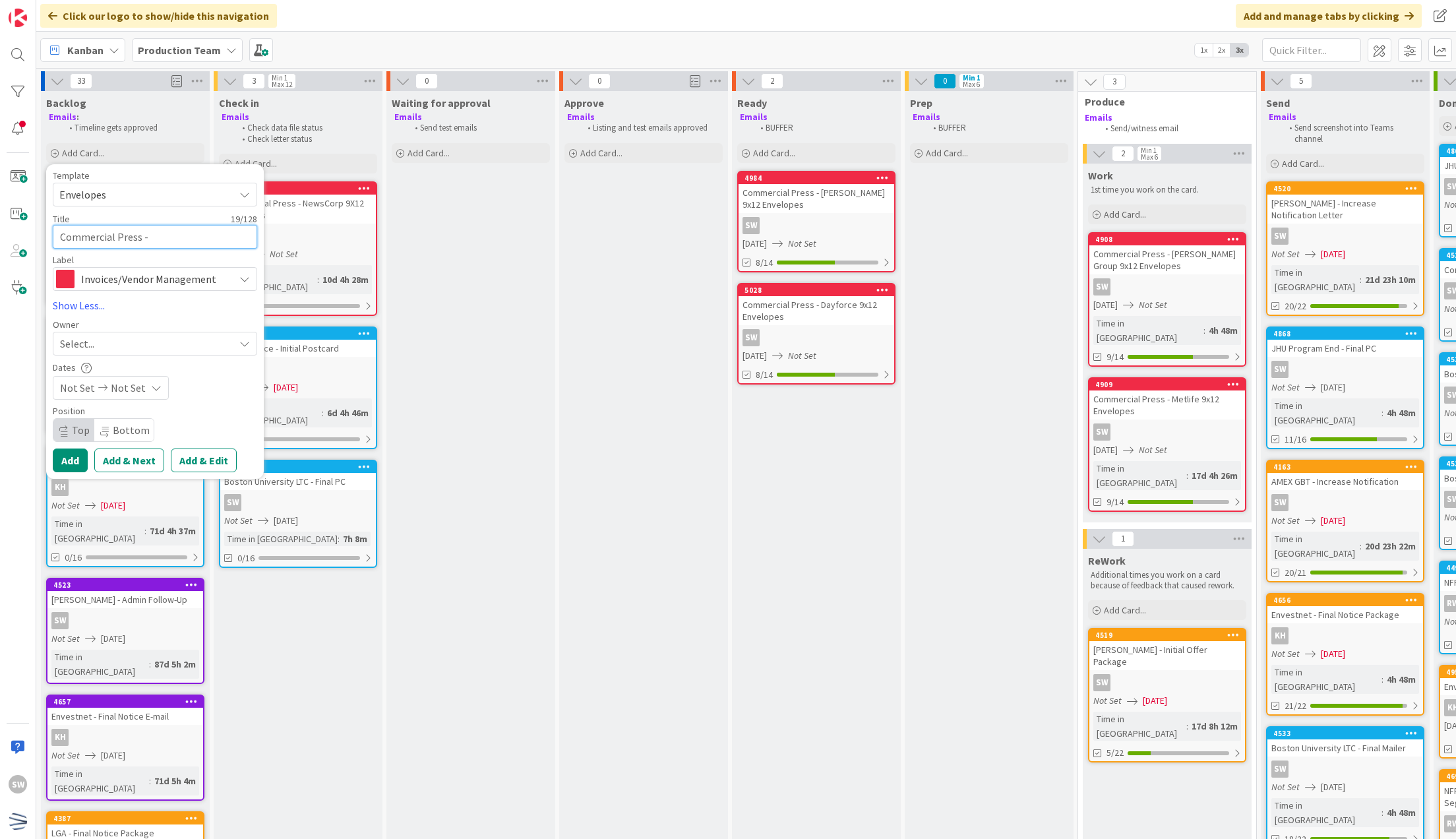
type textarea "Commercial Press - C"
type textarea "x"
type textarea "Commercial Press - Cov"
type textarea "x"
type textarea "Commercial Press - Cova"
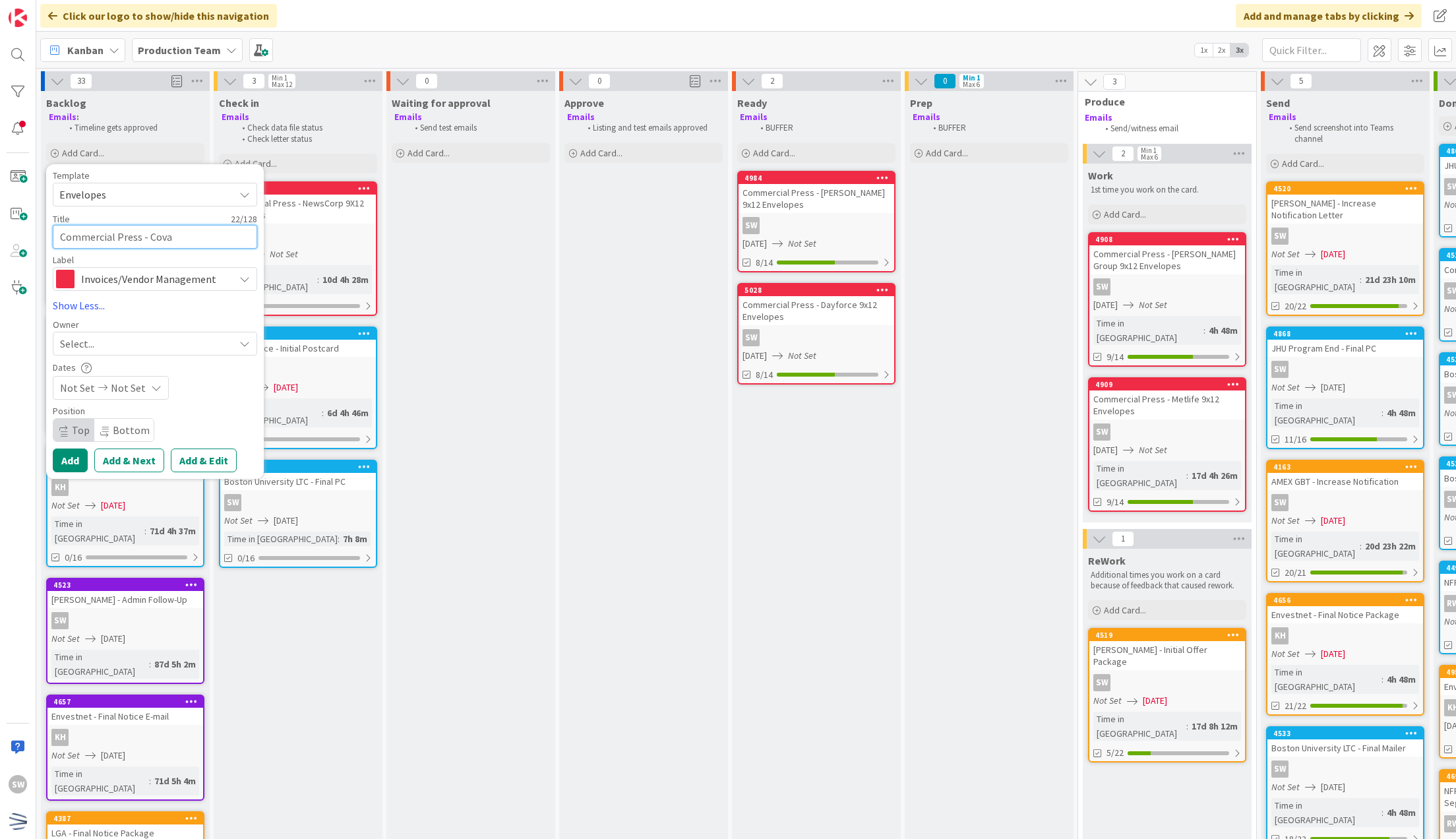
type textarea "x"
type textarea "Commercial Press - [PERSON_NAME]"
type textarea "x"
type textarea "Commercial Press - [GEOGRAPHIC_DATA]"
type textarea "x"
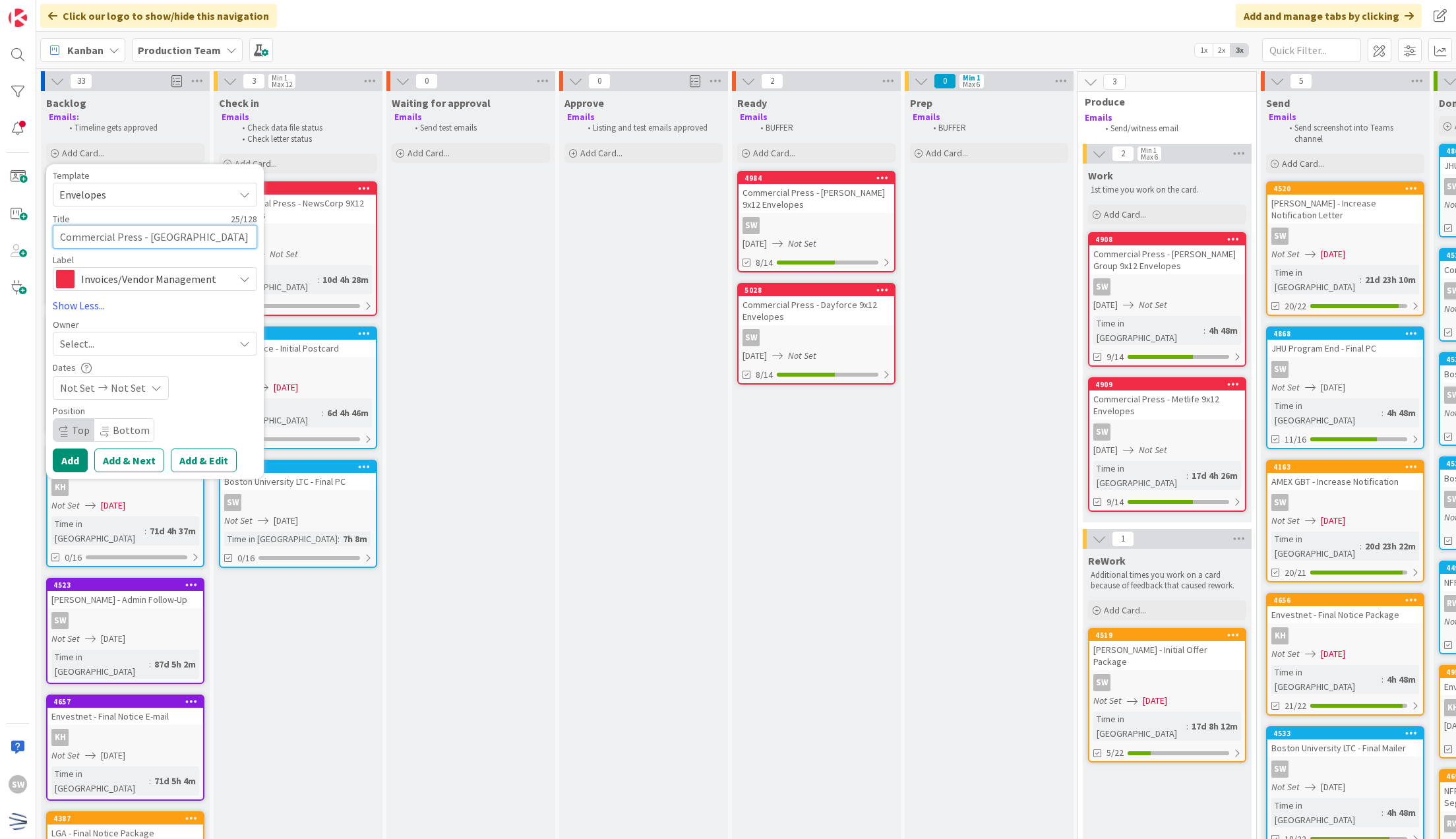
type textarea "Commercial Press - [GEOGRAPHIC_DATA]"
type textarea "x"
type textarea "Commercial Press - Covala B"
type textarea "x"
type textarea "Commercial Press - [GEOGRAPHIC_DATA] BR"
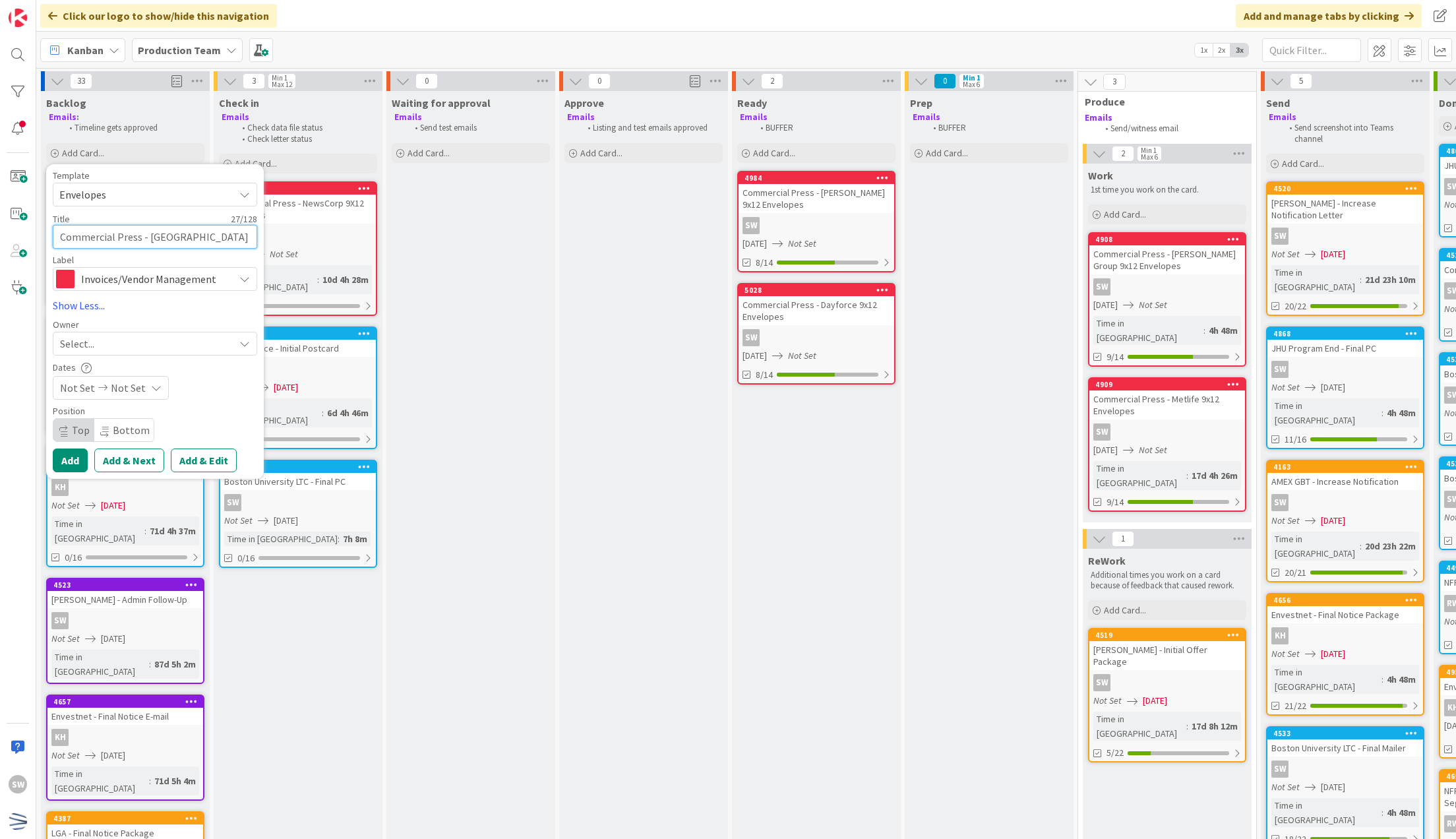
type textarea "x"
type textarea "Commercial Press - [GEOGRAPHIC_DATA] BRE"
type textarea "x"
type textarea "Commercial Press - [GEOGRAPHIC_DATA] BRES"
type textarea "x"
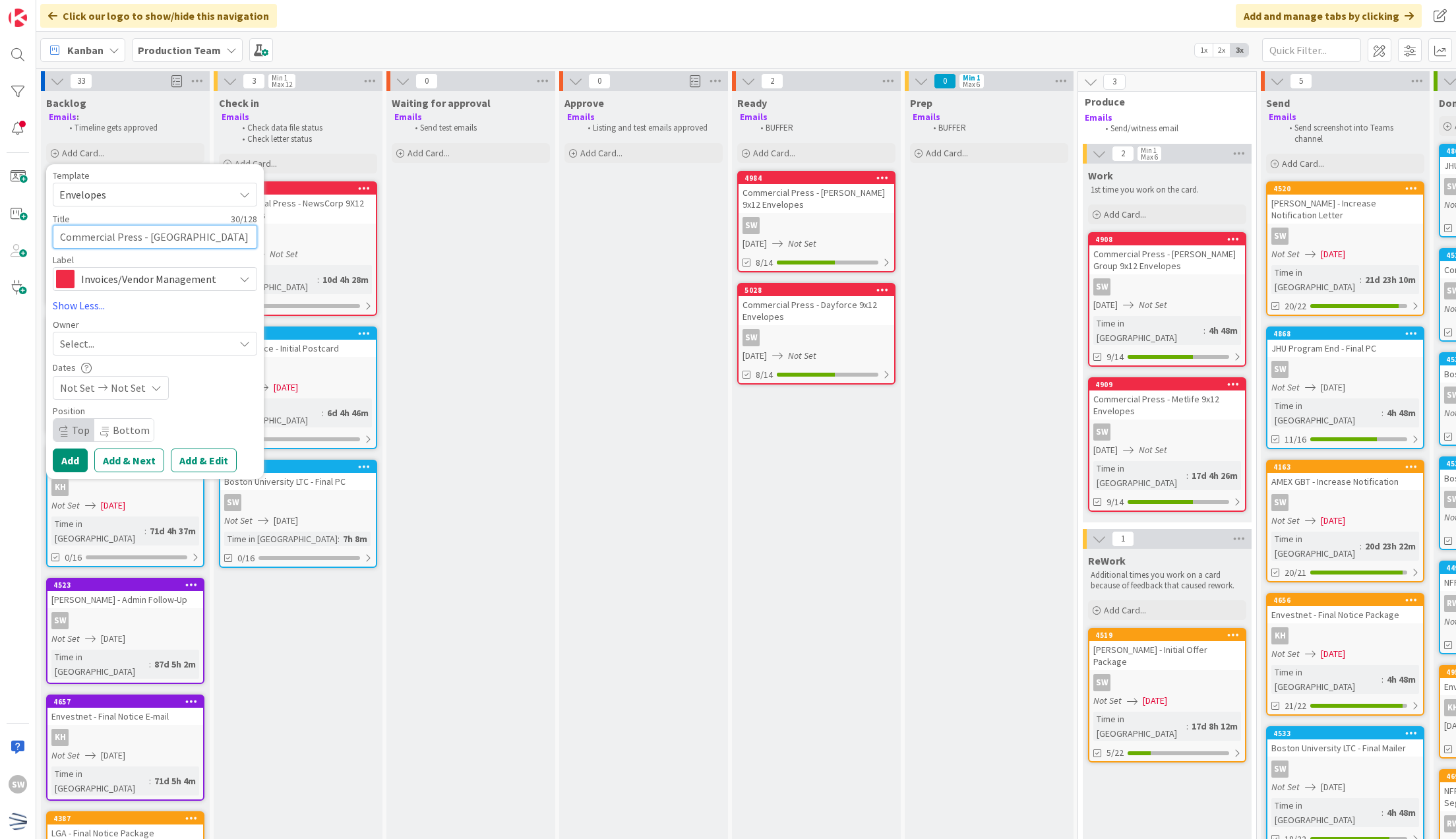
type textarea "Commercial Press - [GEOGRAPHIC_DATA] BRE"
type textarea "x"
type textarea "Commercial Press - [GEOGRAPHIC_DATA] BREs"
click at [162, 357] on div "Template Envelopes Not Set Century Direct NPD Logistics AscendHire Supplies Env…" at bounding box center [155, 321] width 205 height 301
click at [165, 348] on div "Select..." at bounding box center [147, 343] width 174 height 16
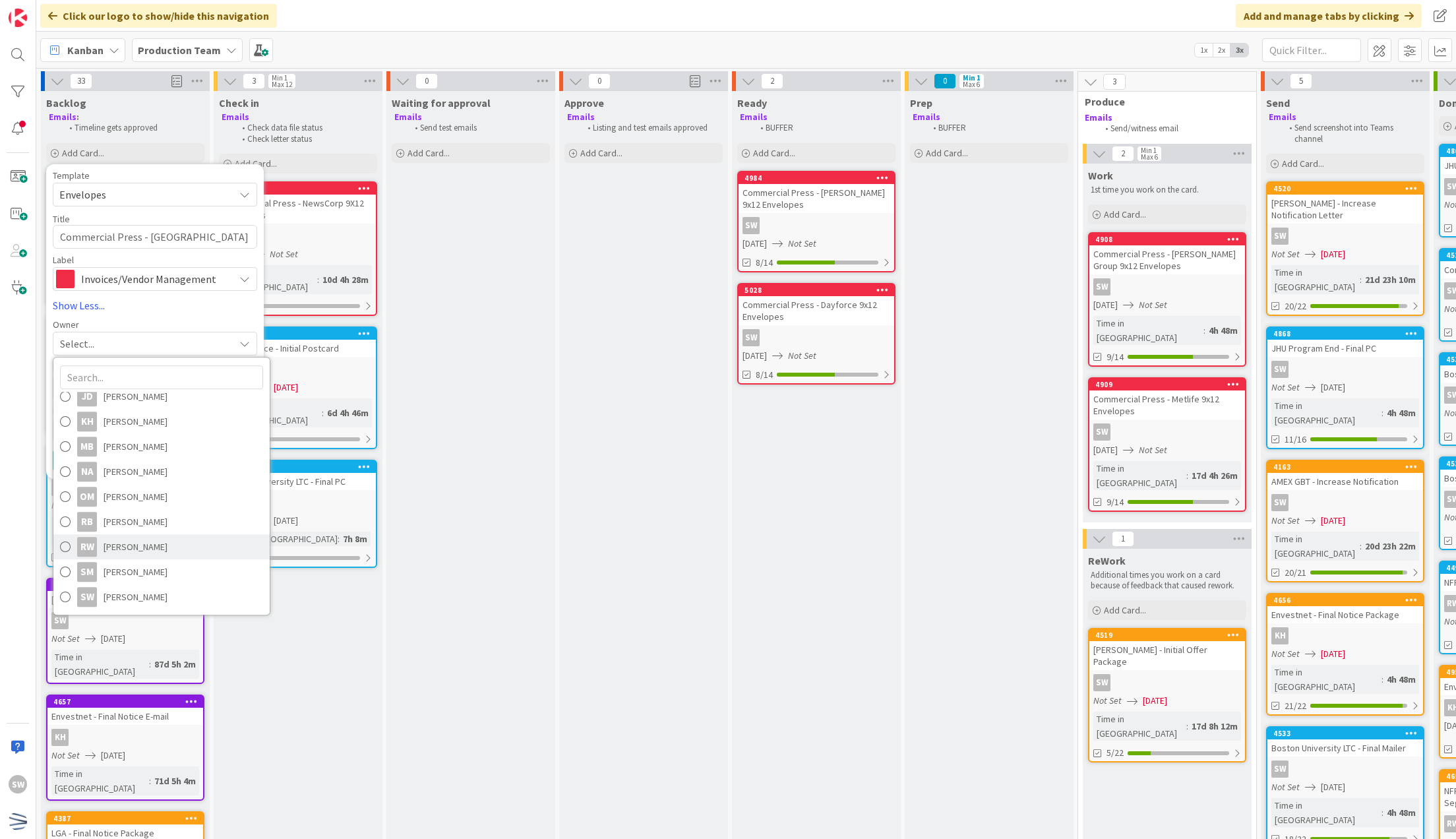
scroll to position [183, 0]
click at [118, 585] on link "SW [PERSON_NAME]" at bounding box center [161, 598] width 216 height 25
type textarea "x"
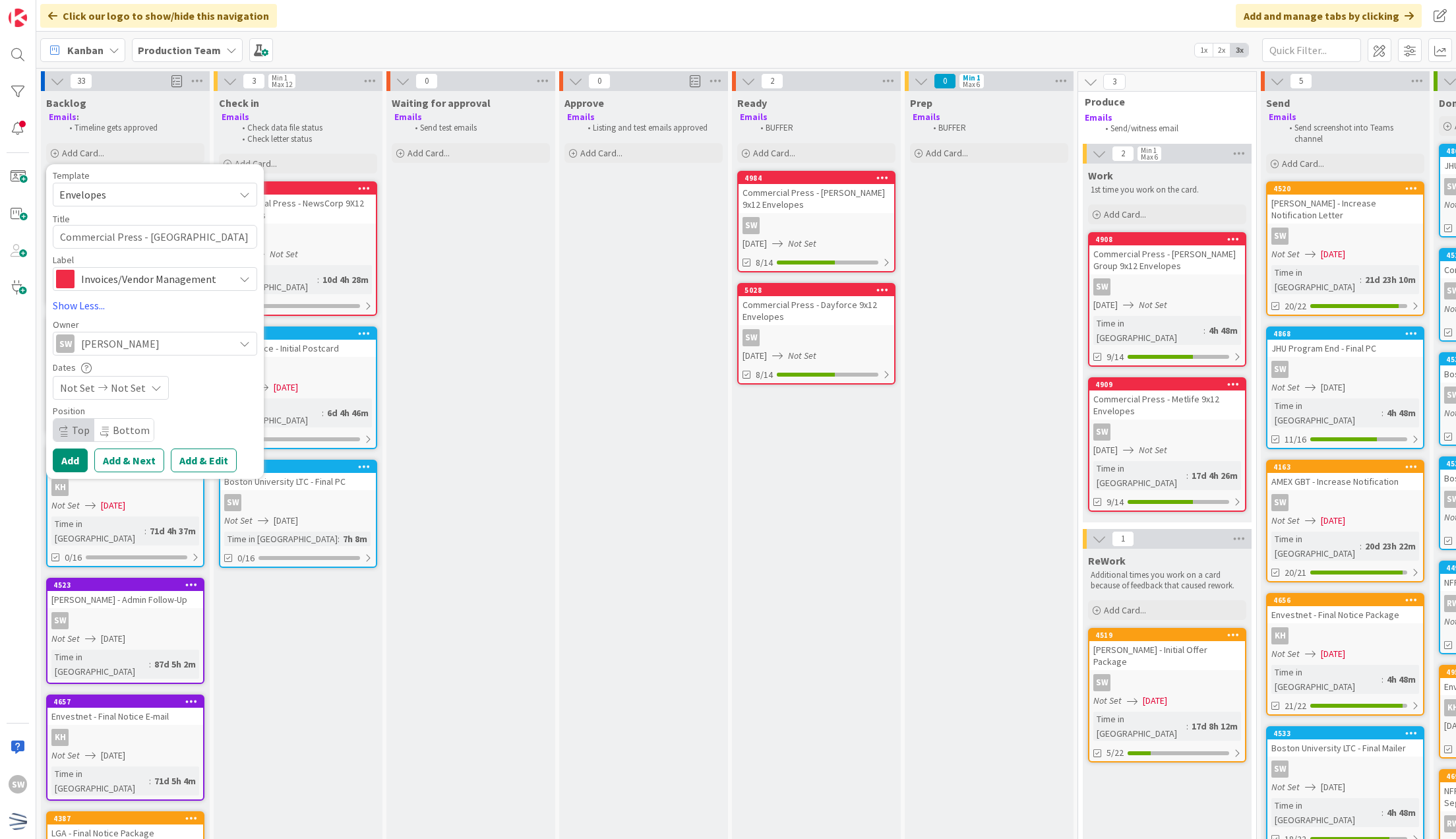
click at [113, 383] on span "Not Set" at bounding box center [128, 388] width 35 height 16
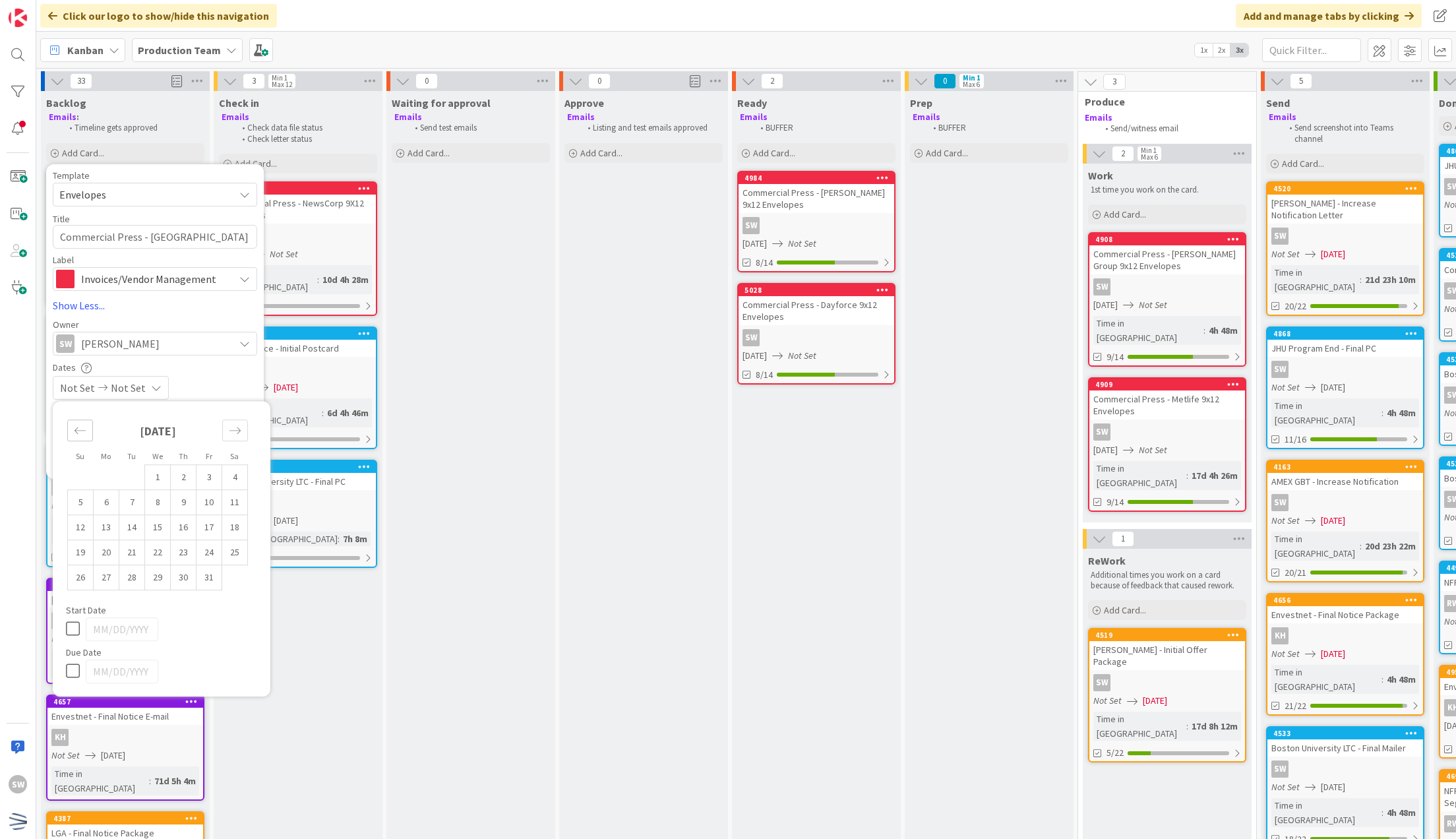
click at [81, 427] on icon "Move backward to switch to the previous month." at bounding box center [80, 430] width 12 height 12
click at [157, 496] on td "10" at bounding box center [158, 501] width 25 height 25
type input "[DATE]"
type textarea "x"
click at [155, 496] on td "10" at bounding box center [158, 501] width 25 height 25
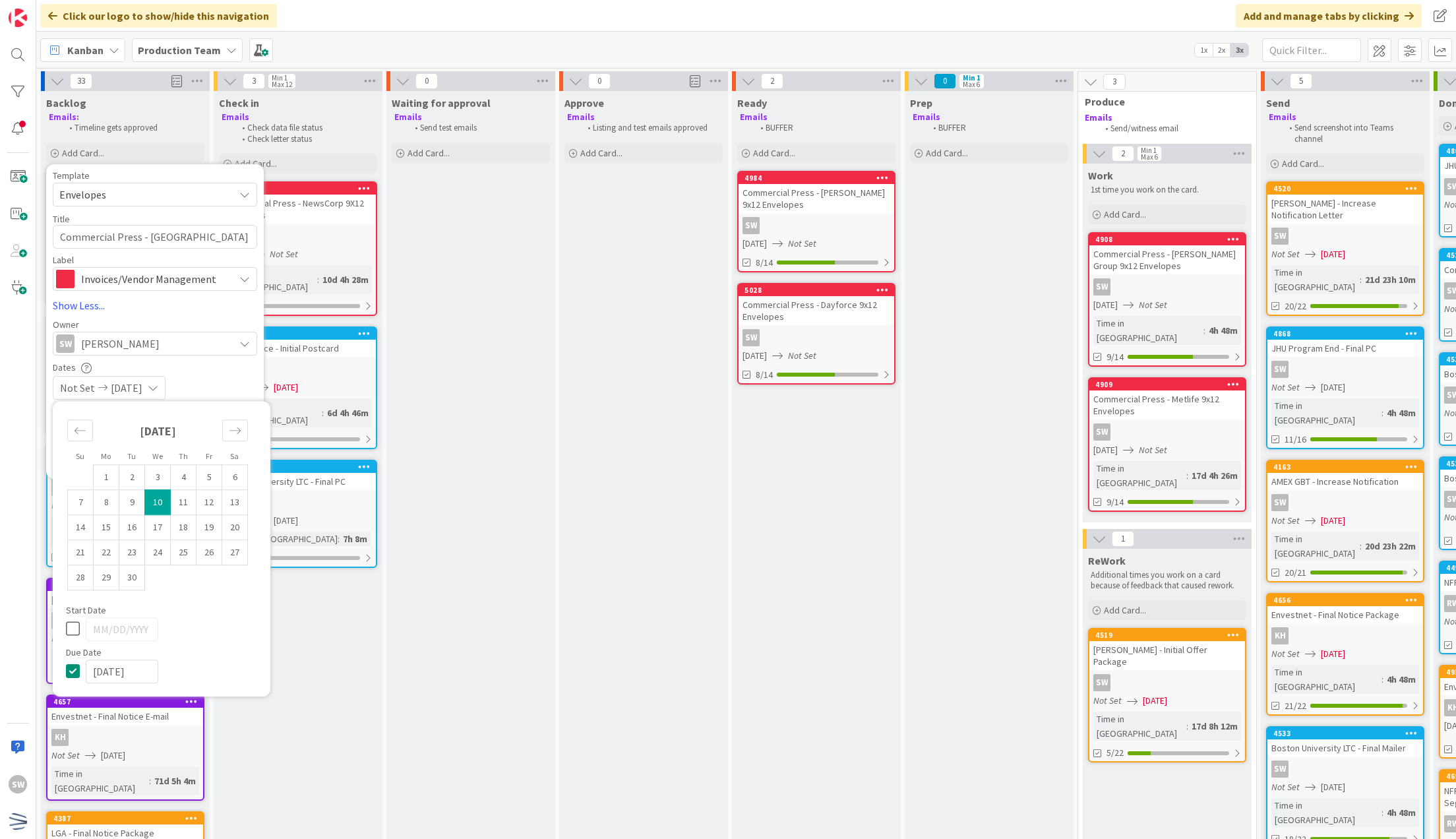
type input "[DATE]"
click at [155, 505] on td "10" at bounding box center [158, 501] width 25 height 25
type textarea "x"
click at [84, 661] on div "[DATE]" at bounding box center [162, 671] width 192 height 24
click at [76, 668] on icon at bounding box center [76, 671] width 20 height 16
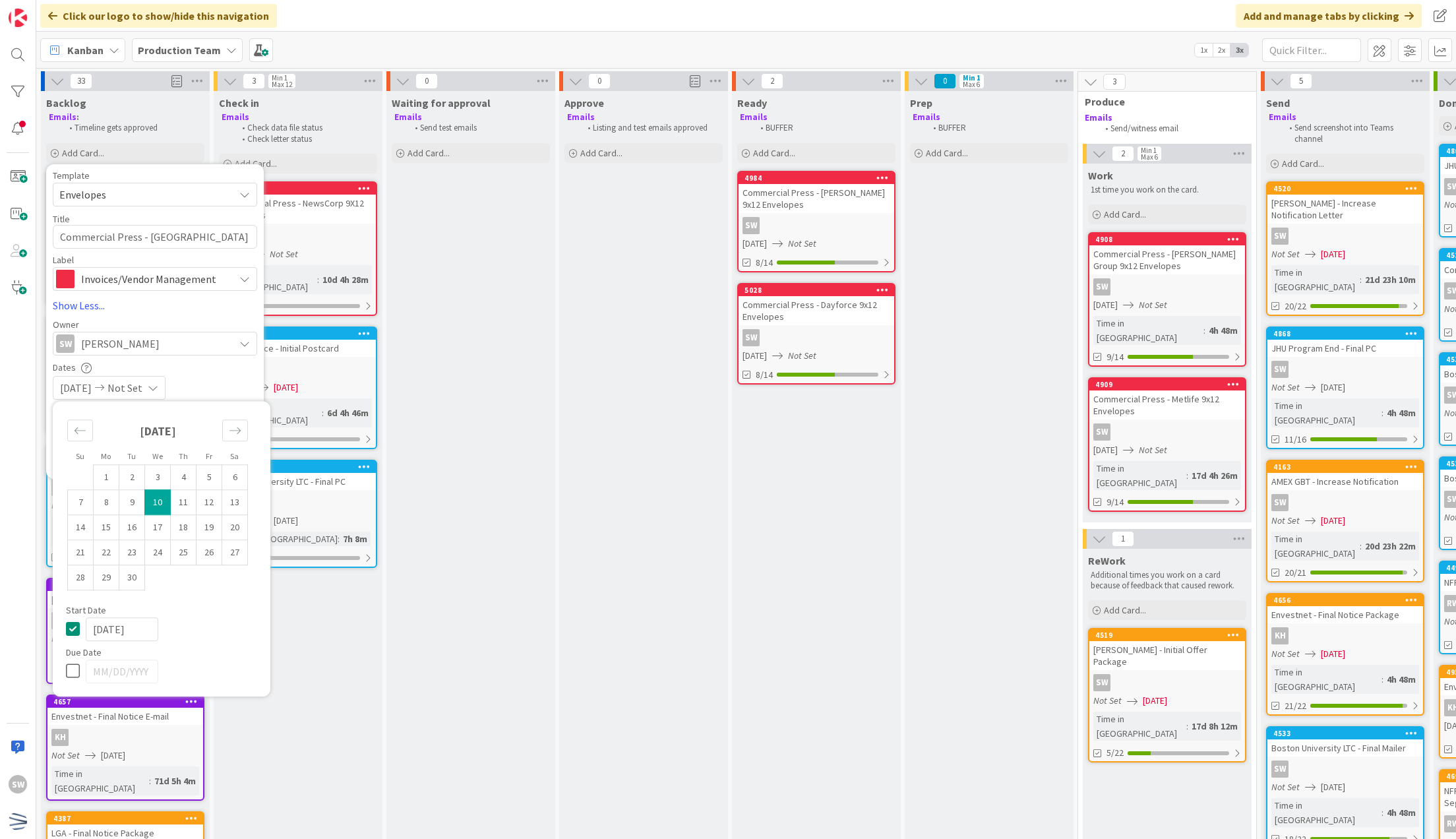
type textarea "x"
click at [222, 320] on div "Owner" at bounding box center [155, 325] width 205 height 9
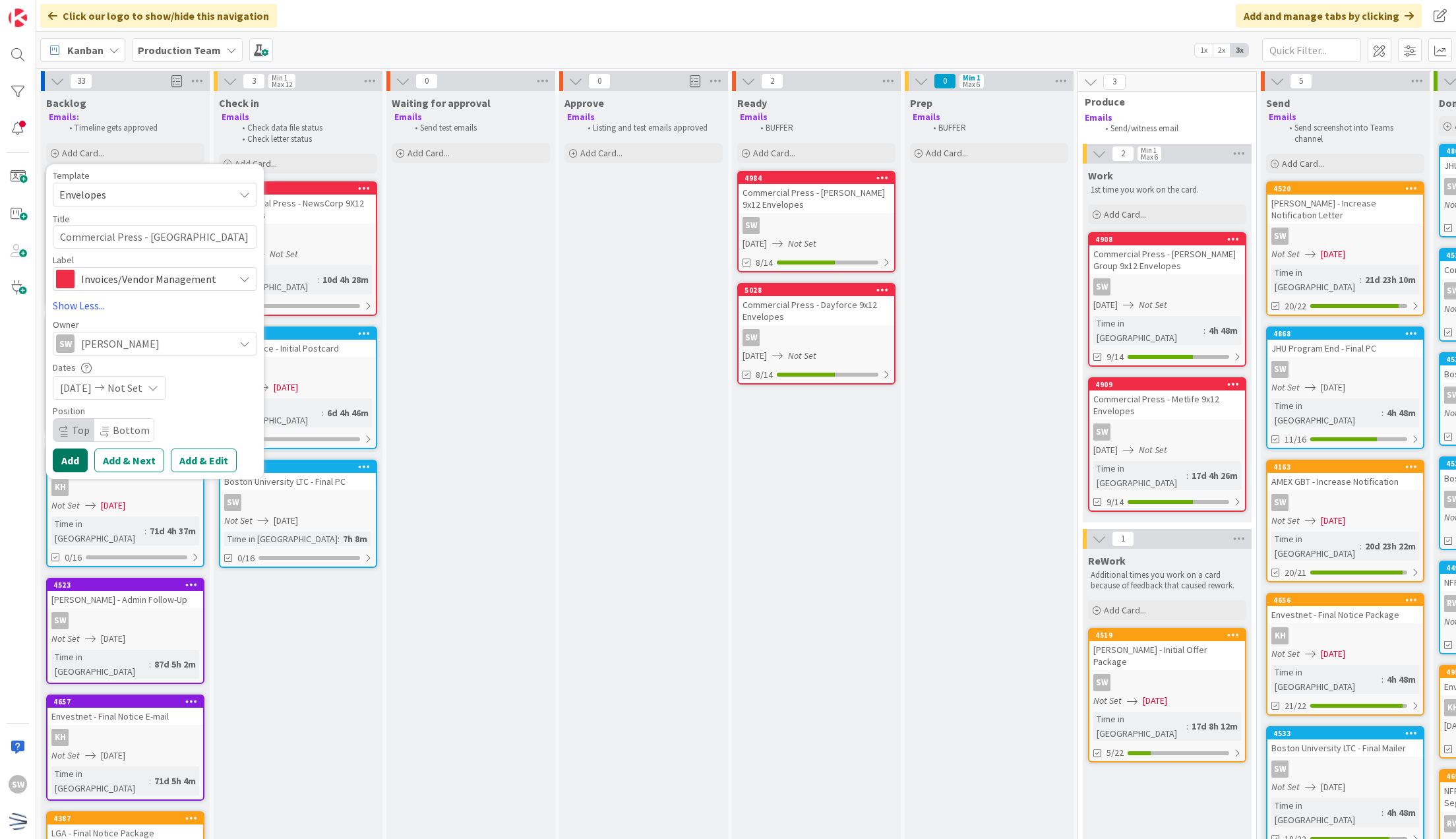
click at [62, 469] on button "Add" at bounding box center [70, 460] width 35 height 24
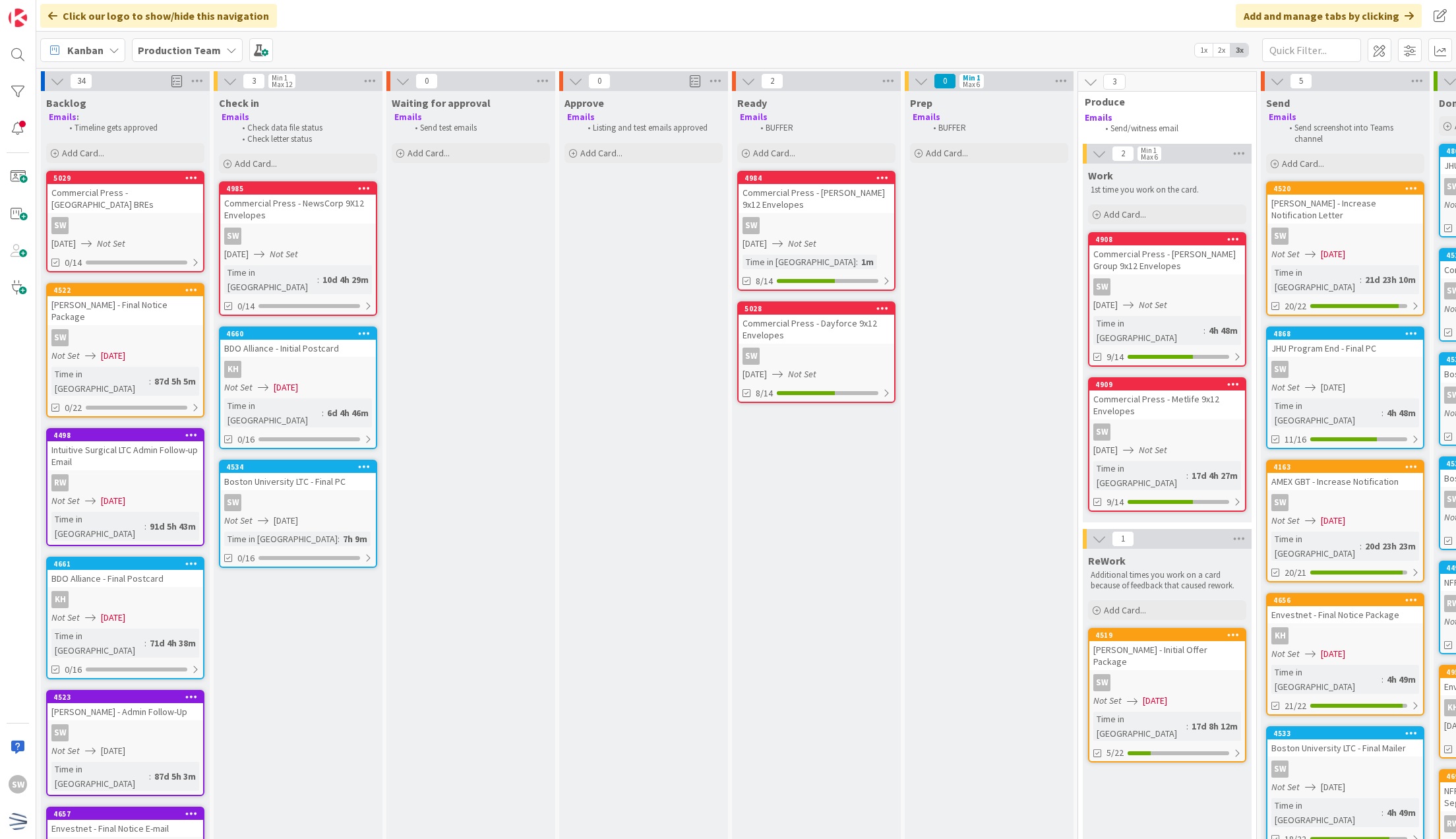
click at [182, 217] on div "SW" at bounding box center [125, 225] width 155 height 17
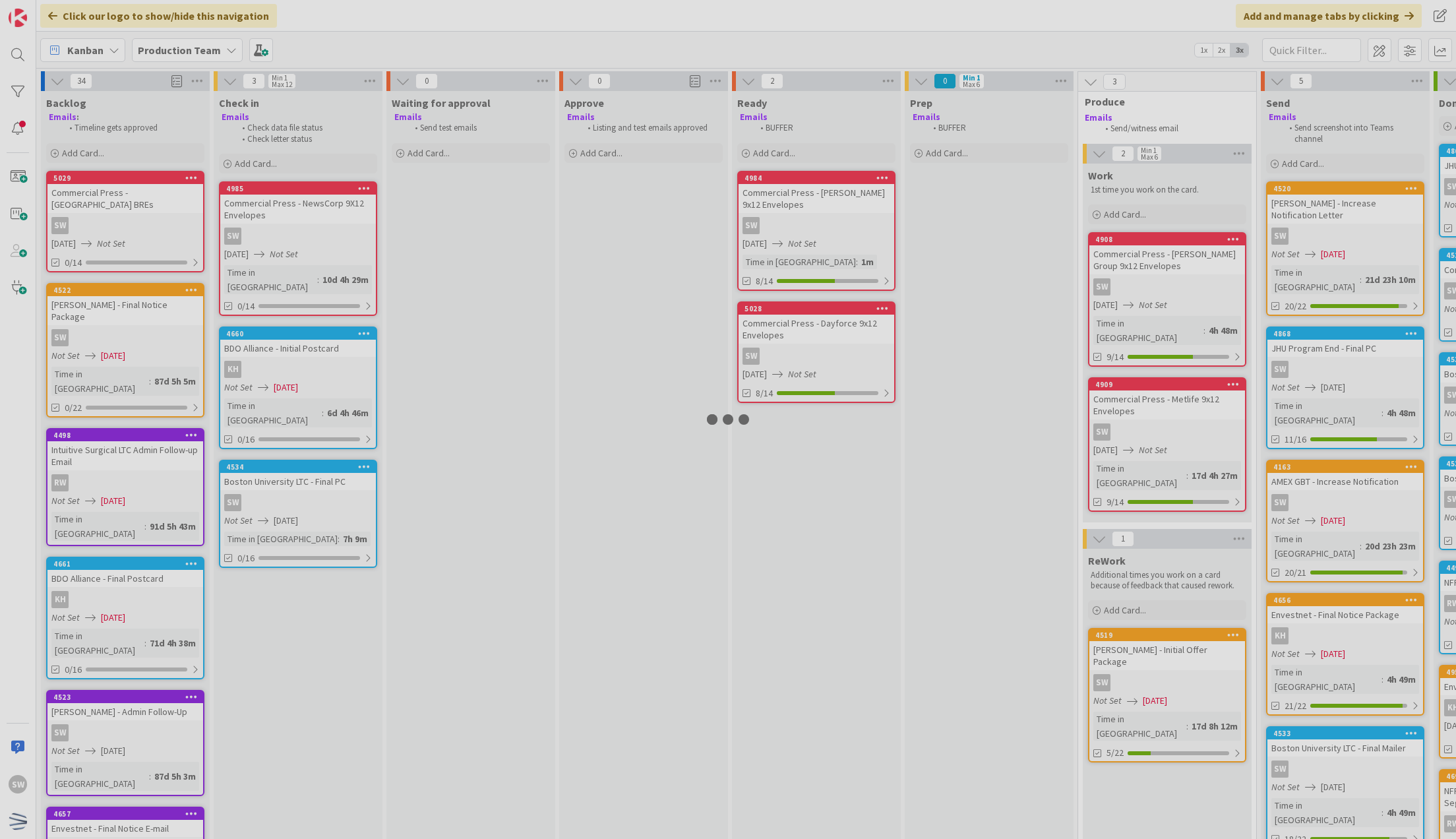
click at [182, 206] on div at bounding box center [728, 419] width 1456 height 839
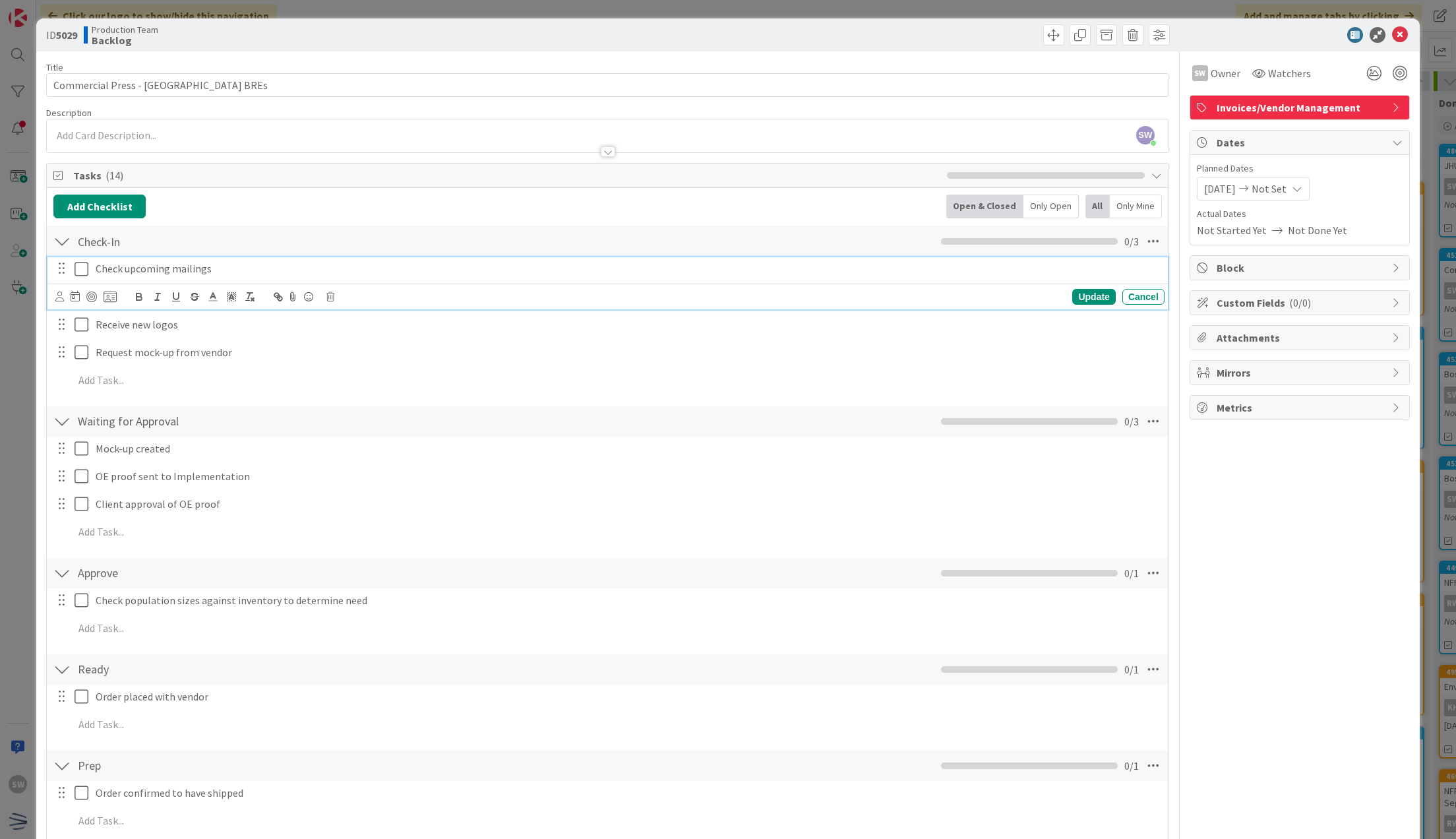
click at [75, 275] on icon at bounding box center [85, 269] width 20 height 16
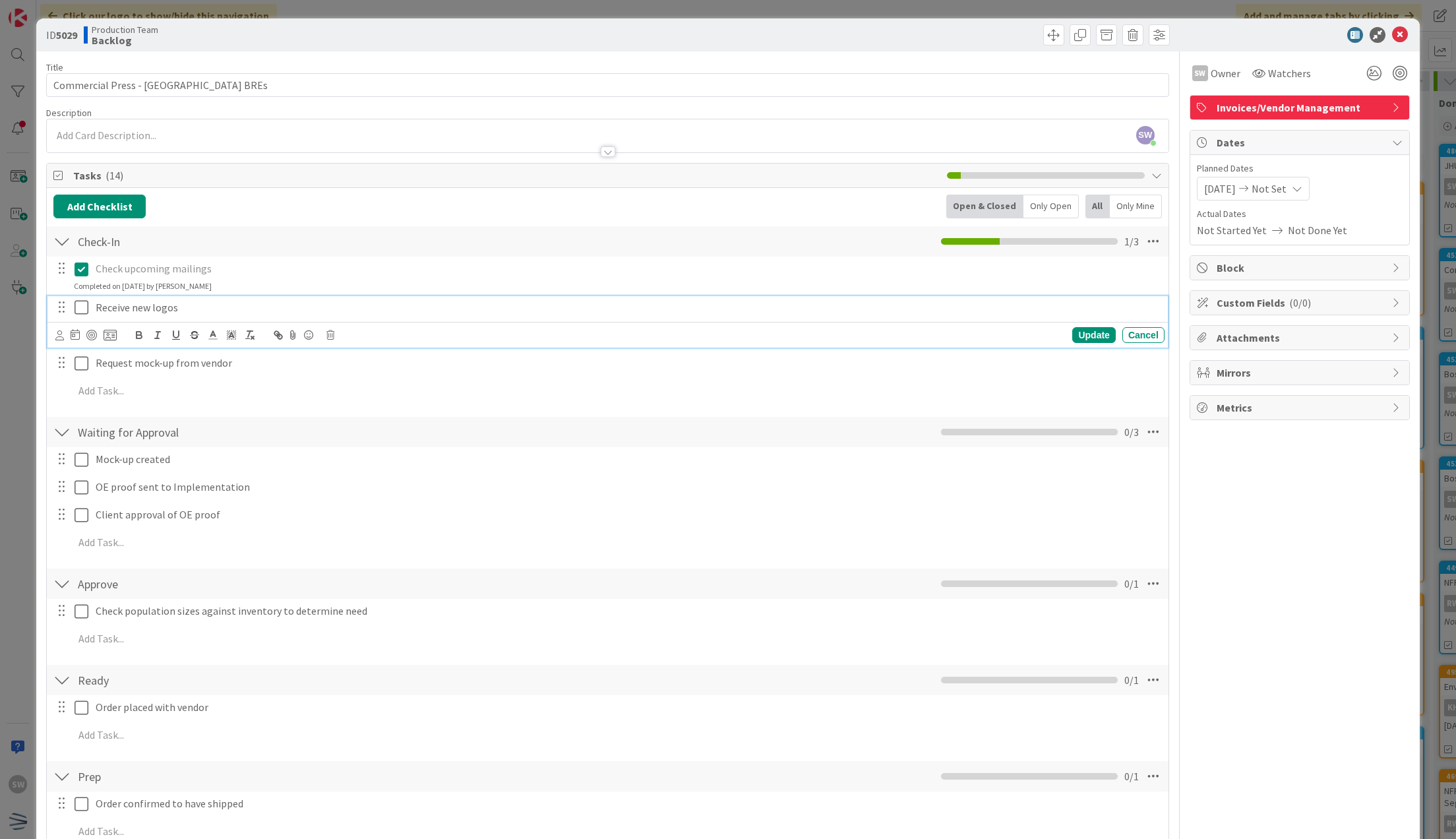
click at [79, 300] on icon at bounding box center [85, 307] width 20 height 16
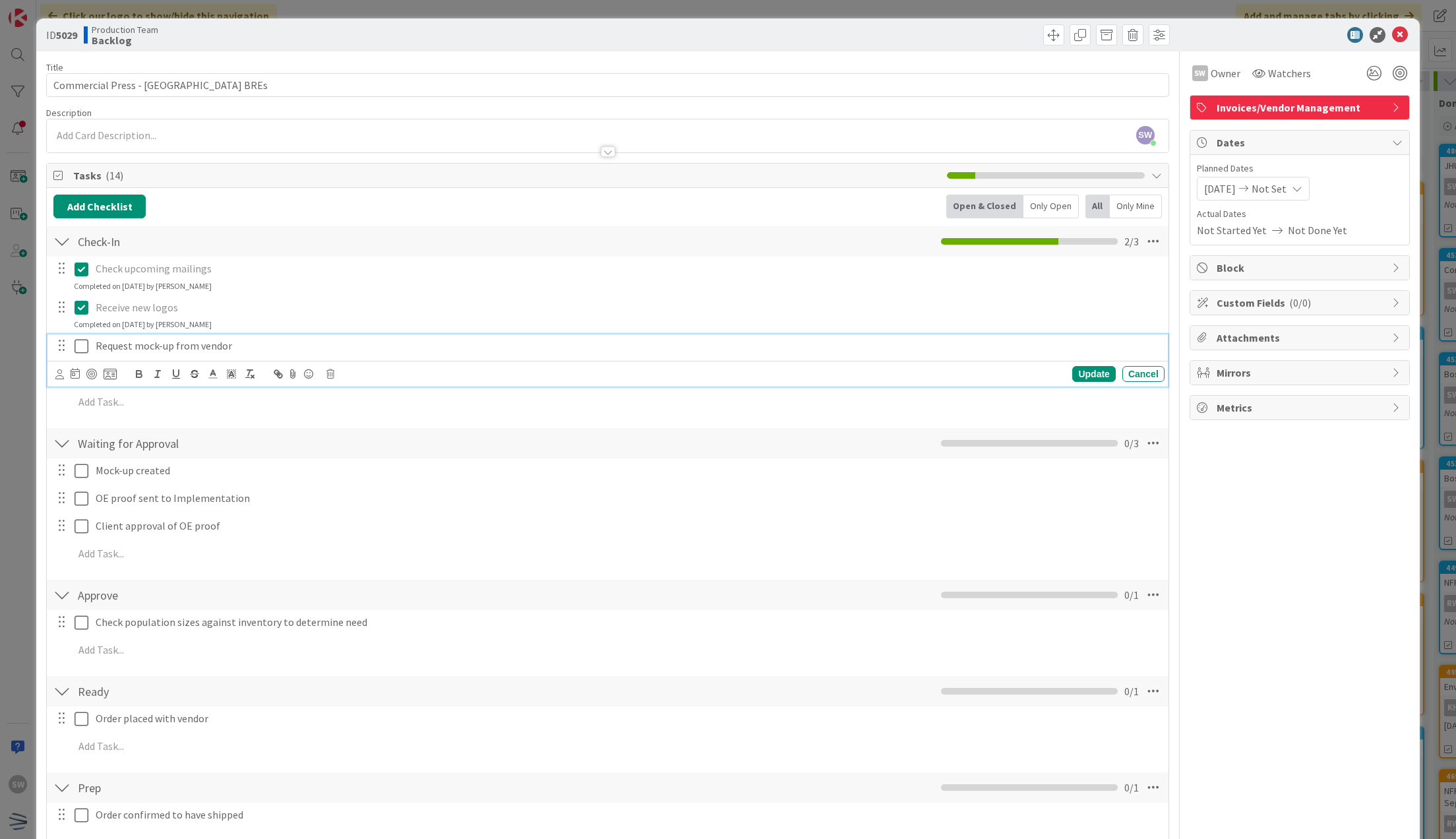
click at [85, 341] on icon at bounding box center [85, 346] width 20 height 16
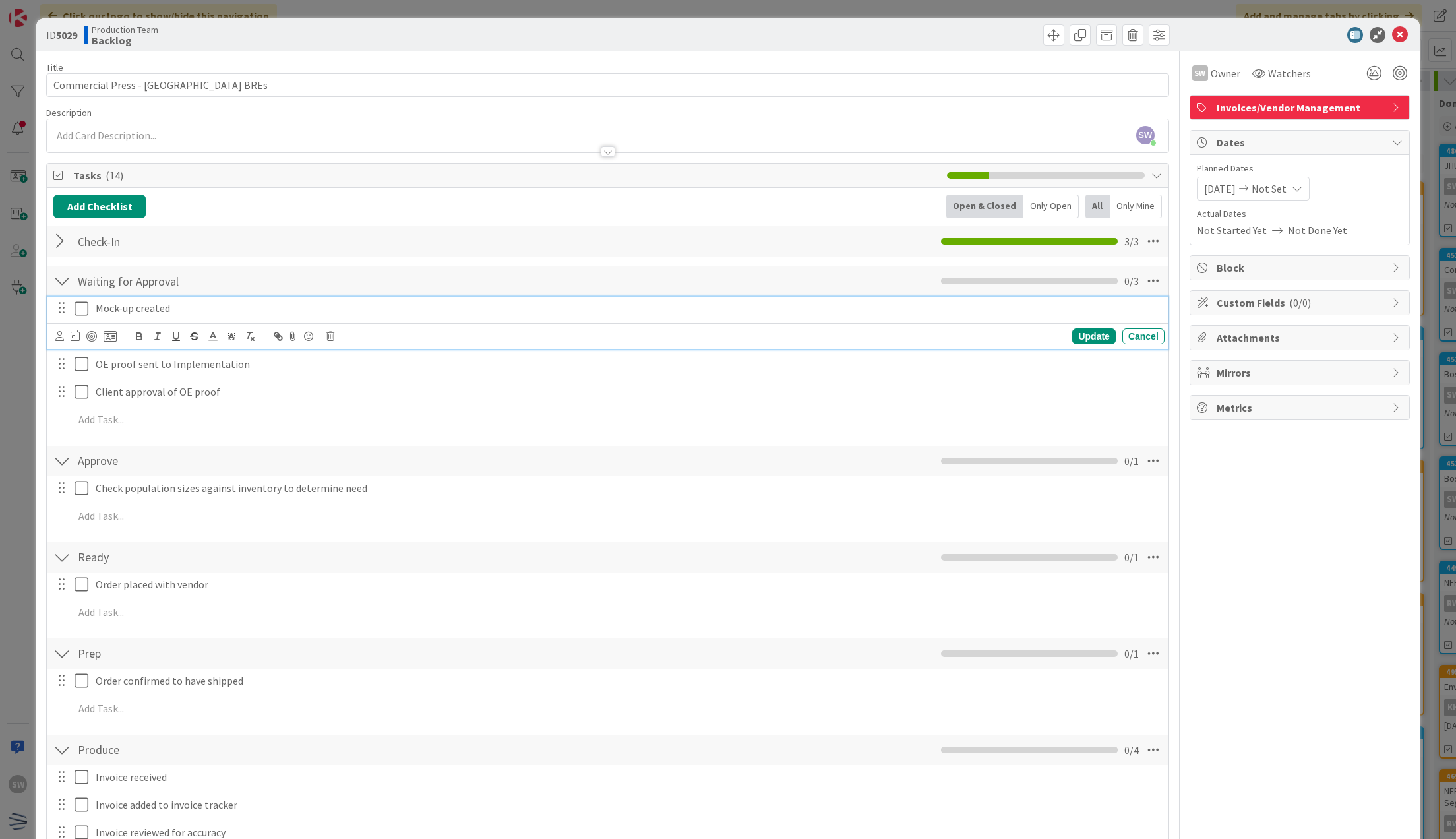
click at [87, 302] on icon at bounding box center [85, 308] width 20 height 16
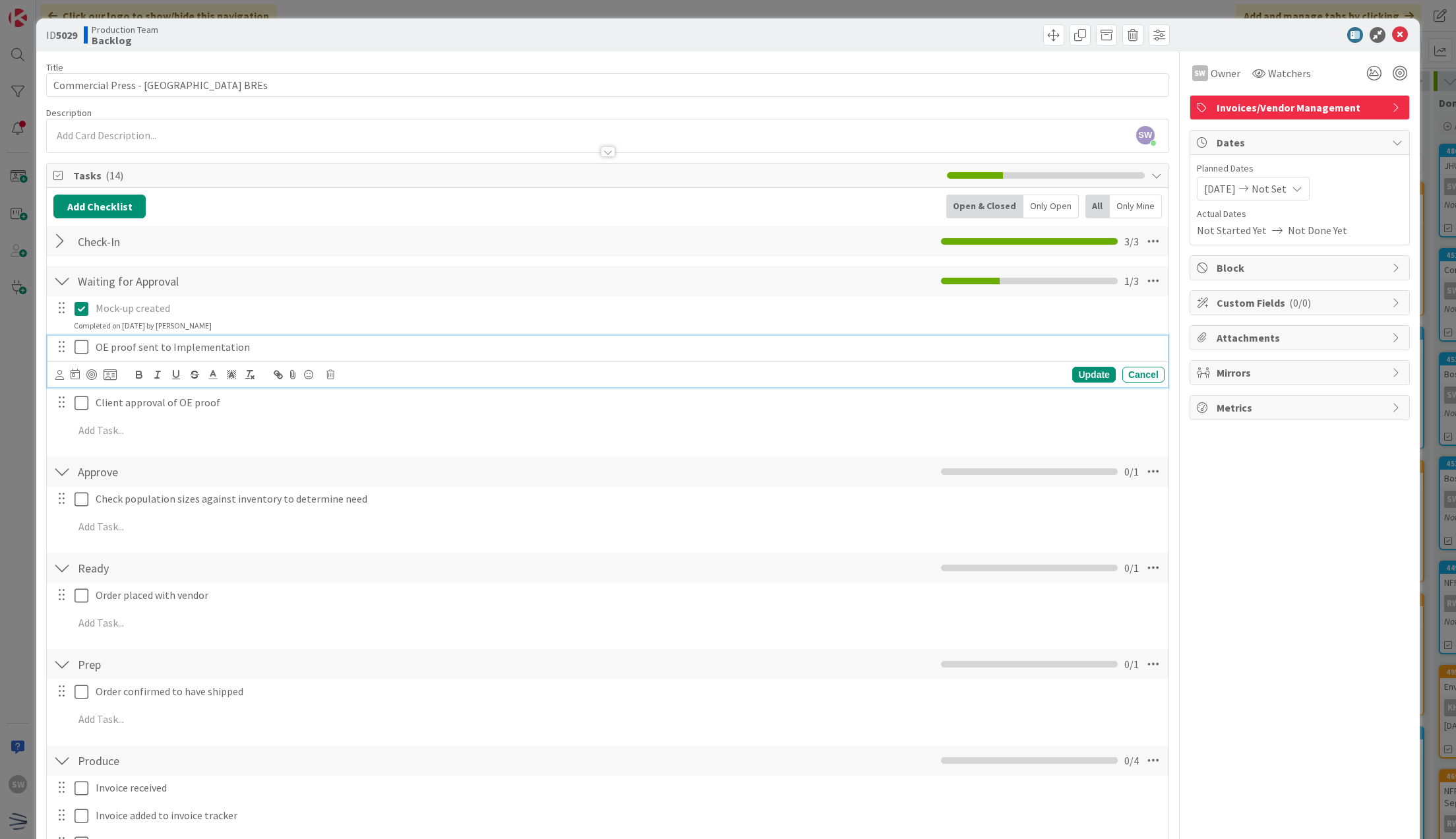
click at [80, 337] on button at bounding box center [82, 347] width 16 height 21
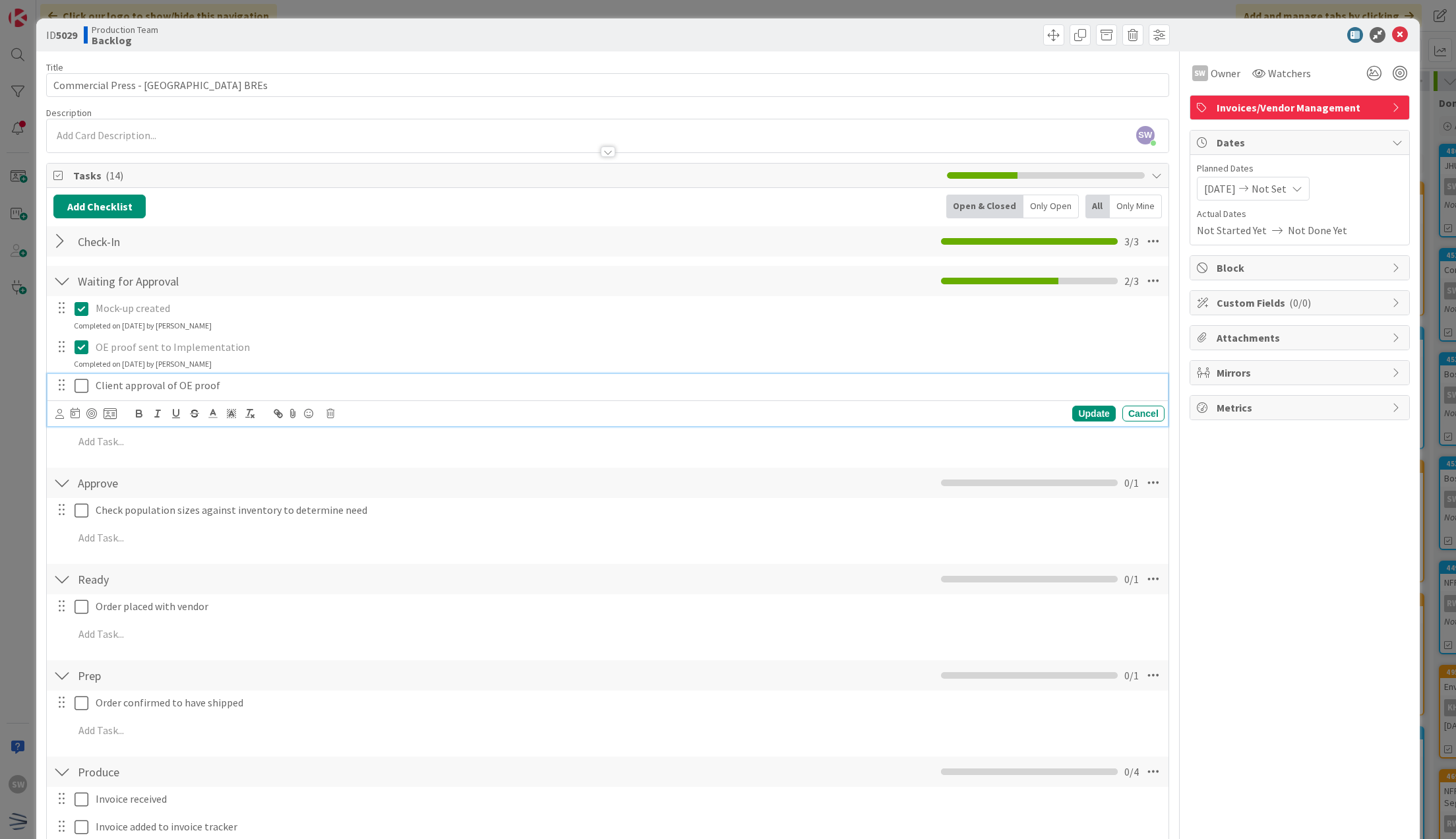
click at [78, 376] on button at bounding box center [82, 385] width 16 height 21
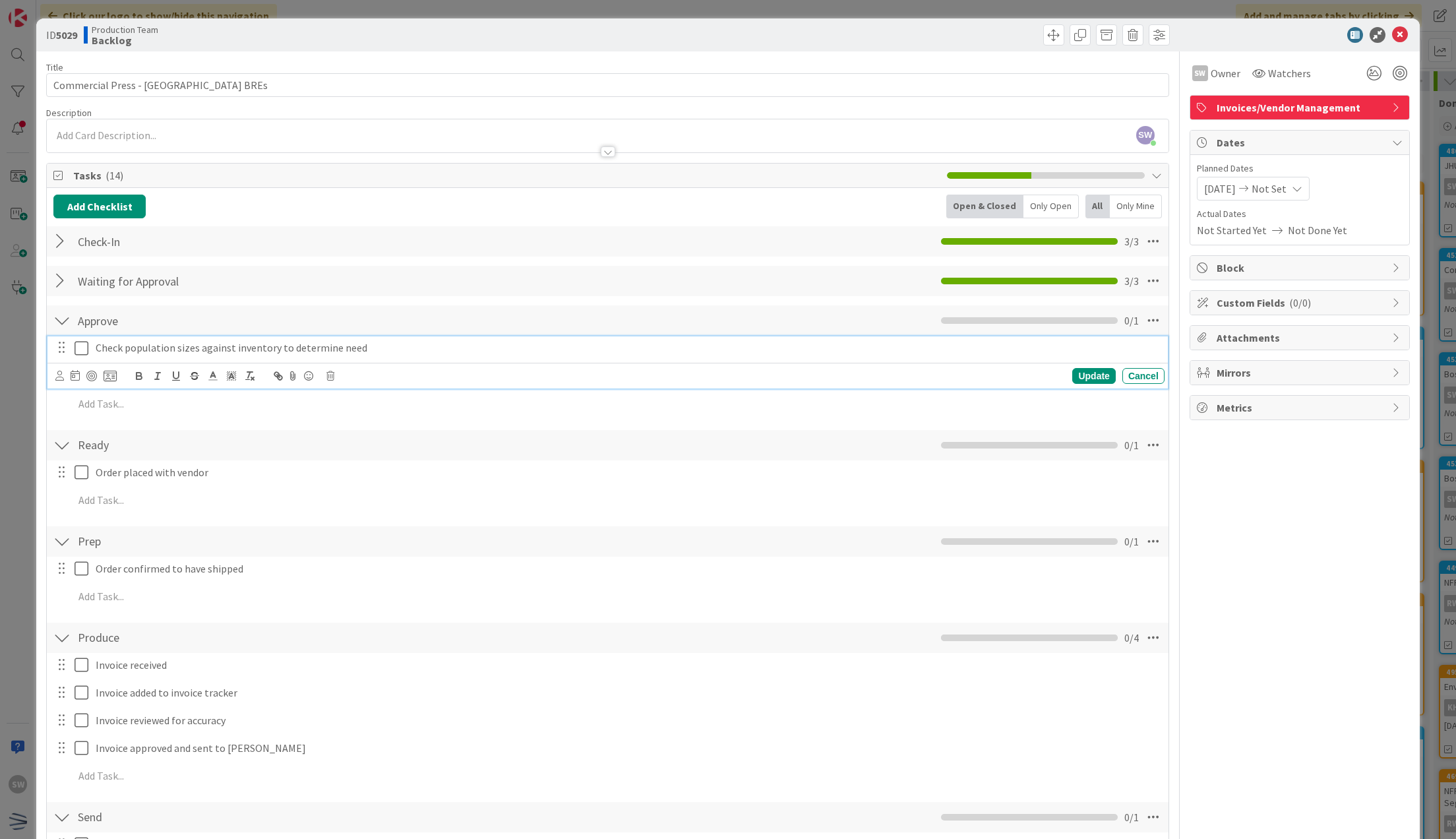
click at [79, 342] on icon at bounding box center [85, 348] width 20 height 16
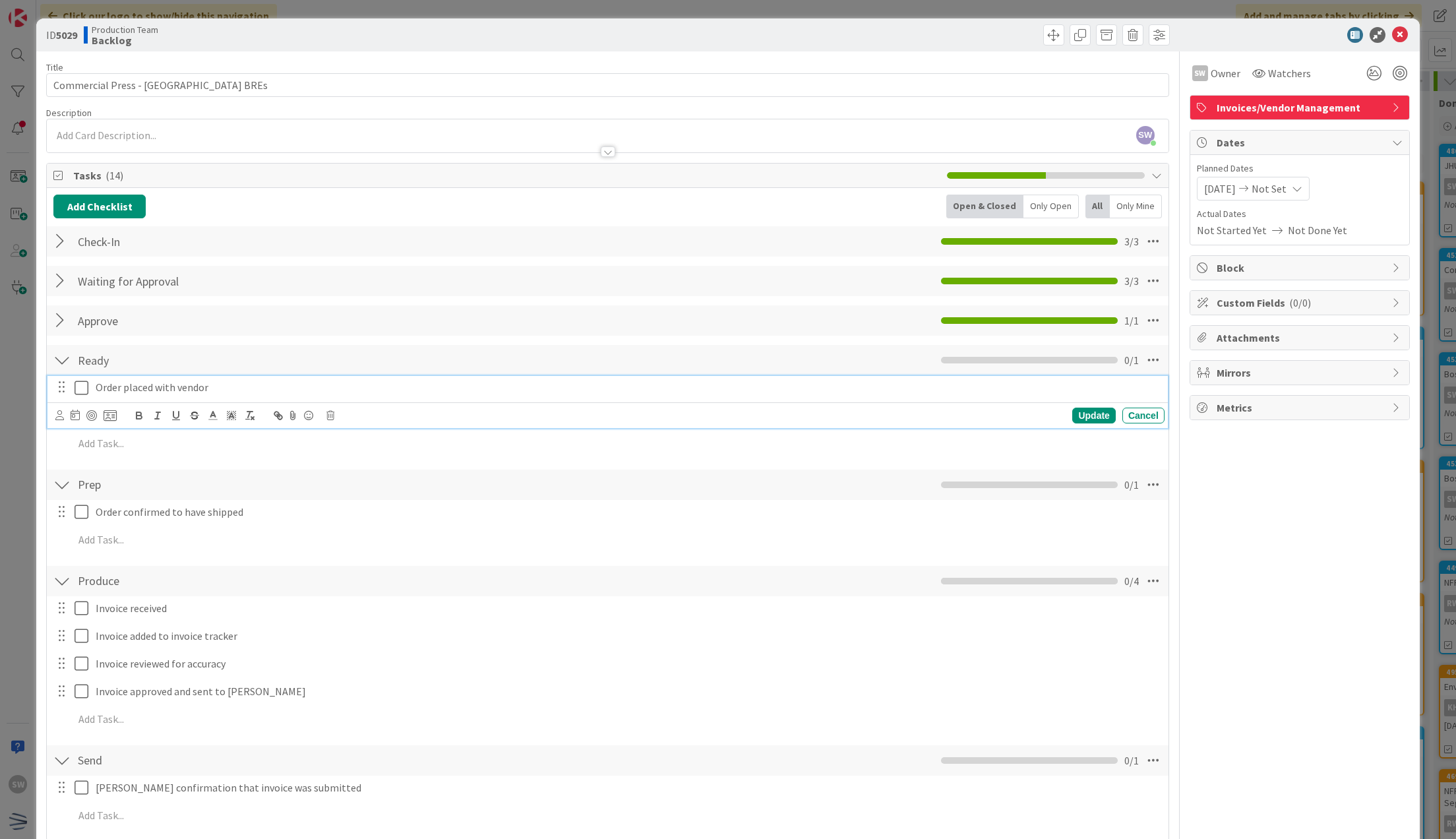
click at [79, 381] on icon at bounding box center [85, 388] width 20 height 16
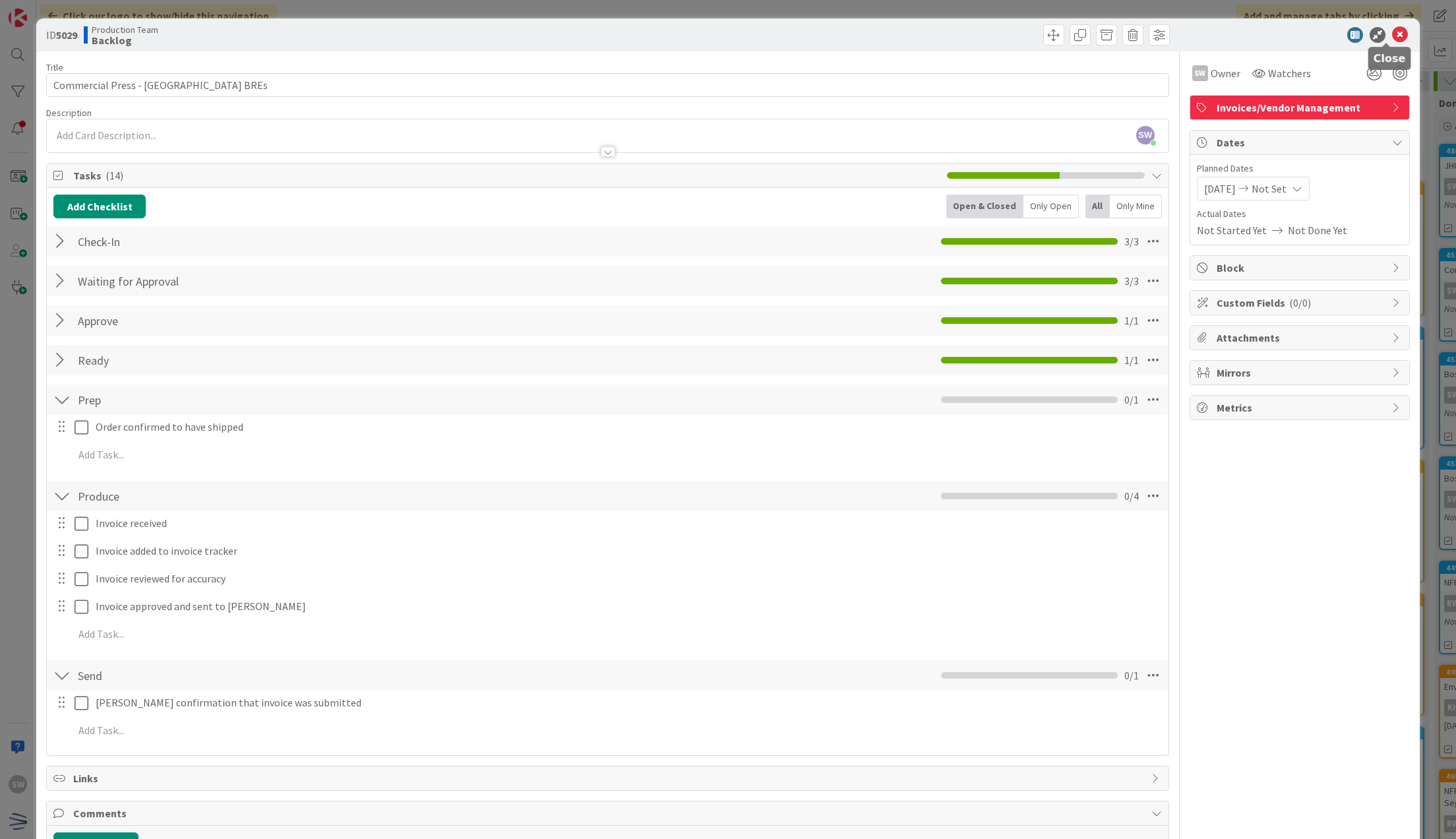
click at [1392, 37] on icon at bounding box center [1400, 35] width 16 height 16
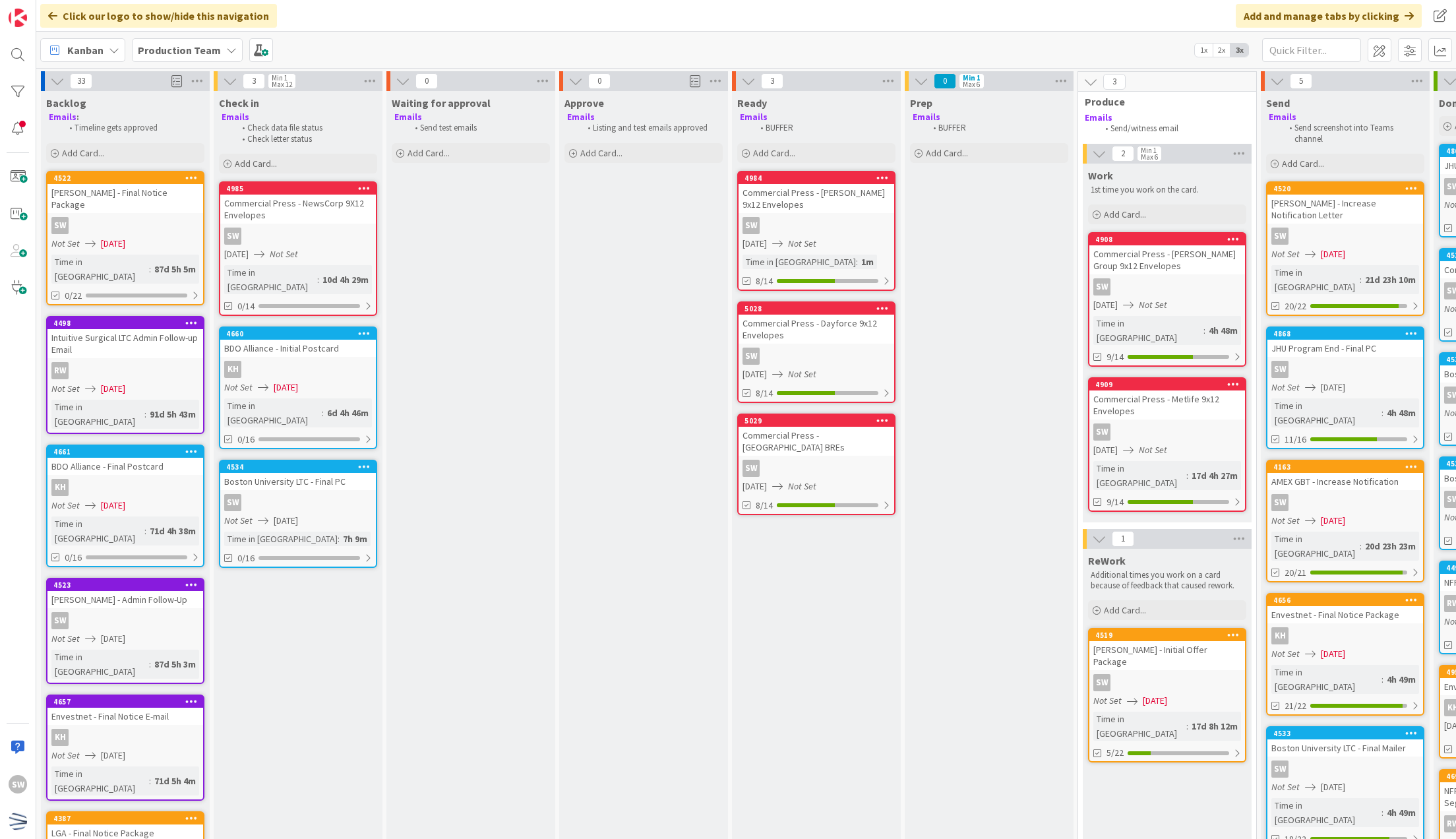
click at [857, 219] on div "SW" at bounding box center [816, 225] width 155 height 17
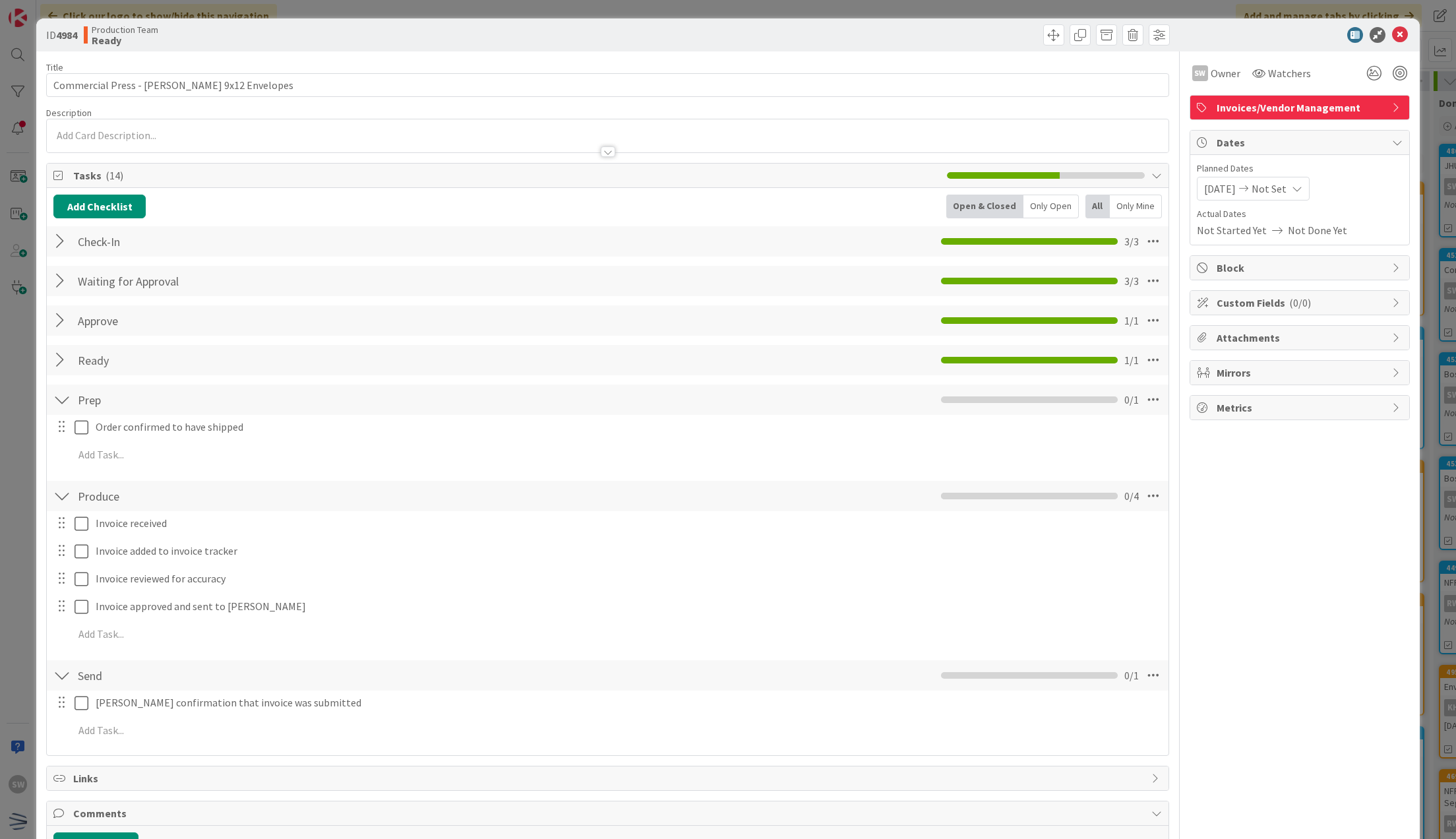
click at [1214, 188] on span "[DATE]" at bounding box center [1220, 188] width 32 height 16
click at [1288, 300] on td "10" at bounding box center [1301, 303] width 25 height 25
type input "[DATE]"
click at [1392, 32] on icon at bounding box center [1400, 35] width 16 height 16
